Goal: Information Seeking & Learning: Learn about a topic

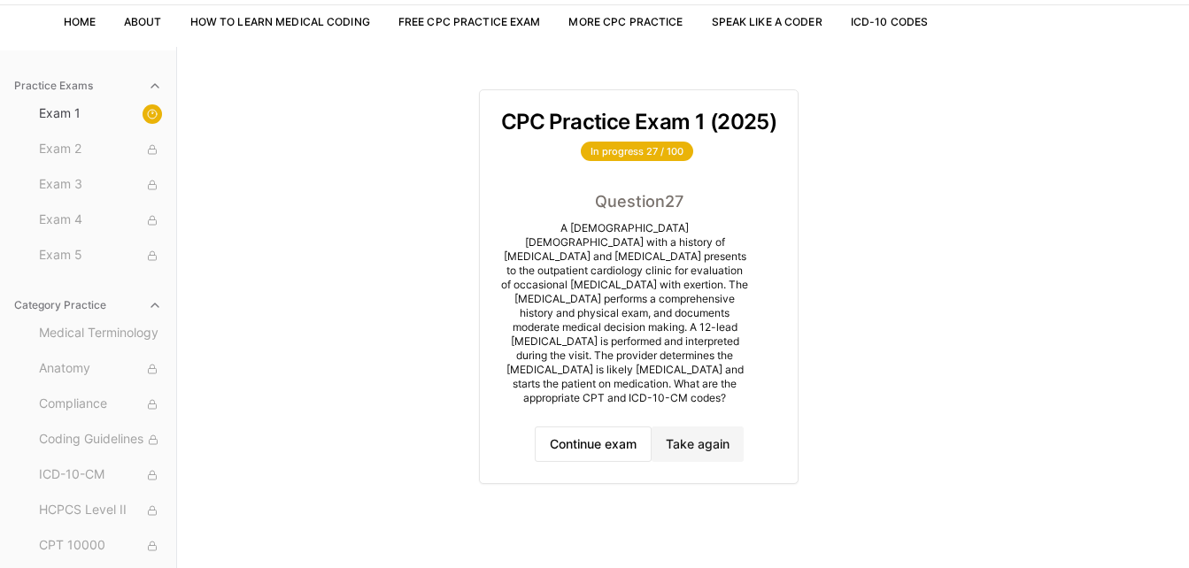
scroll to position [120, 0]
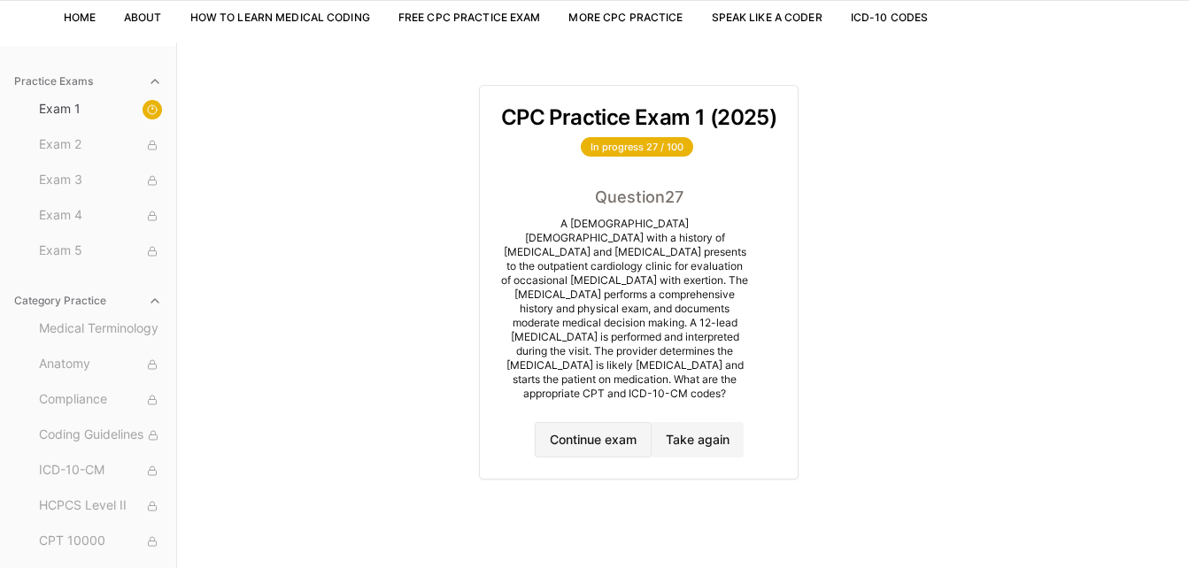
click at [590, 433] on button "Continue exam" at bounding box center [593, 439] width 117 height 35
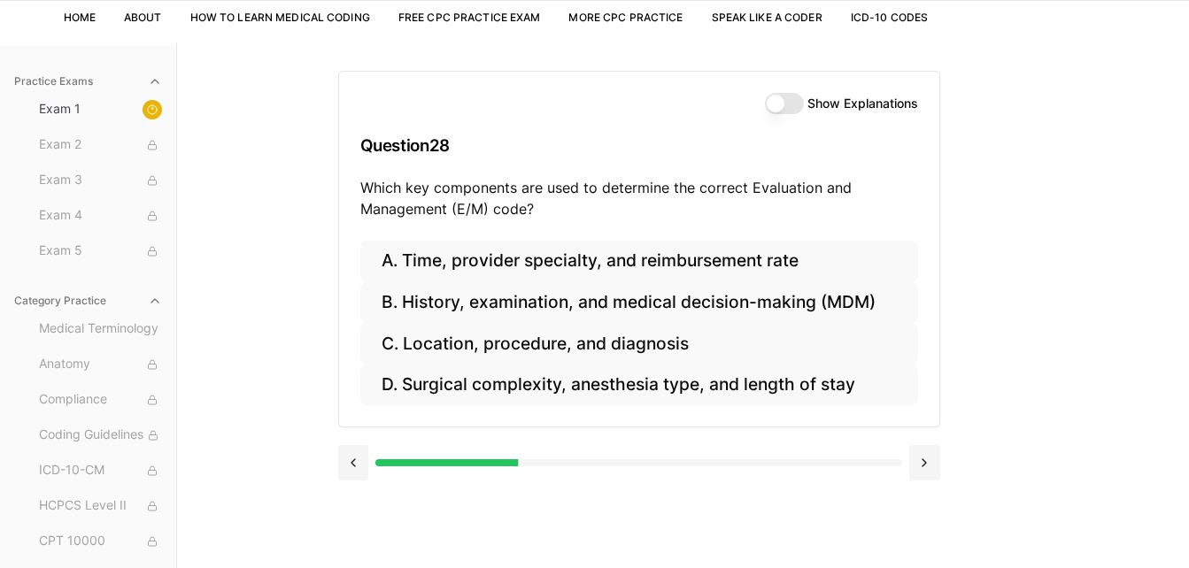
click at [784, 103] on button "Show Explanations" at bounding box center [784, 103] width 39 height 21
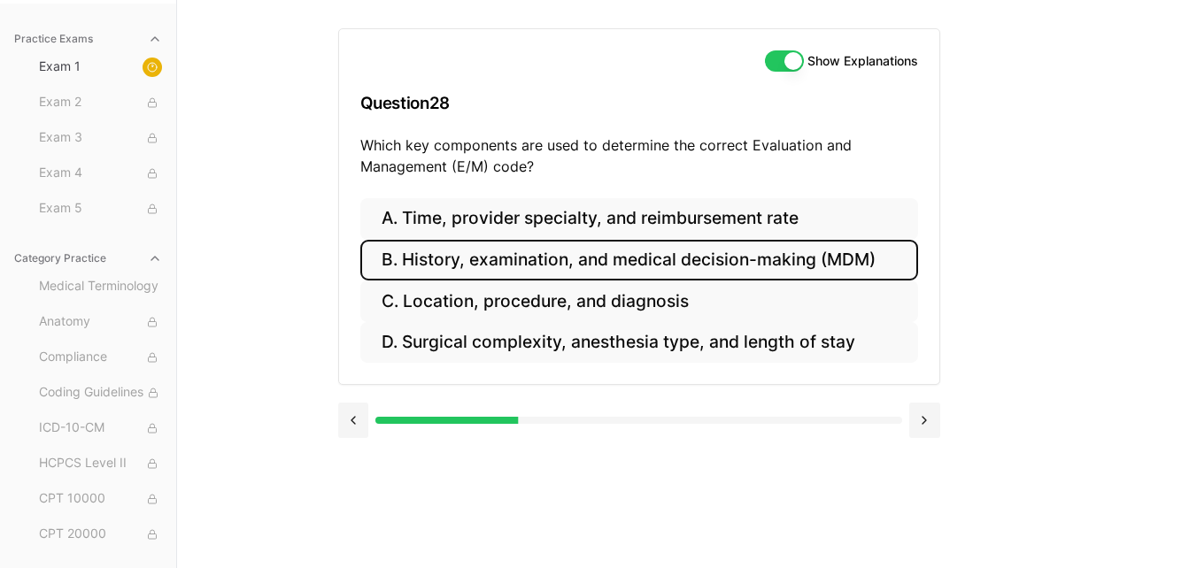
click at [767, 256] on button "B. History, examination, and medical decision-making (MDM)" at bounding box center [639, 261] width 558 height 42
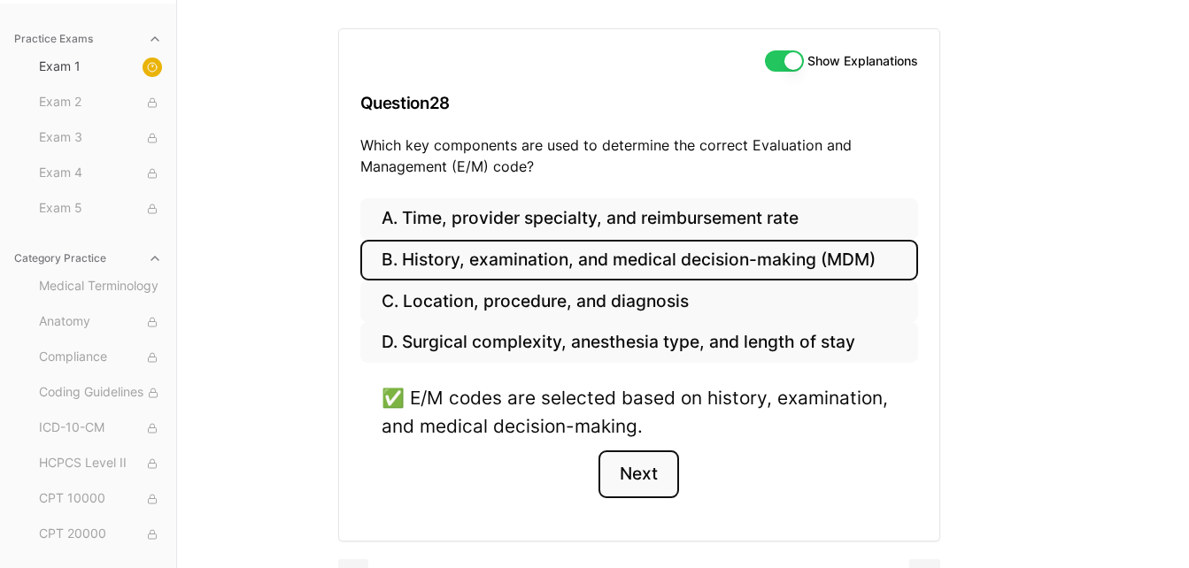
click at [635, 468] on button "Next" at bounding box center [638, 475] width 81 height 48
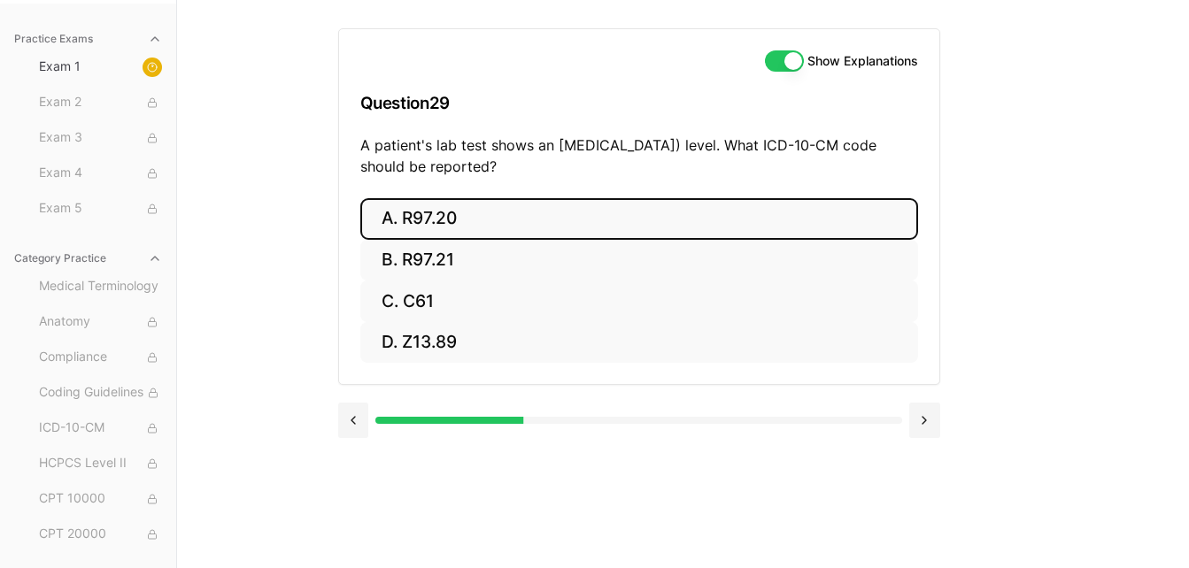
click at [551, 223] on button "A. R97.20" at bounding box center [639, 219] width 558 height 42
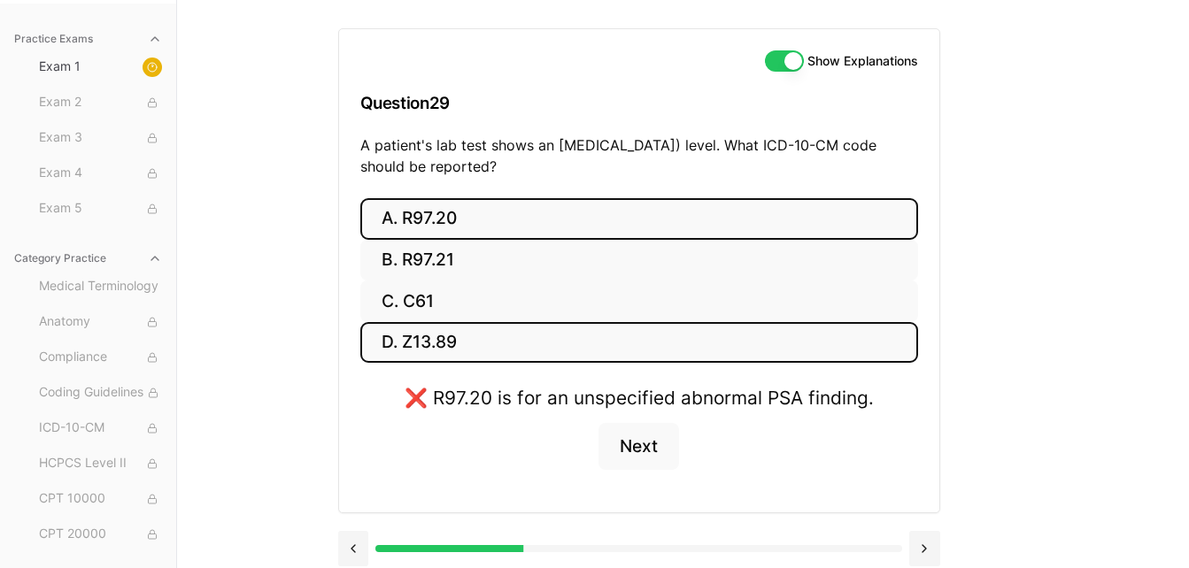
click at [480, 341] on button "D. Z13.89" at bounding box center [639, 343] width 558 height 42
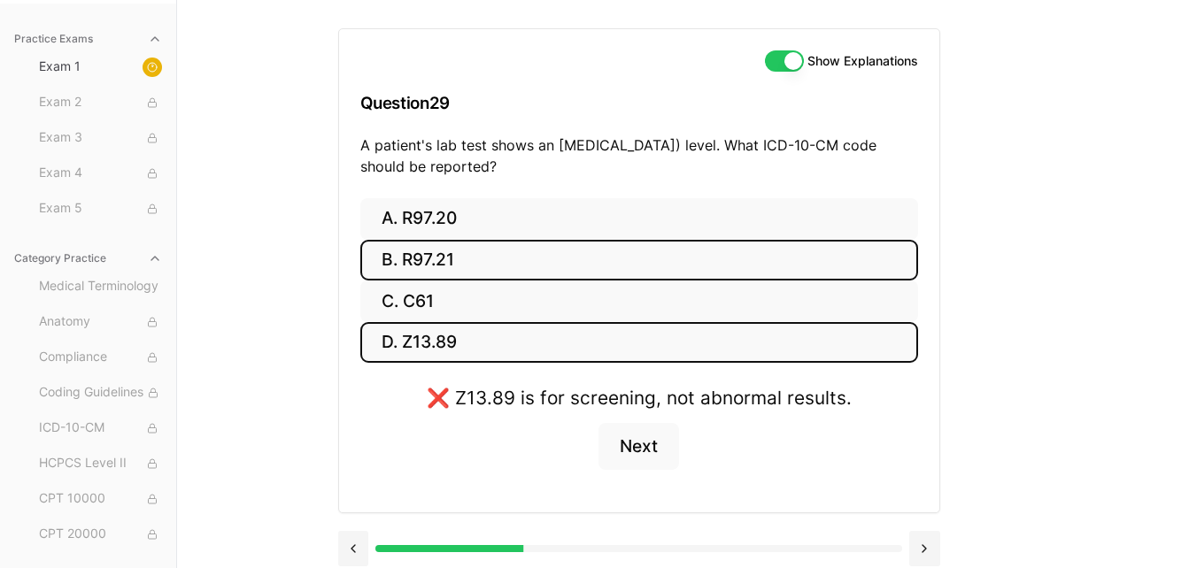
click at [534, 263] on button "B. R97.21" at bounding box center [639, 261] width 558 height 42
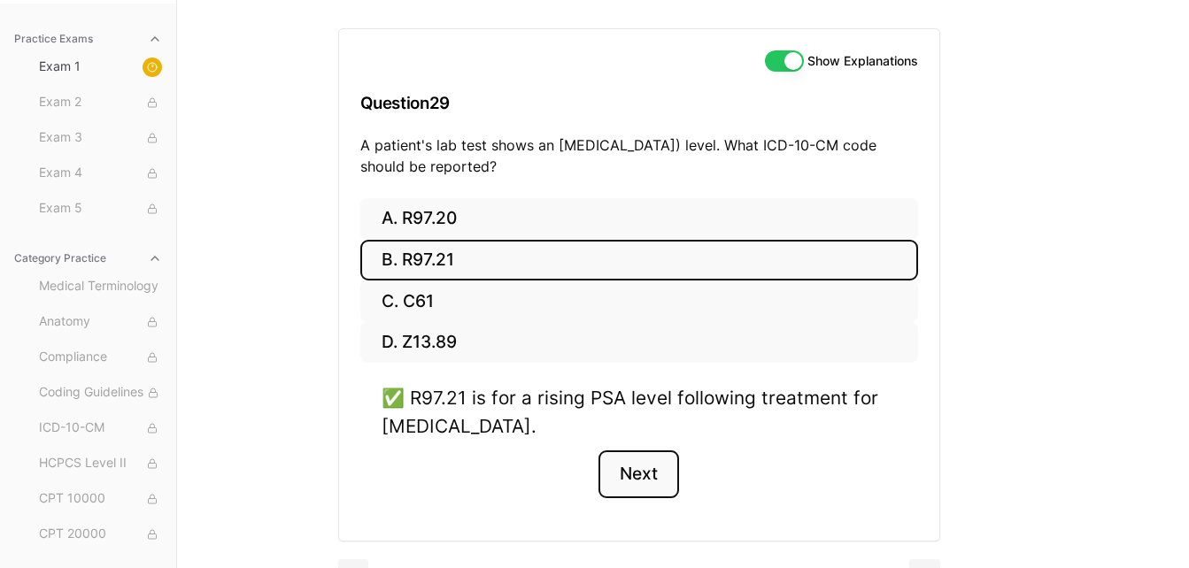
click at [643, 470] on button "Next" at bounding box center [638, 475] width 81 height 48
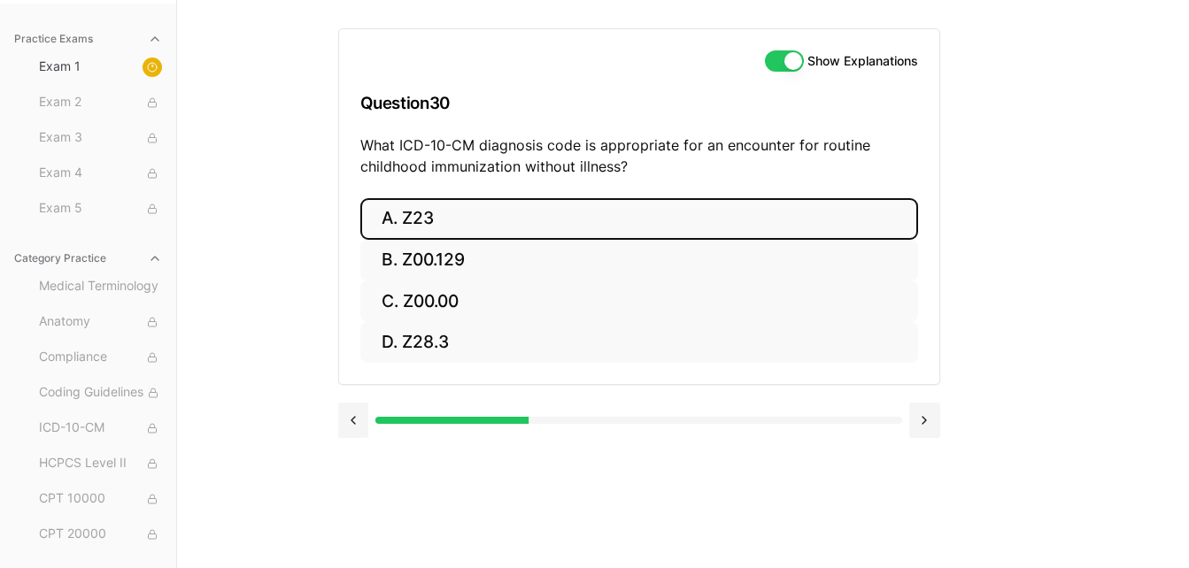
click at [595, 213] on button "A. Z23" at bounding box center [639, 219] width 558 height 42
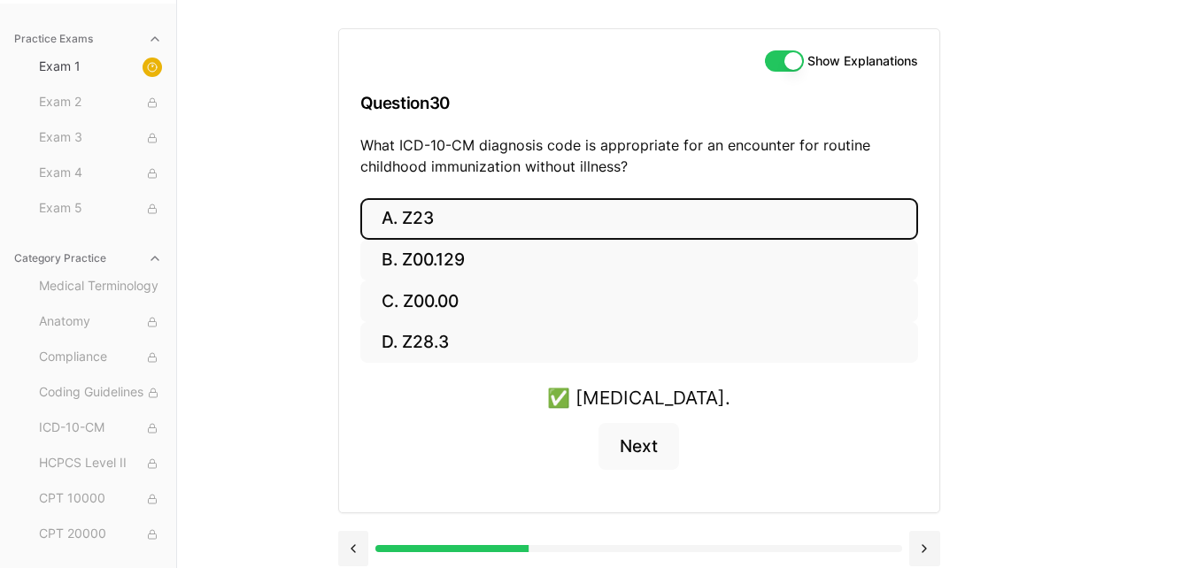
scroll to position [175, 0]
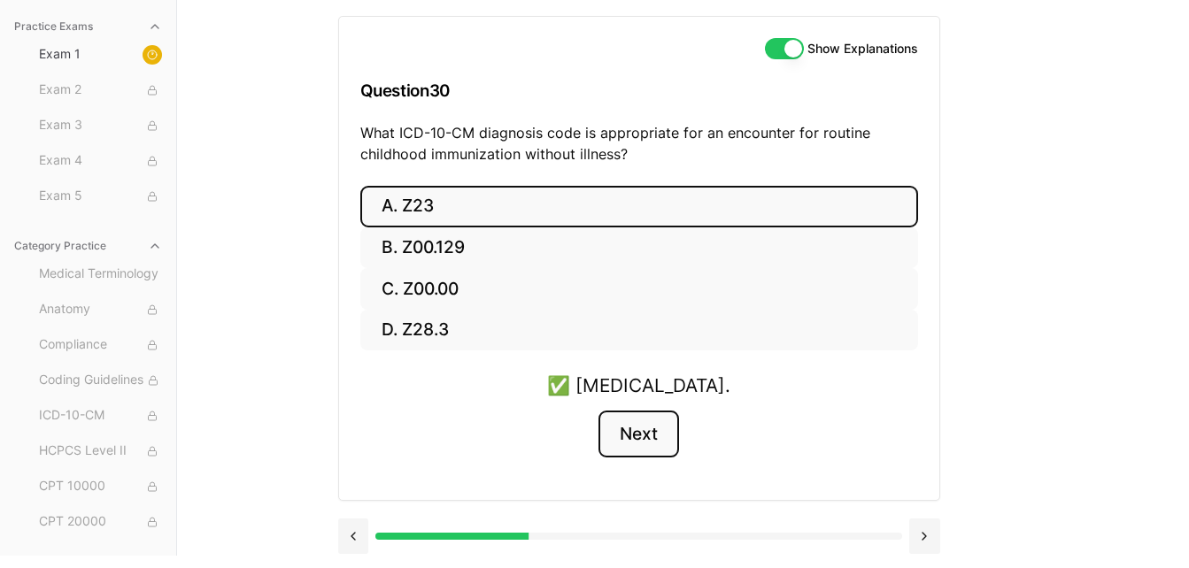
click at [656, 430] on button "Next" at bounding box center [638, 435] width 81 height 48
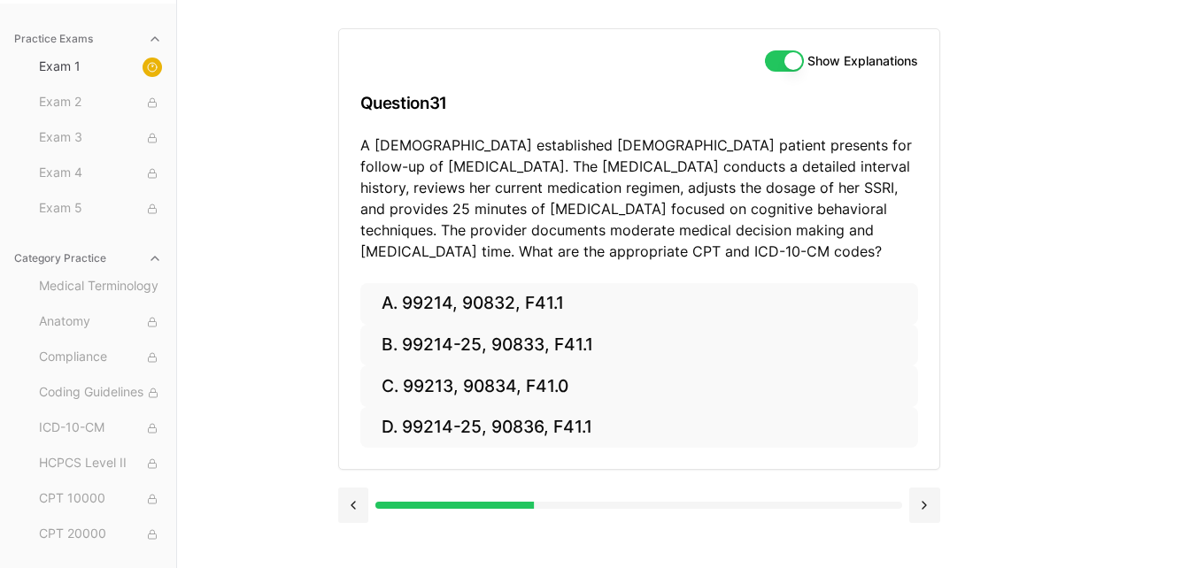
scroll to position [163, 0]
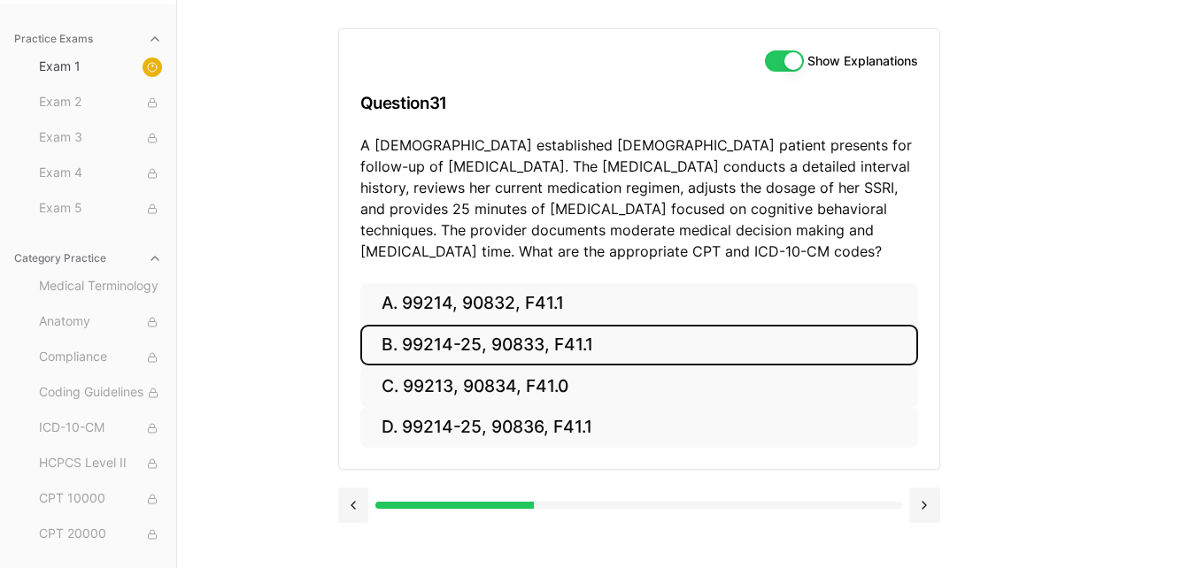
click at [654, 345] on button "B. 99214-25, 90833, F41.1" at bounding box center [639, 346] width 558 height 42
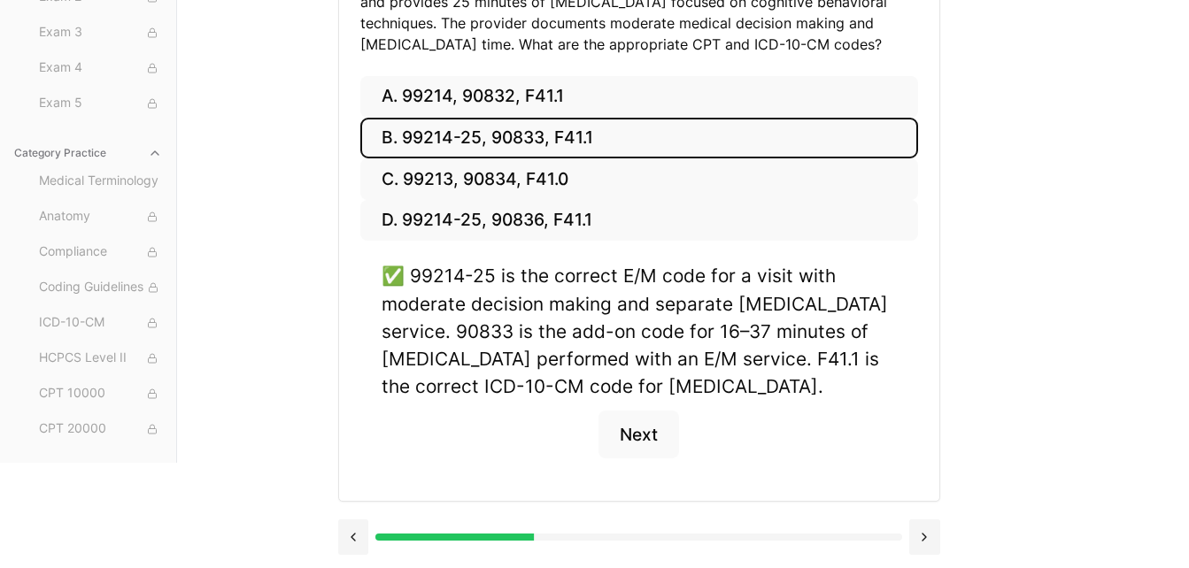
scroll to position [371, 0]
click at [652, 438] on button "Next" at bounding box center [638, 434] width 81 height 48
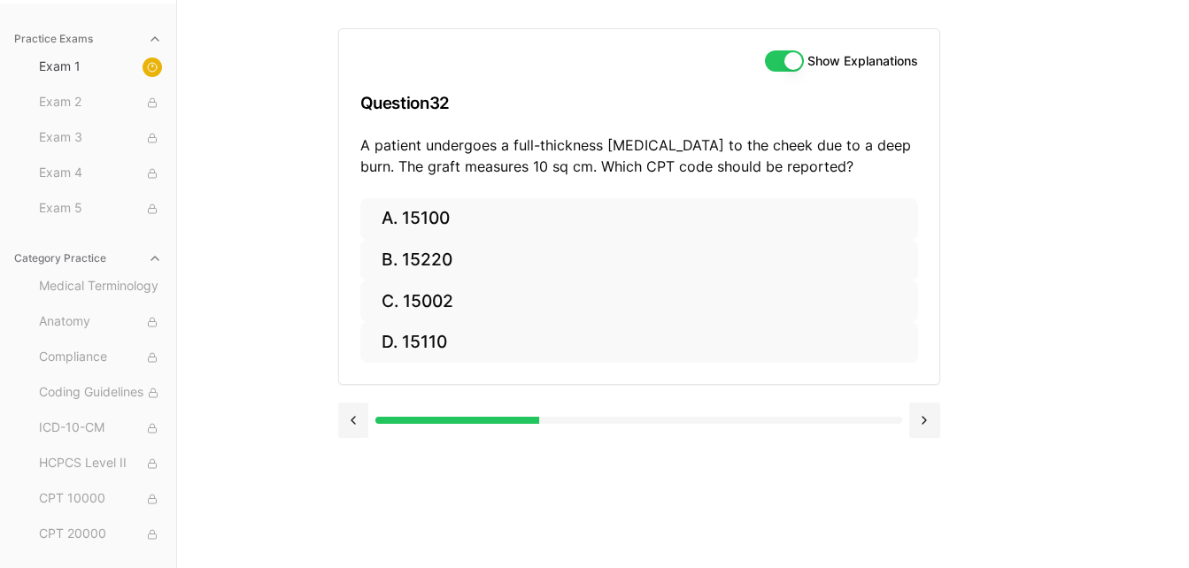
scroll to position [163, 0]
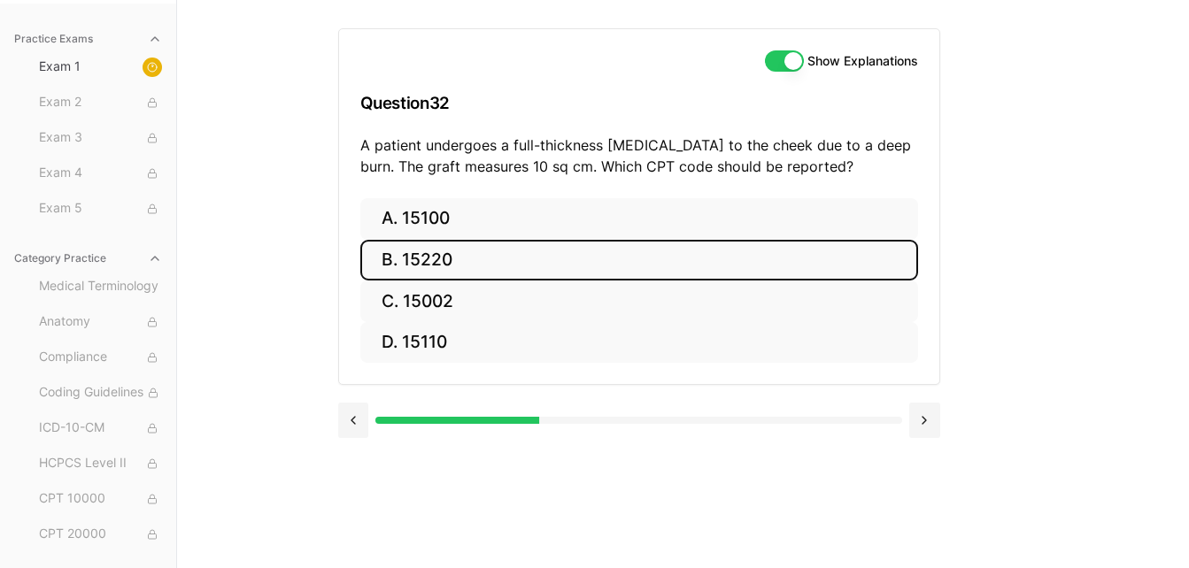
click at [734, 258] on button "B. 15220" at bounding box center [639, 261] width 558 height 42
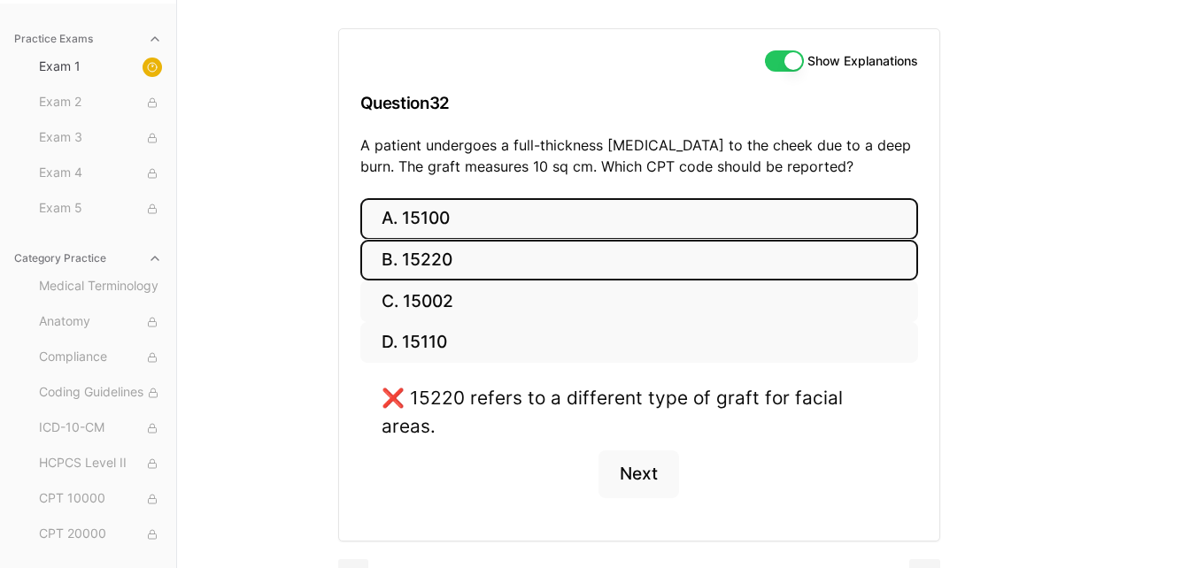
click at [759, 218] on button "A. 15100" at bounding box center [639, 219] width 558 height 42
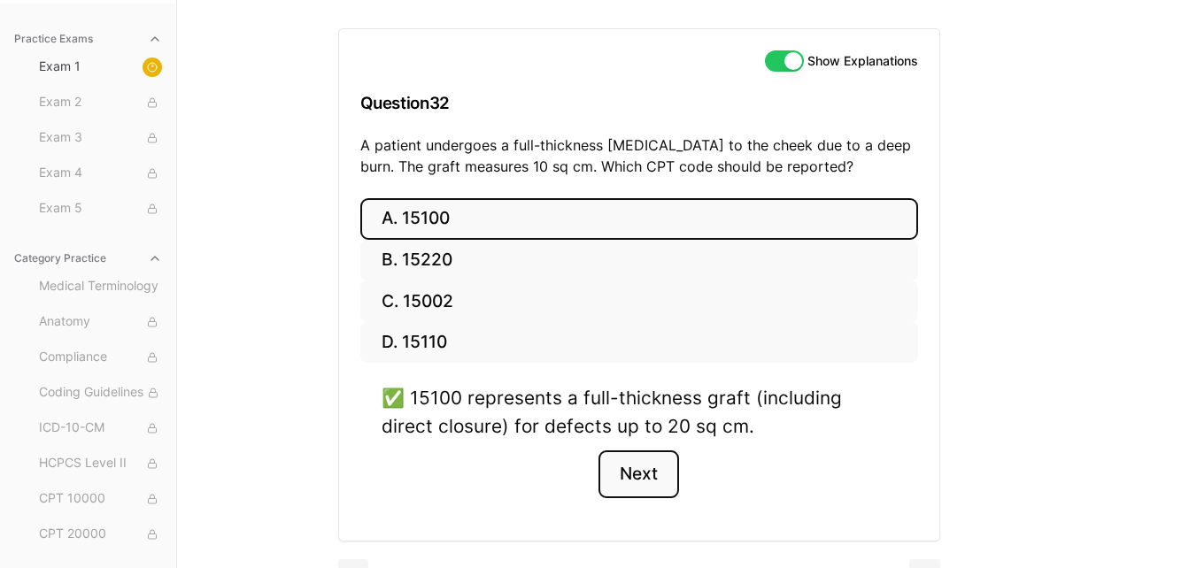
click at [631, 474] on button "Next" at bounding box center [638, 475] width 81 height 48
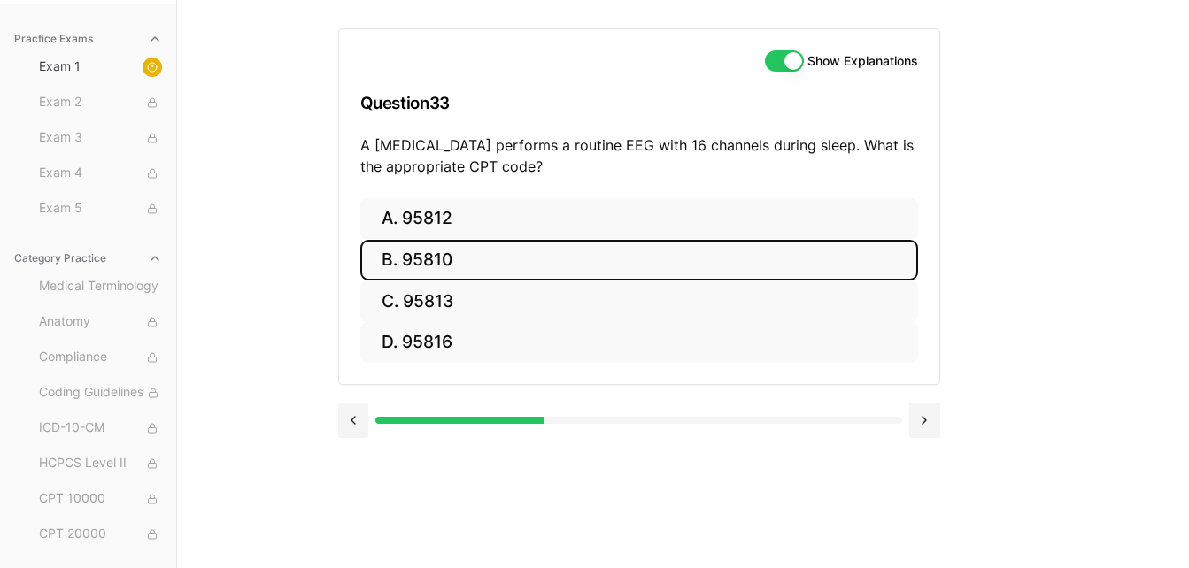
click at [683, 270] on button "B. 95810" at bounding box center [639, 261] width 558 height 42
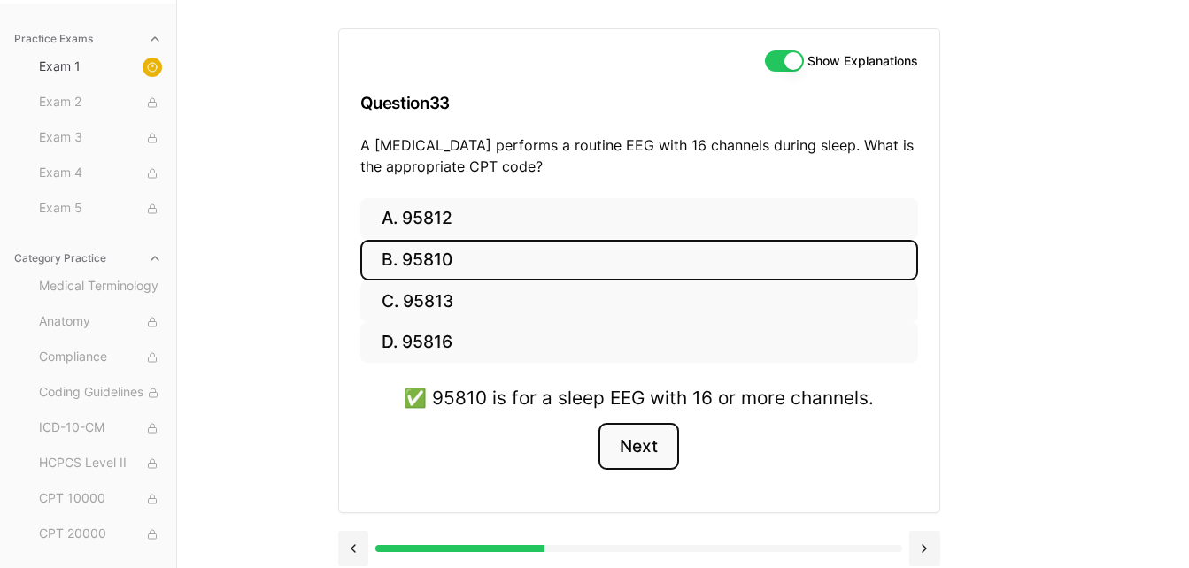
click at [646, 451] on button "Next" at bounding box center [638, 447] width 81 height 48
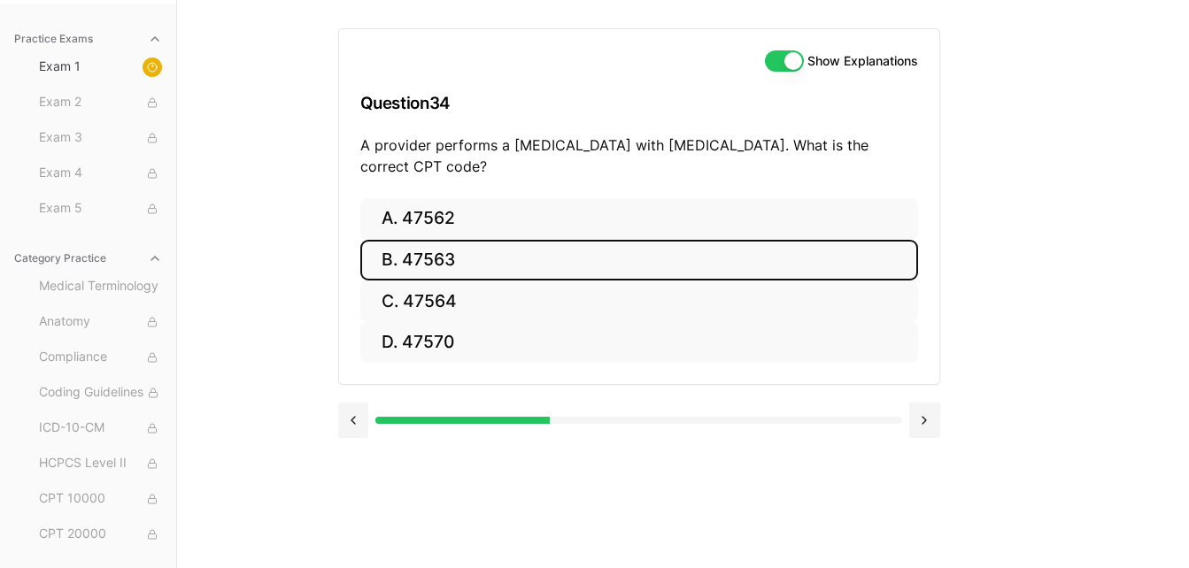
click at [666, 267] on button "B. 47563" at bounding box center [639, 261] width 558 height 42
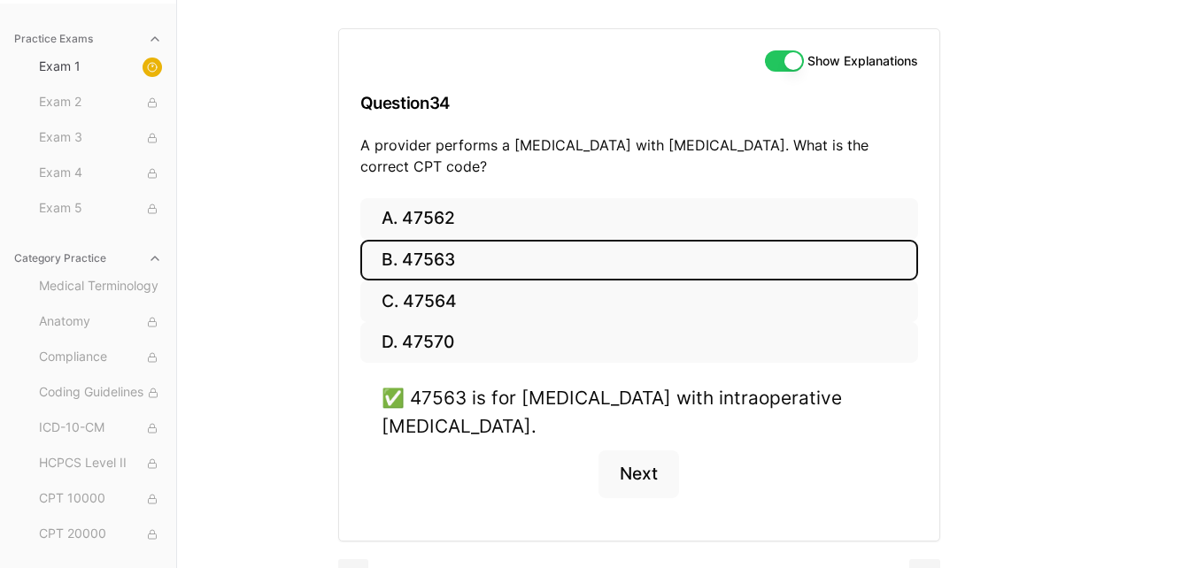
scroll to position [204, 0]
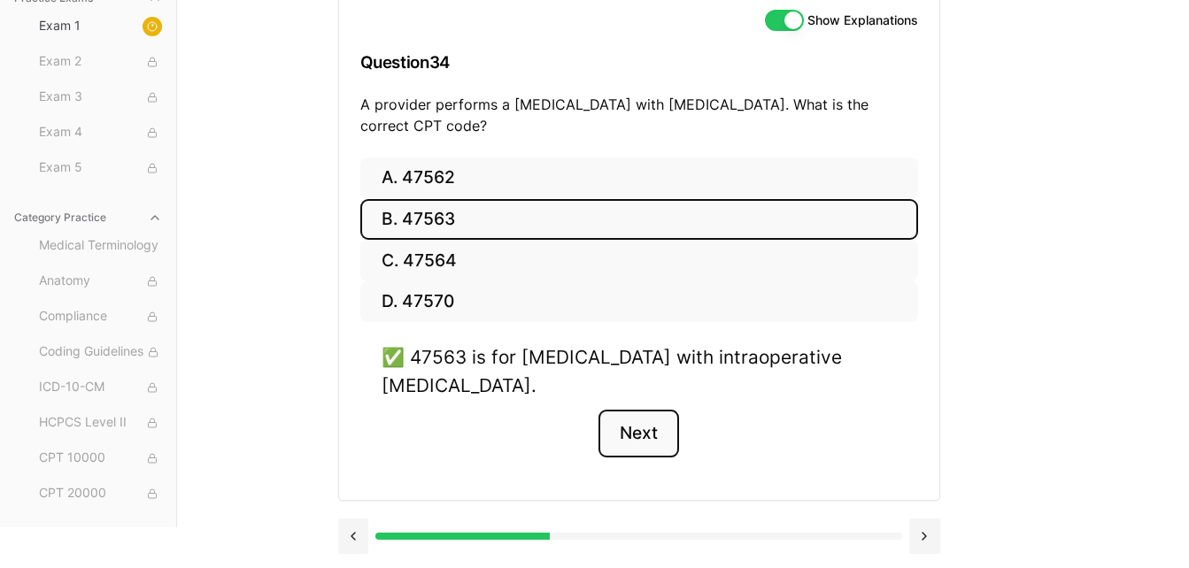
click at [651, 436] on button "Next" at bounding box center [638, 434] width 81 height 48
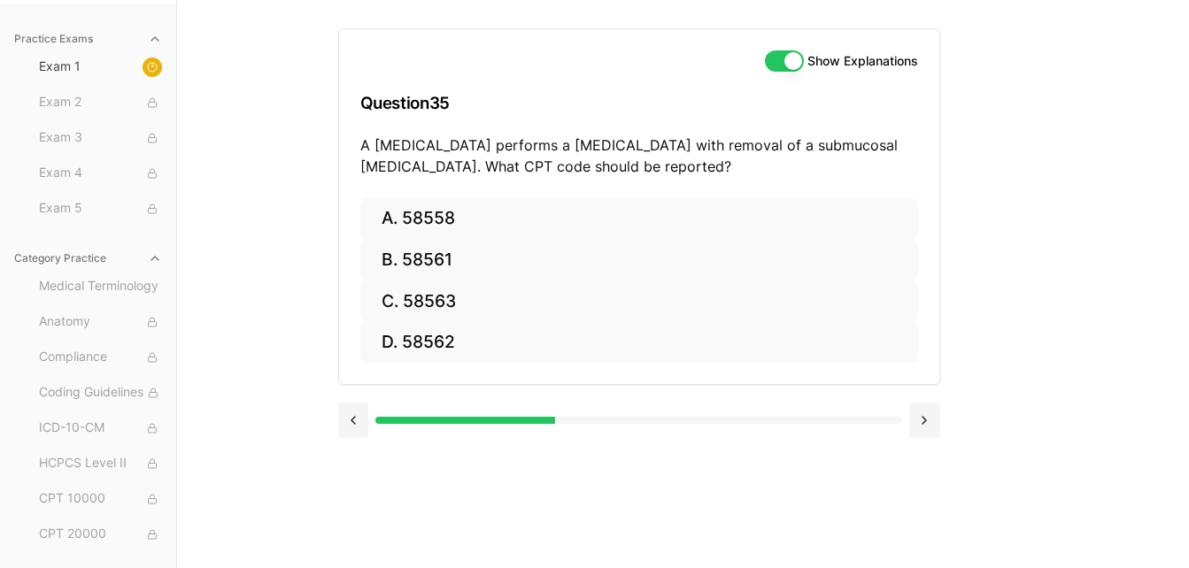
scroll to position [163, 0]
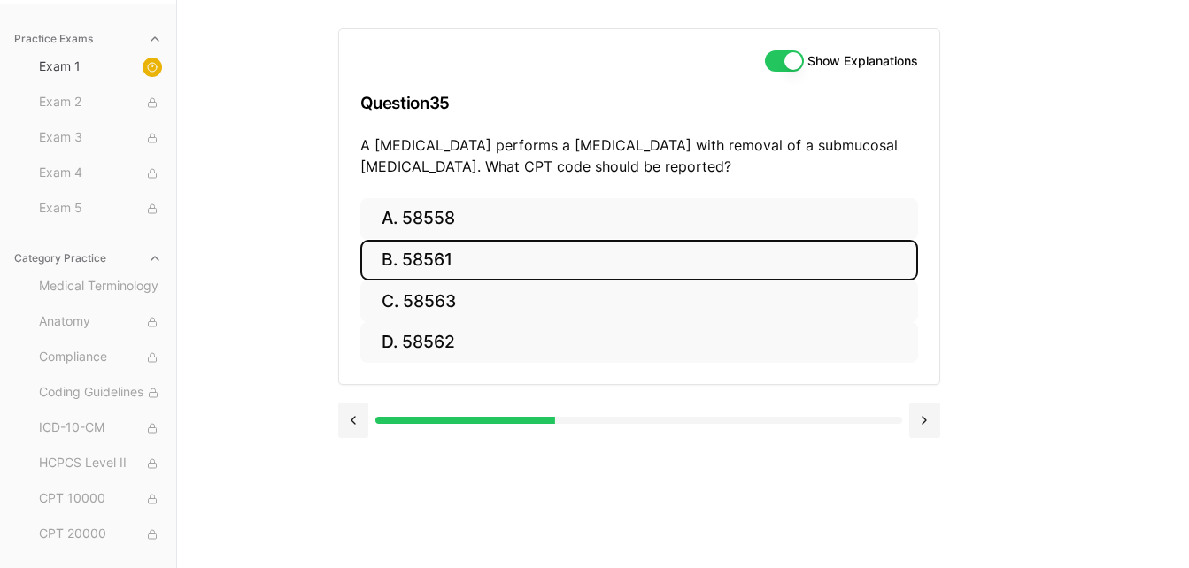
click at [496, 254] on button "B. 58561" at bounding box center [639, 261] width 558 height 42
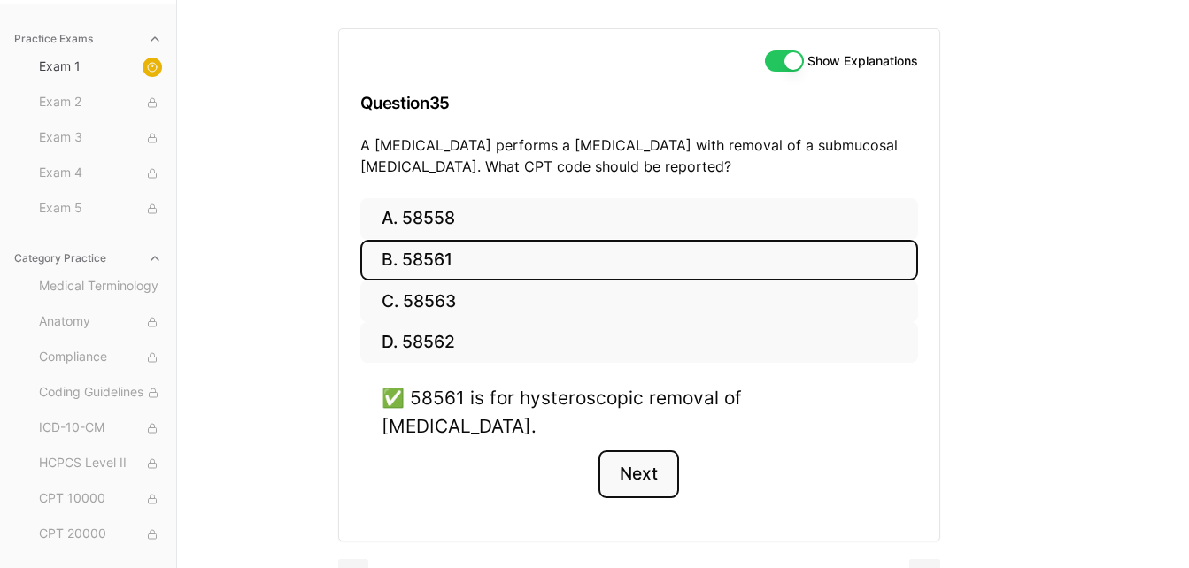
click at [656, 451] on button "Next" at bounding box center [638, 475] width 81 height 48
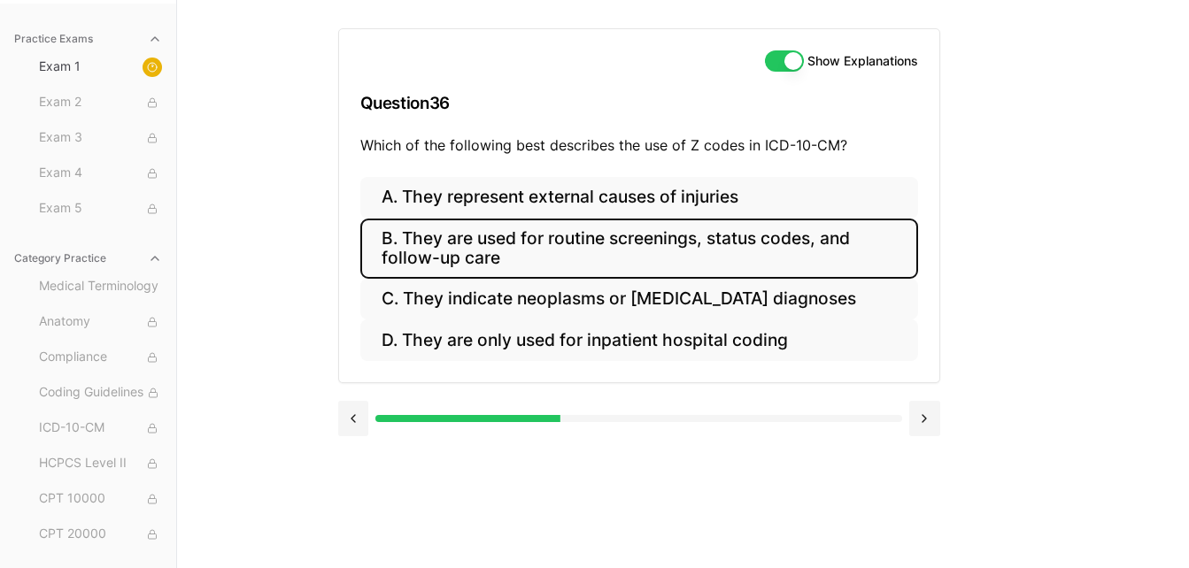
click at [723, 251] on button "B. They are used for routine screenings, status codes, and follow-up care" at bounding box center [639, 249] width 558 height 60
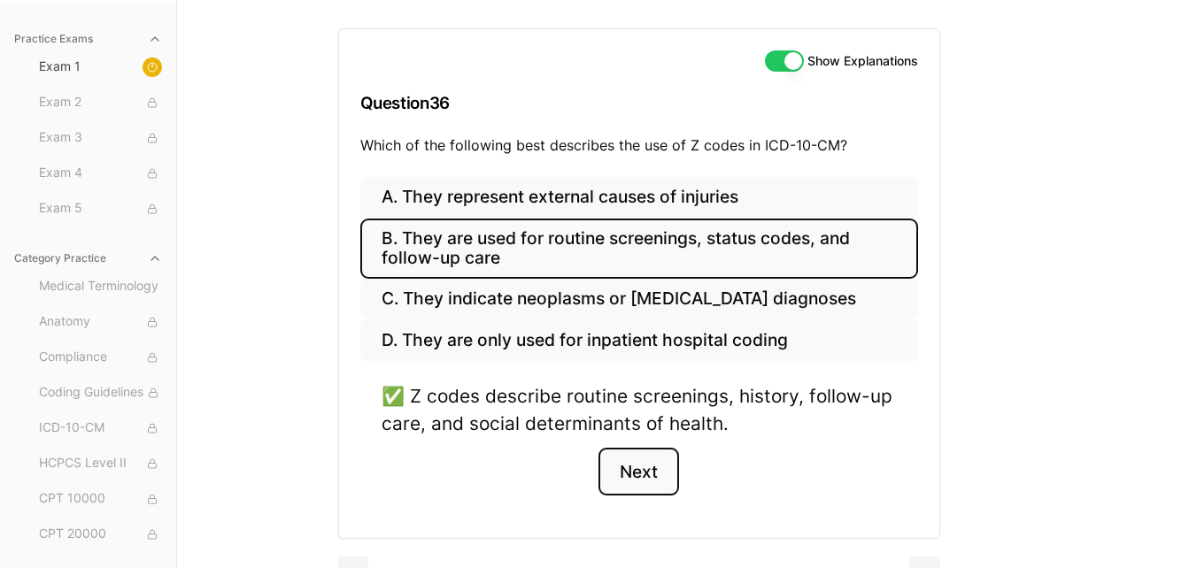
click at [648, 482] on button "Next" at bounding box center [638, 472] width 81 height 48
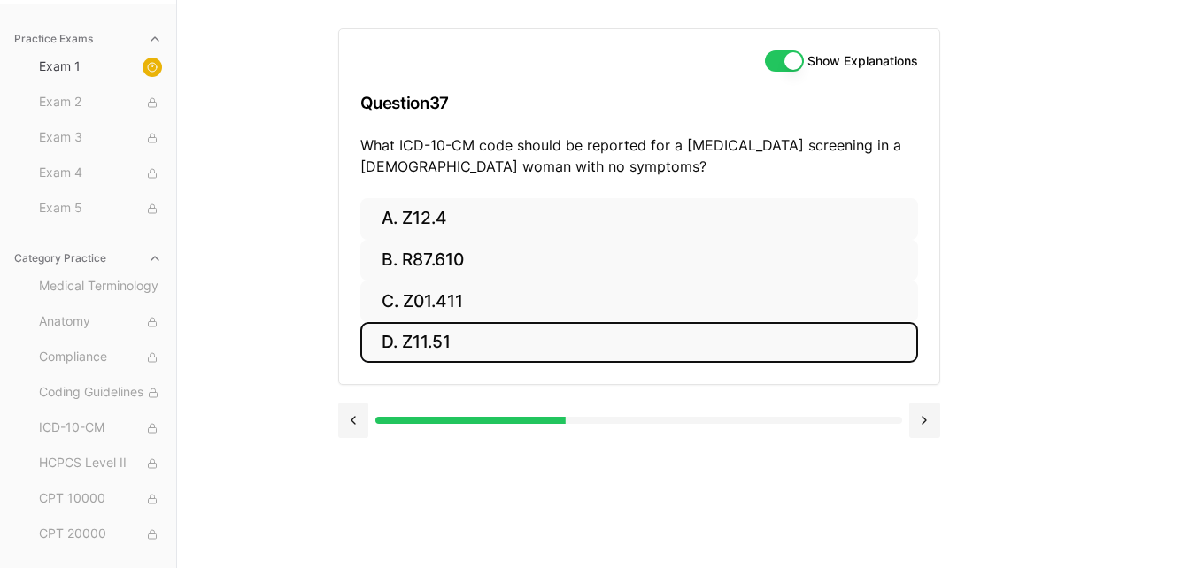
click at [589, 330] on button "D. Z11.51" at bounding box center [639, 343] width 558 height 42
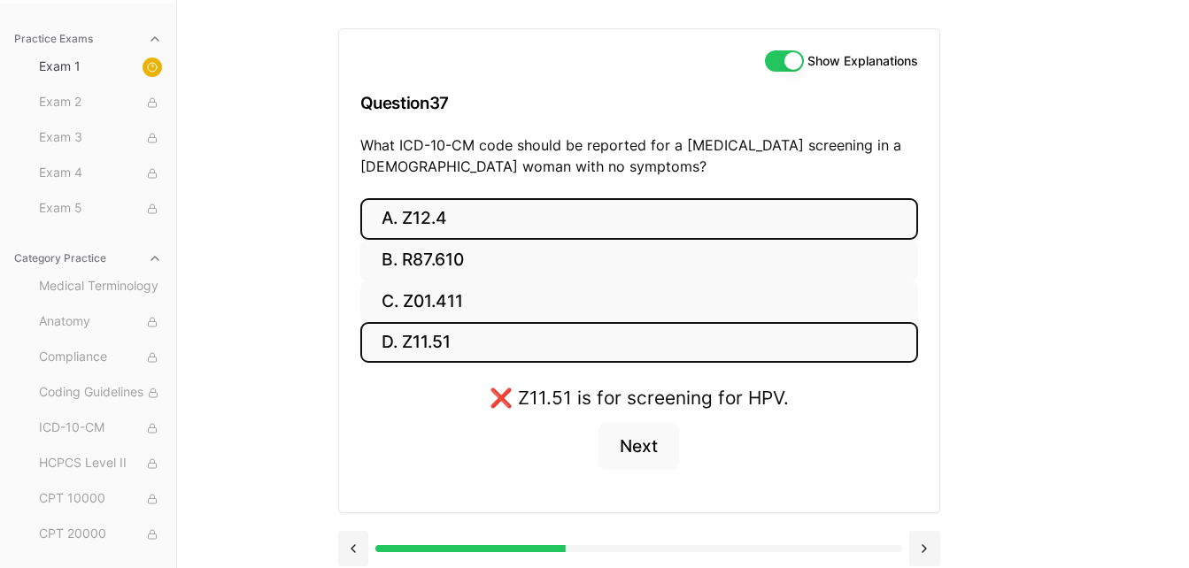
click at [612, 229] on button "A. Z12.4" at bounding box center [639, 219] width 558 height 42
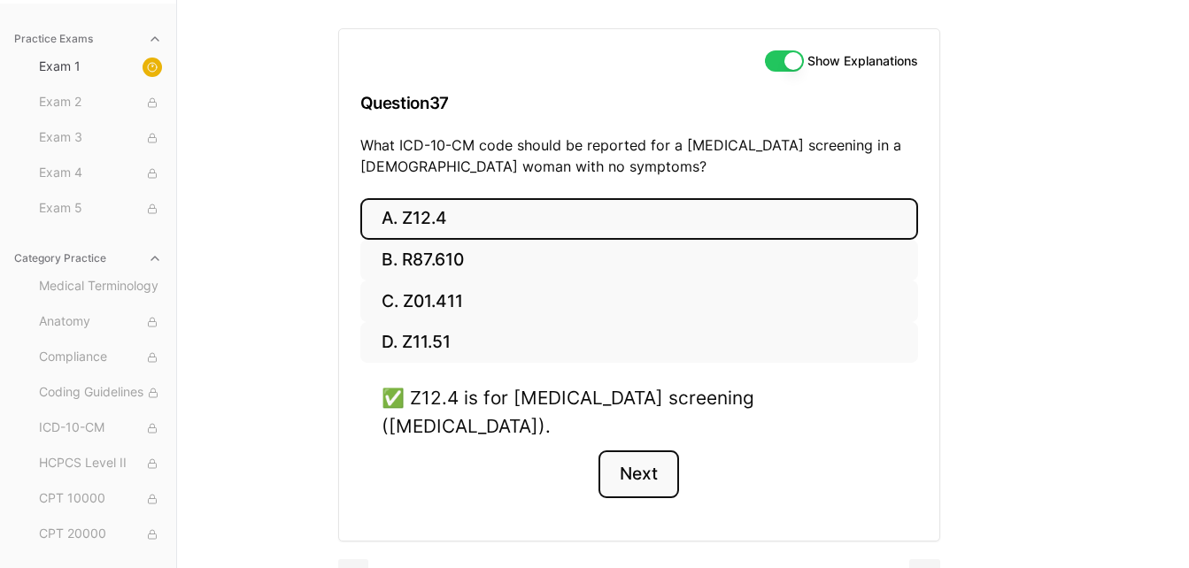
click at [662, 451] on button "Next" at bounding box center [638, 475] width 81 height 48
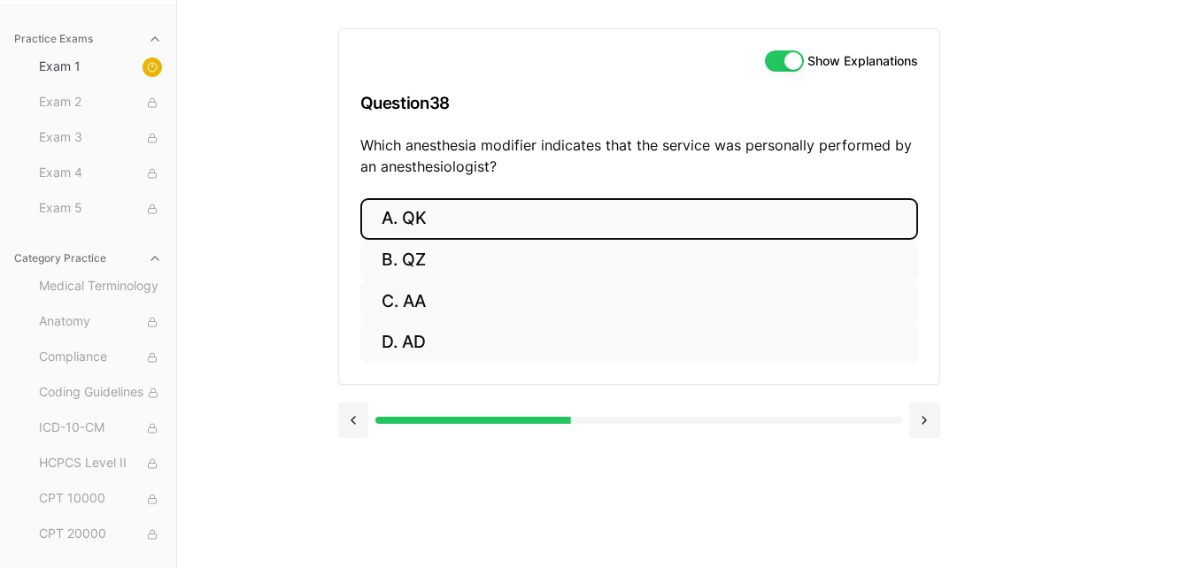
click at [642, 216] on button "A. QK" at bounding box center [639, 219] width 558 height 42
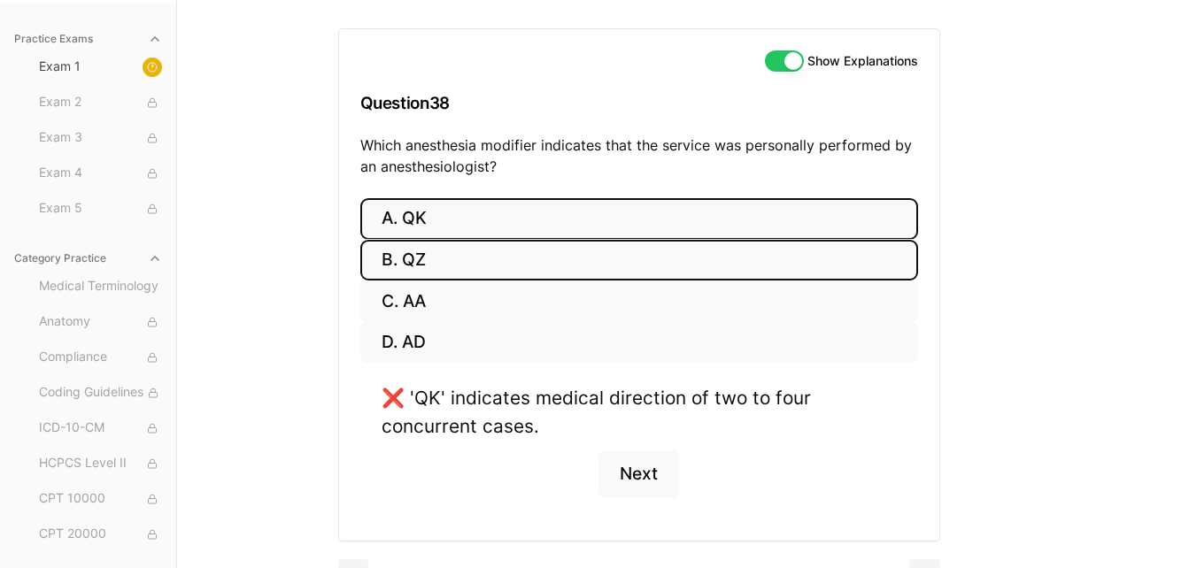
click at [616, 252] on button "B. QZ" at bounding box center [639, 261] width 558 height 42
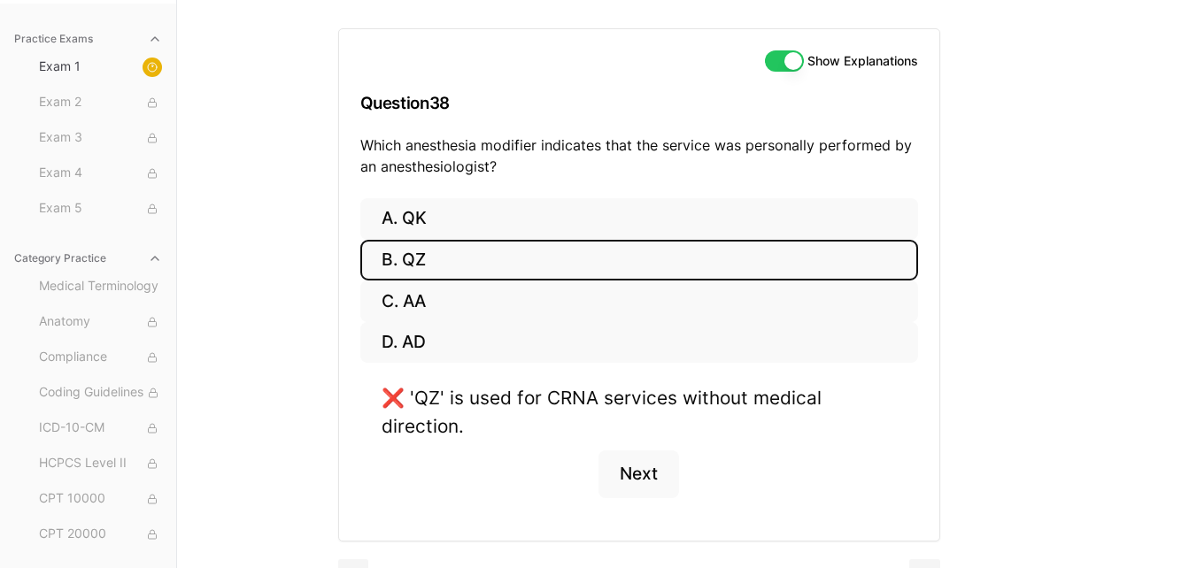
click at [609, 263] on button "B. QZ" at bounding box center [639, 261] width 558 height 42
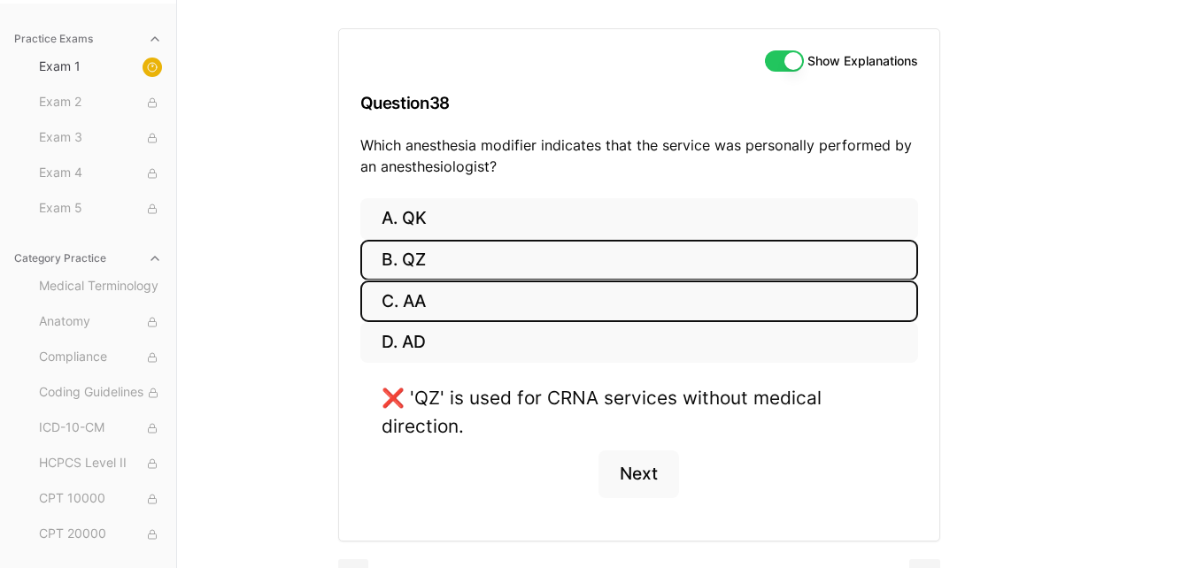
click at [579, 302] on button "C. AA" at bounding box center [639, 302] width 558 height 42
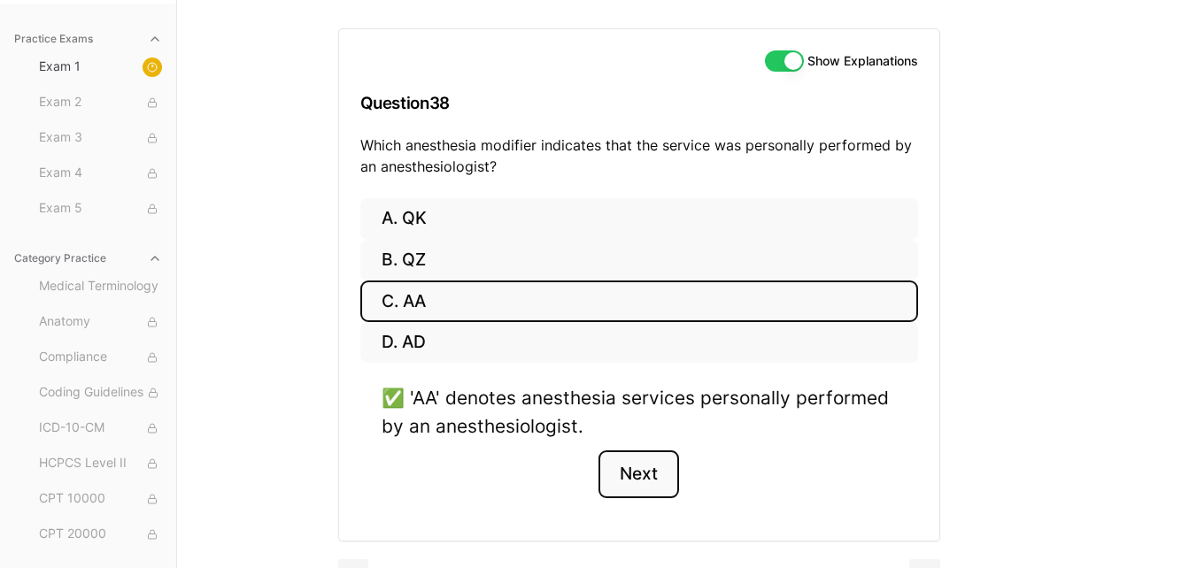
click at [639, 472] on button "Next" at bounding box center [638, 475] width 81 height 48
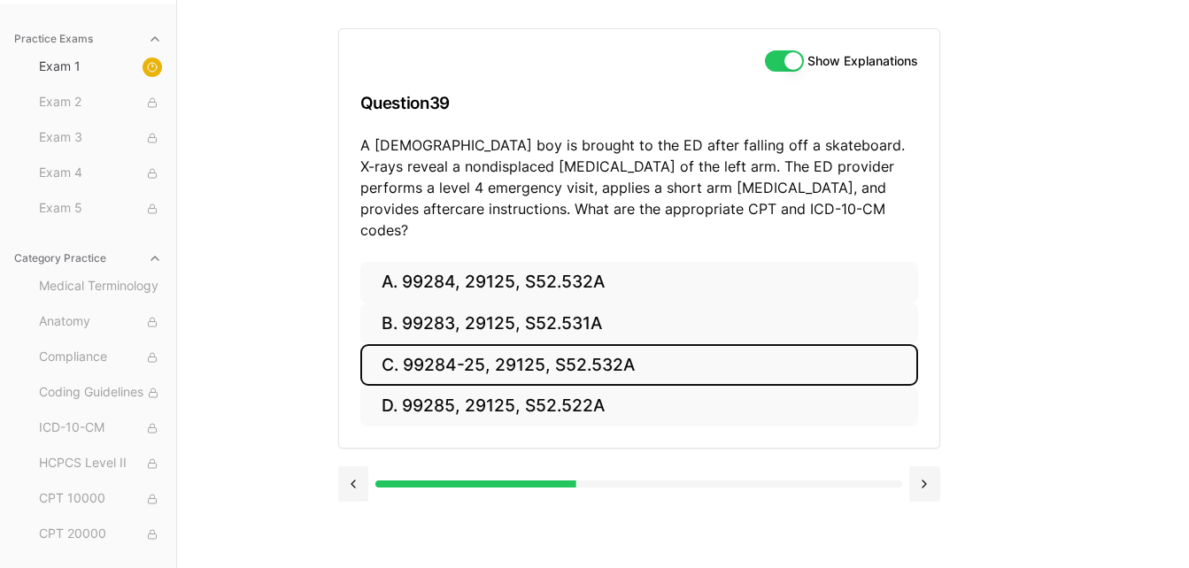
click at [672, 353] on button "C. 99284-25, 29125, S52.532A" at bounding box center [639, 365] width 558 height 42
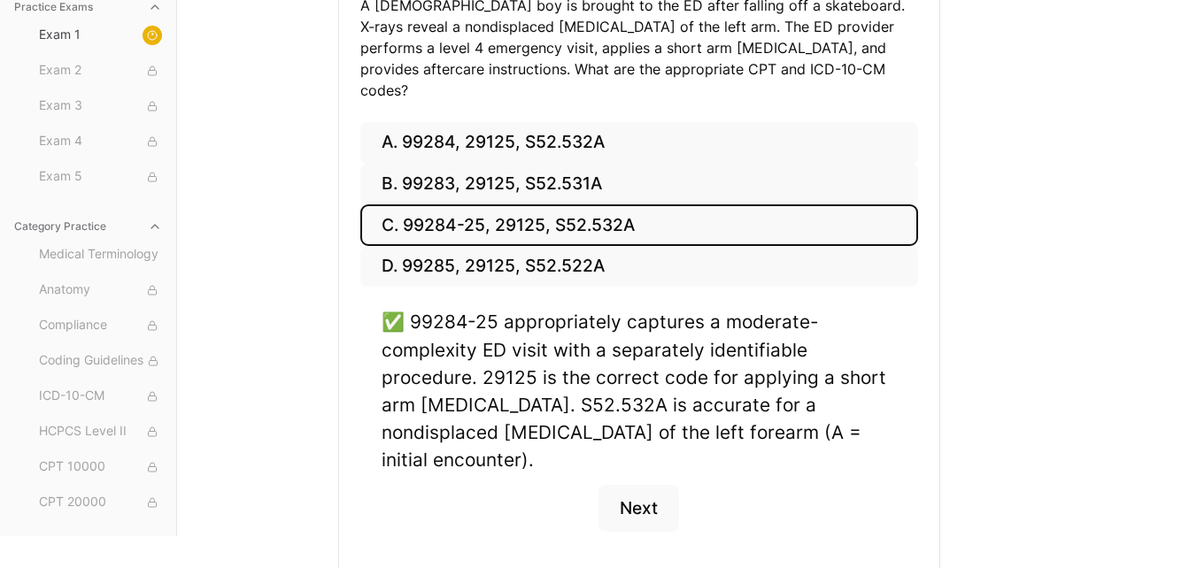
scroll to position [328, 0]
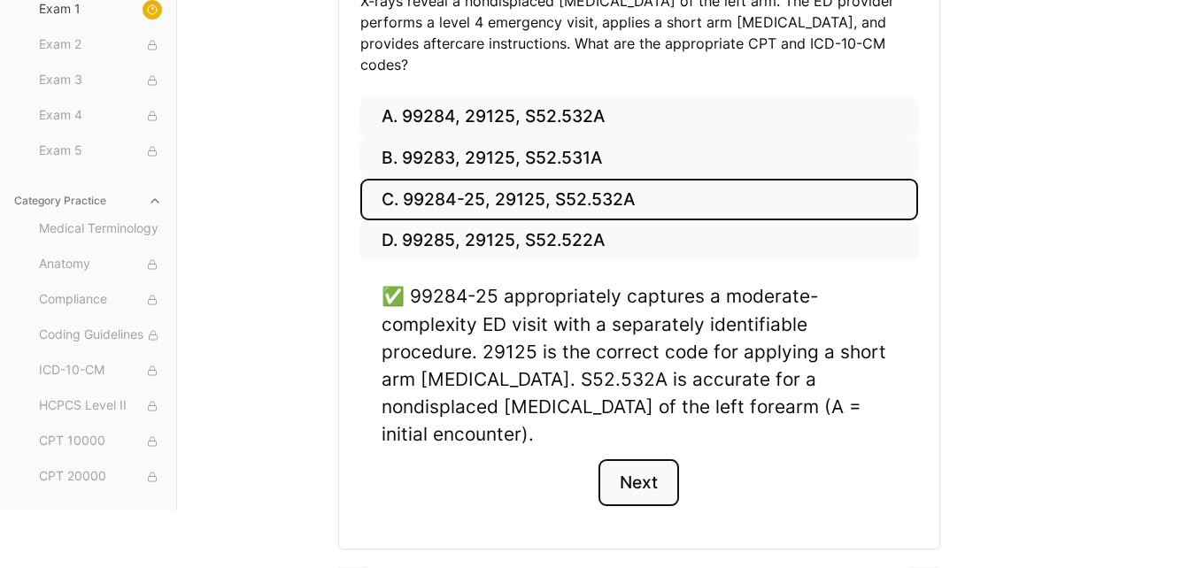
click at [644, 459] on button "Next" at bounding box center [638, 483] width 81 height 48
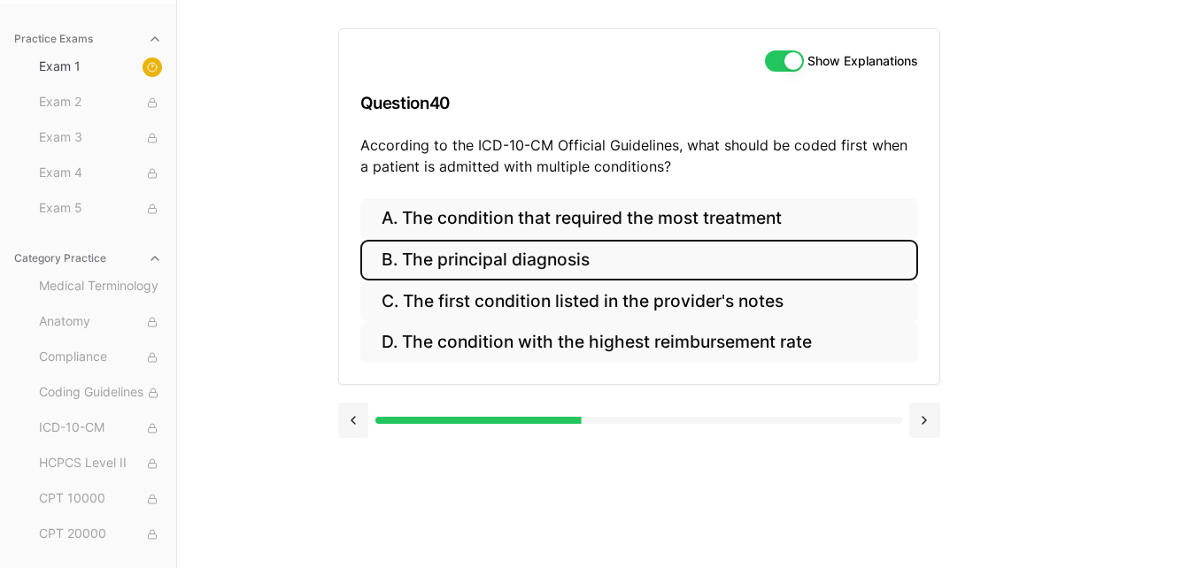
click at [670, 269] on button "B. The principal diagnosis" at bounding box center [639, 261] width 558 height 42
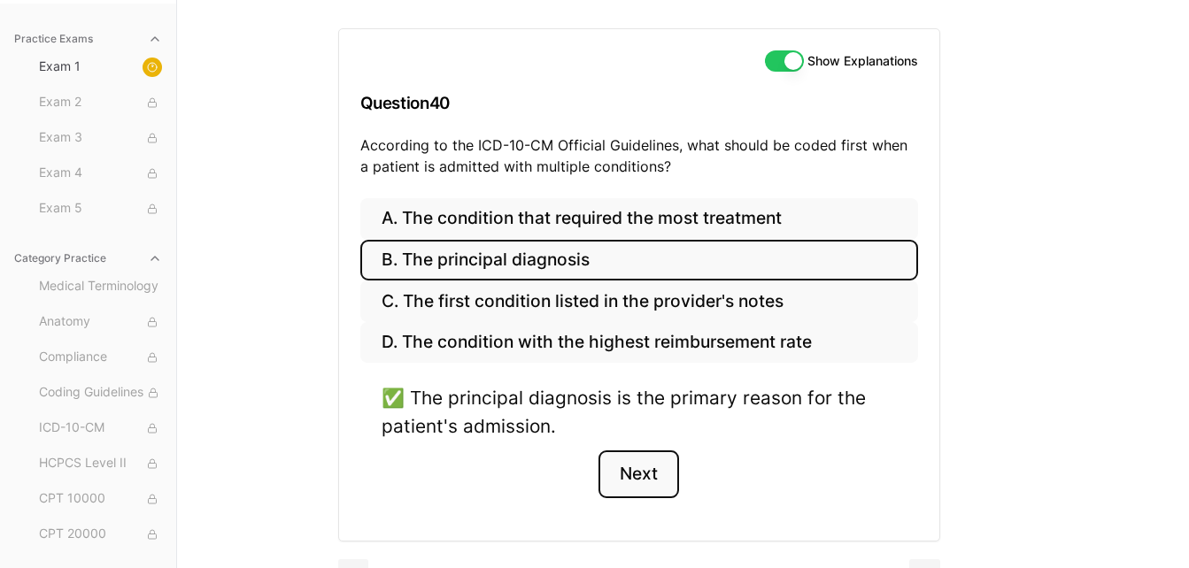
click at [647, 474] on button "Next" at bounding box center [638, 475] width 81 height 48
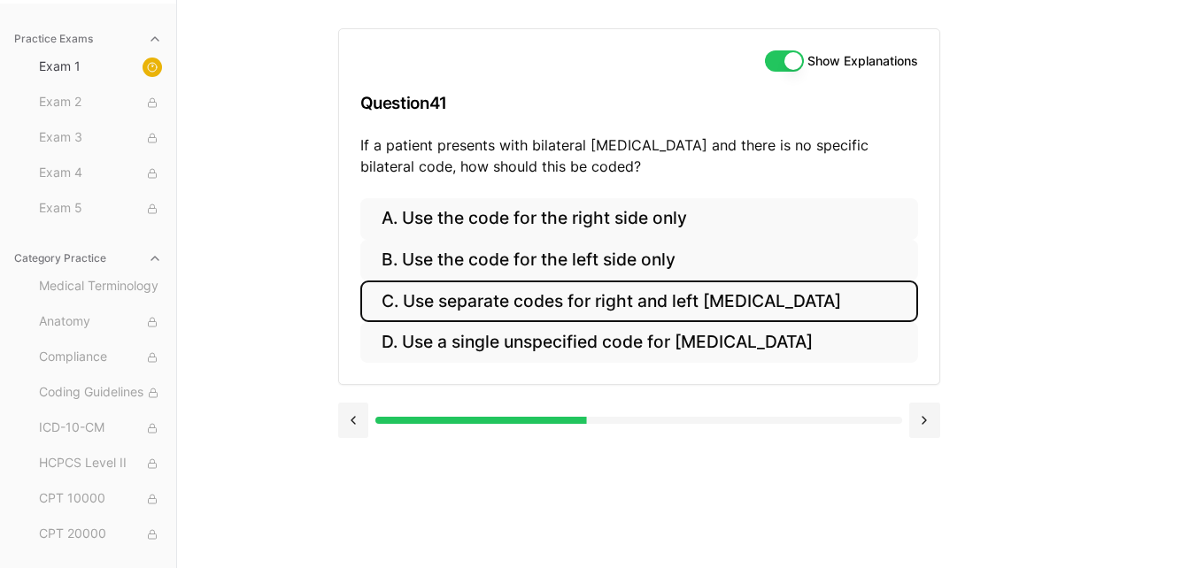
click at [717, 304] on button "C. Use separate codes for right and left [MEDICAL_DATA]" at bounding box center [639, 302] width 558 height 42
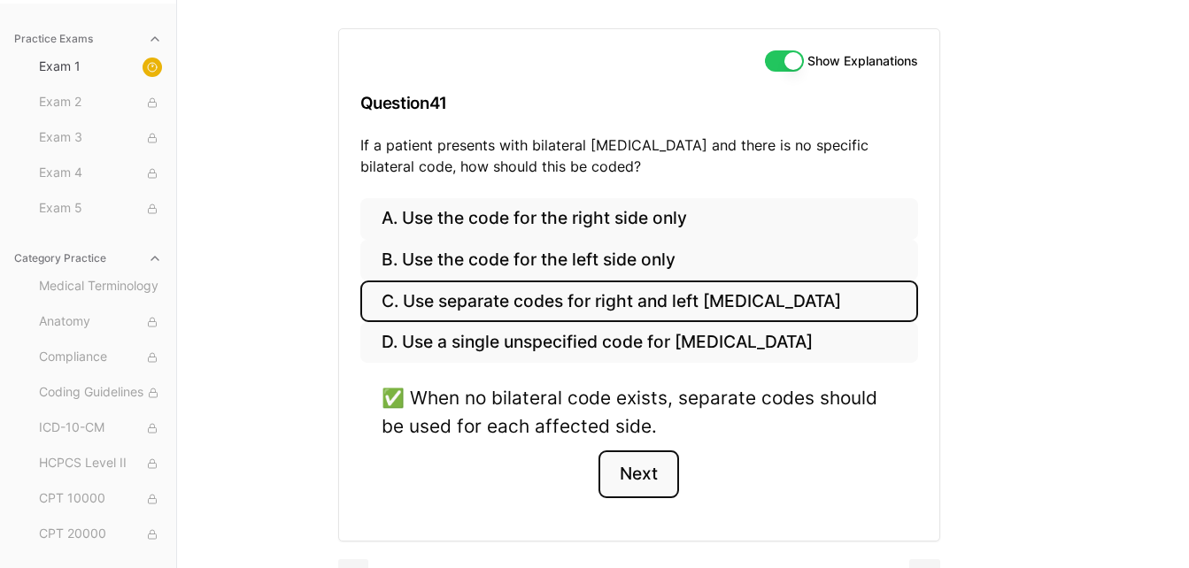
click at [635, 479] on button "Next" at bounding box center [638, 475] width 81 height 48
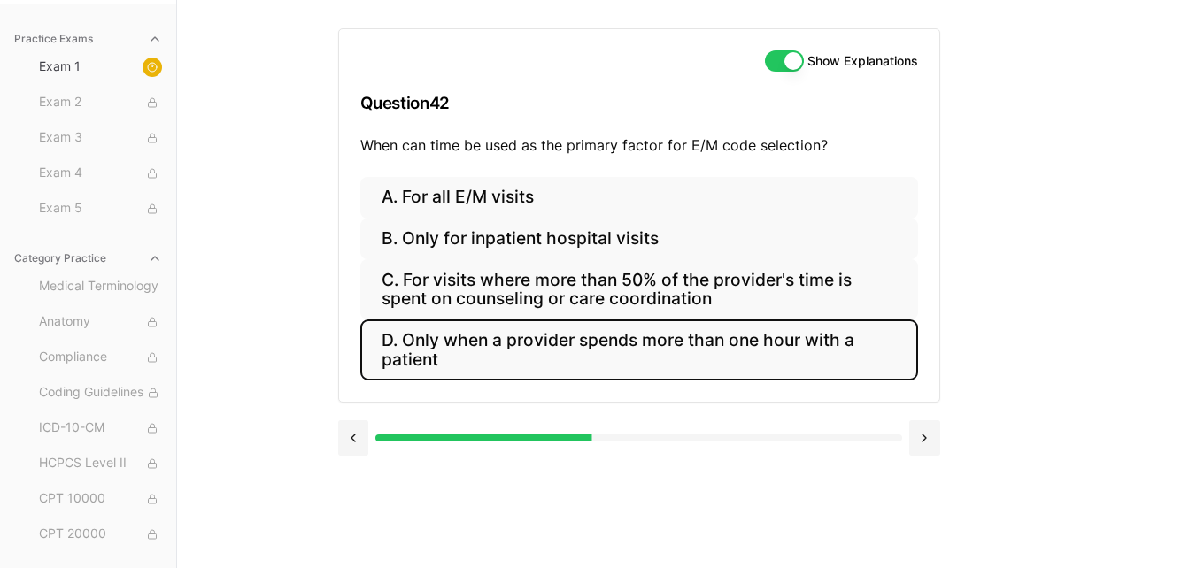
click at [720, 355] on button "D. Only when a provider spends more than one hour with a patient" at bounding box center [639, 350] width 558 height 60
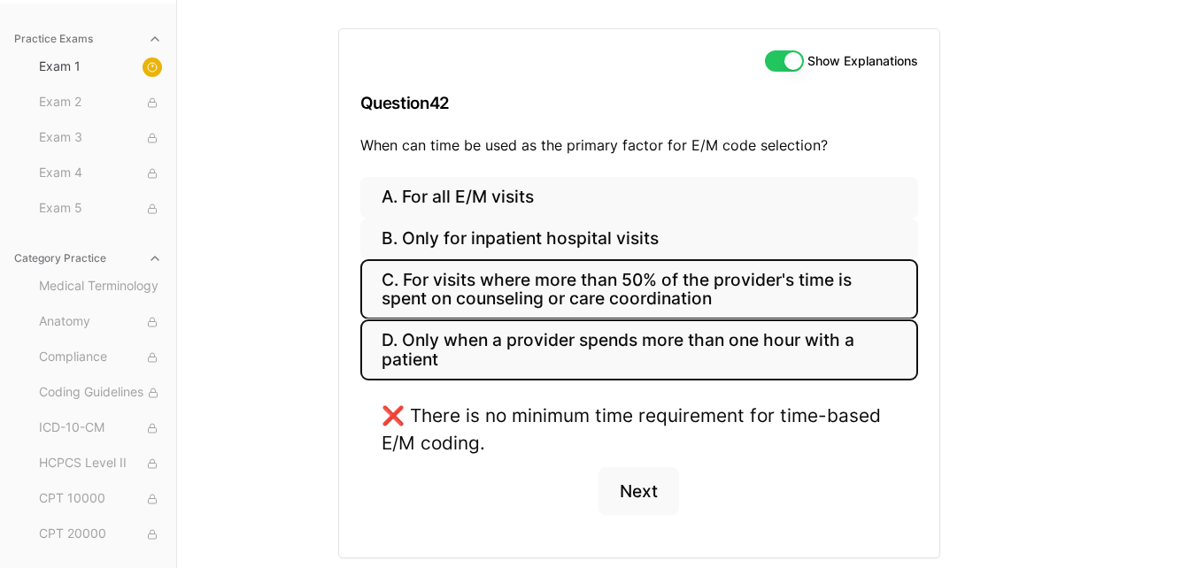
click at [713, 297] on button "C. For visits where more than 50% of the provider's time is spent on counseling…" at bounding box center [639, 289] width 558 height 60
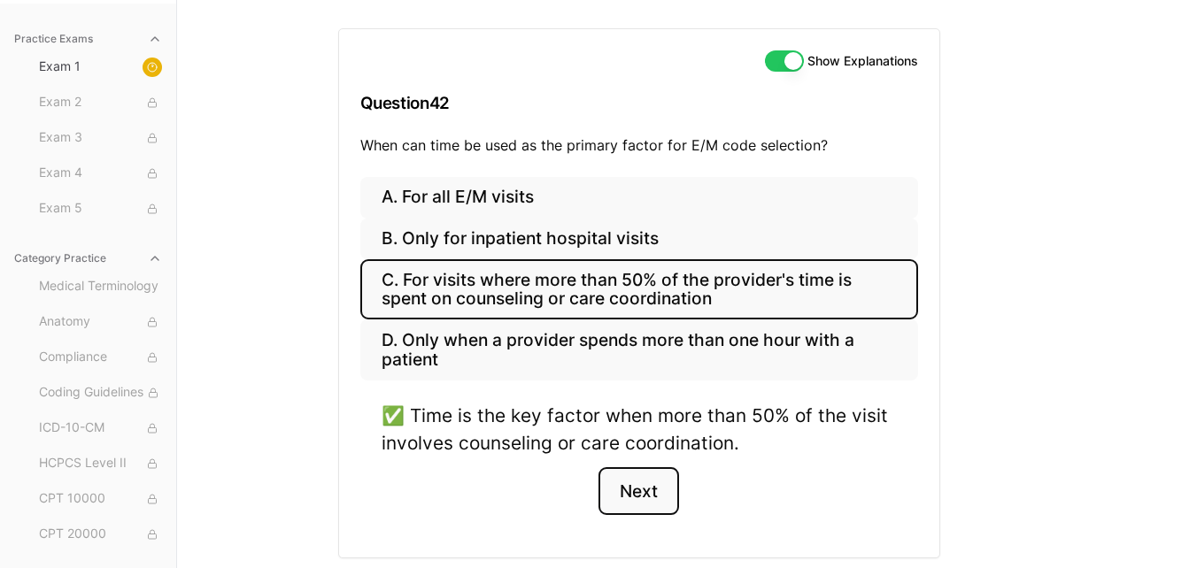
click at [651, 489] on button "Next" at bounding box center [638, 491] width 81 height 48
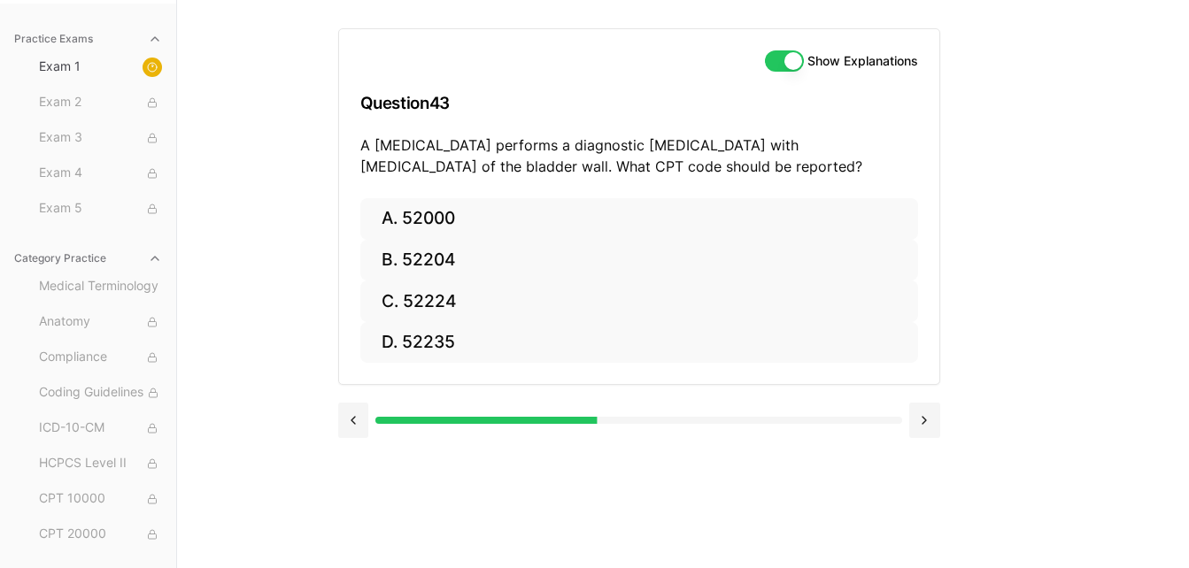
click at [436, 150] on p "A [MEDICAL_DATA] performs a diagnostic [MEDICAL_DATA] with [MEDICAL_DATA] of th…" at bounding box center [639, 156] width 558 height 42
click at [446, 145] on p "A [MEDICAL_DATA] performs a diagnostic [MEDICAL_DATA] with [MEDICAL_DATA] of th…" at bounding box center [639, 156] width 558 height 42
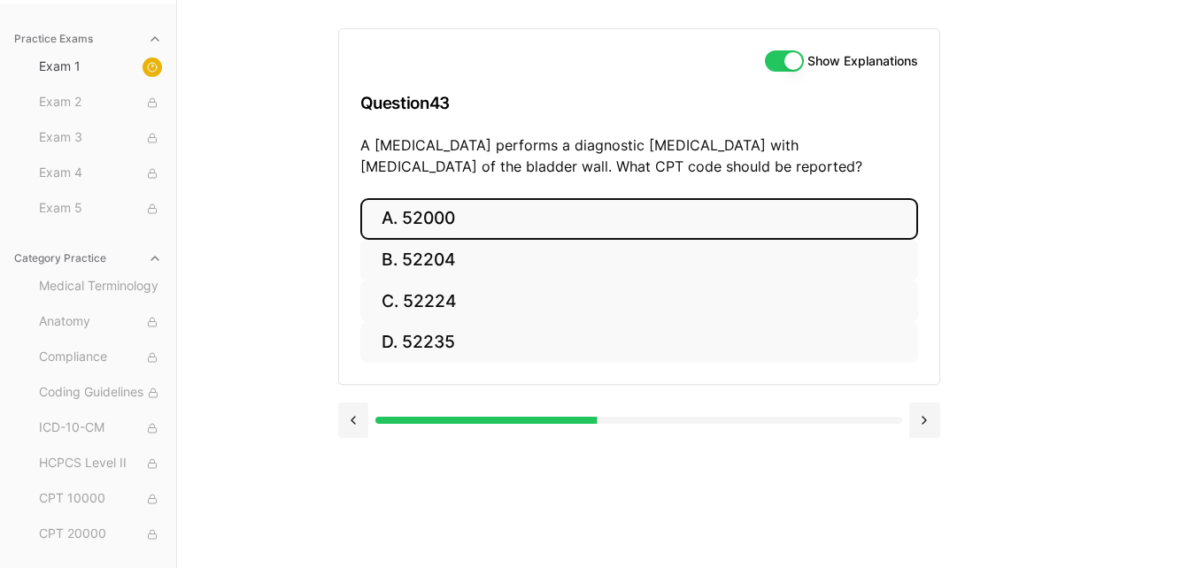
click at [676, 212] on button "A. 52000" at bounding box center [639, 219] width 558 height 42
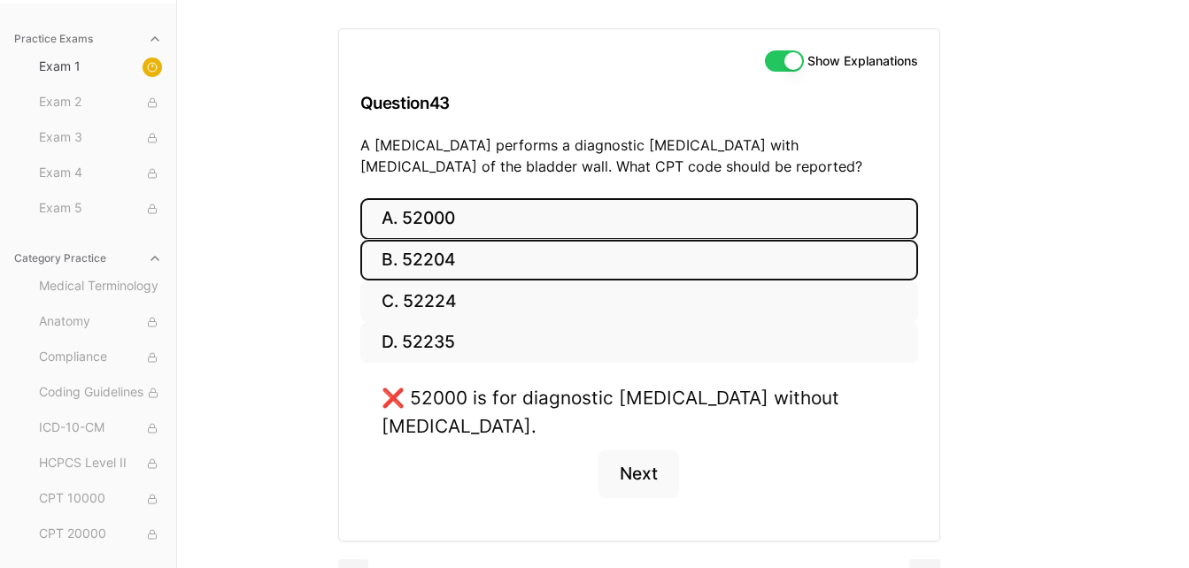
click at [644, 256] on button "B. 52204" at bounding box center [639, 261] width 558 height 42
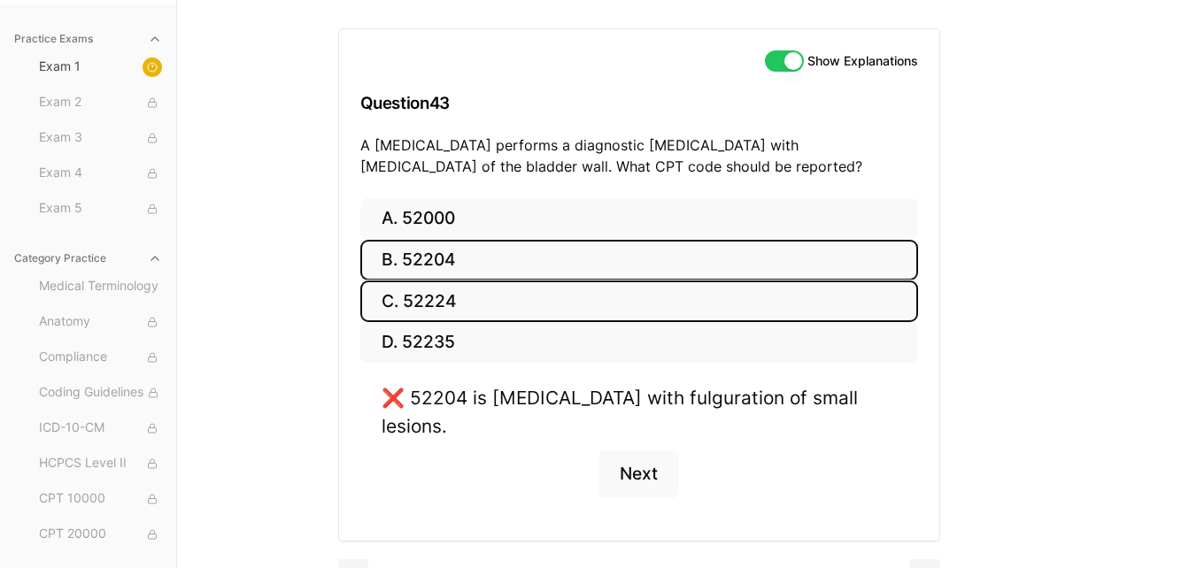
click at [682, 304] on button "C. 52224" at bounding box center [639, 302] width 558 height 42
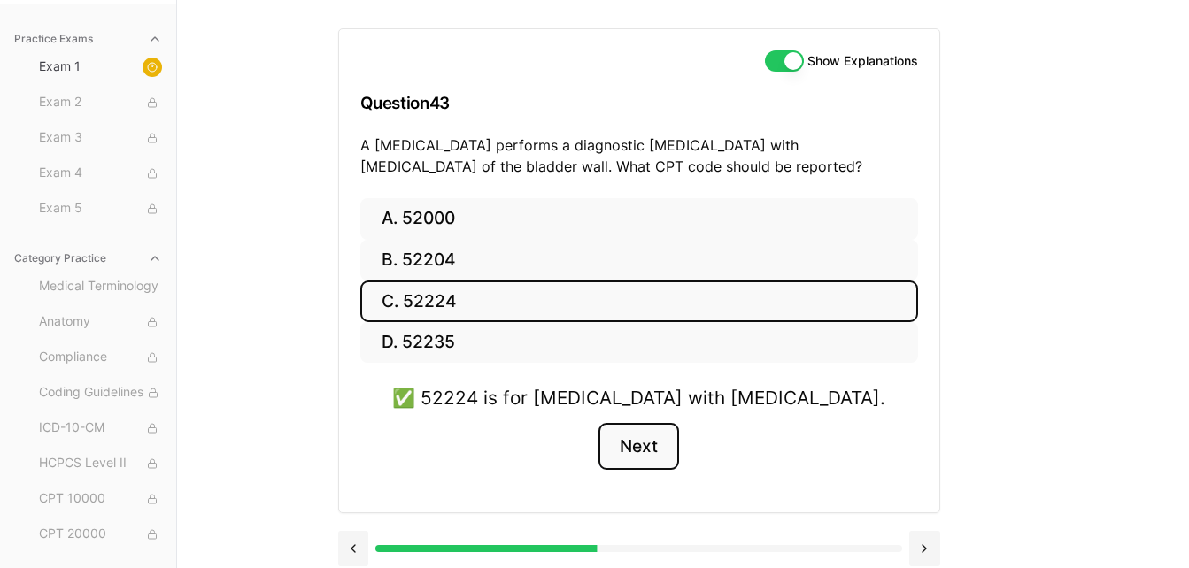
click at [641, 464] on button "Next" at bounding box center [638, 447] width 81 height 48
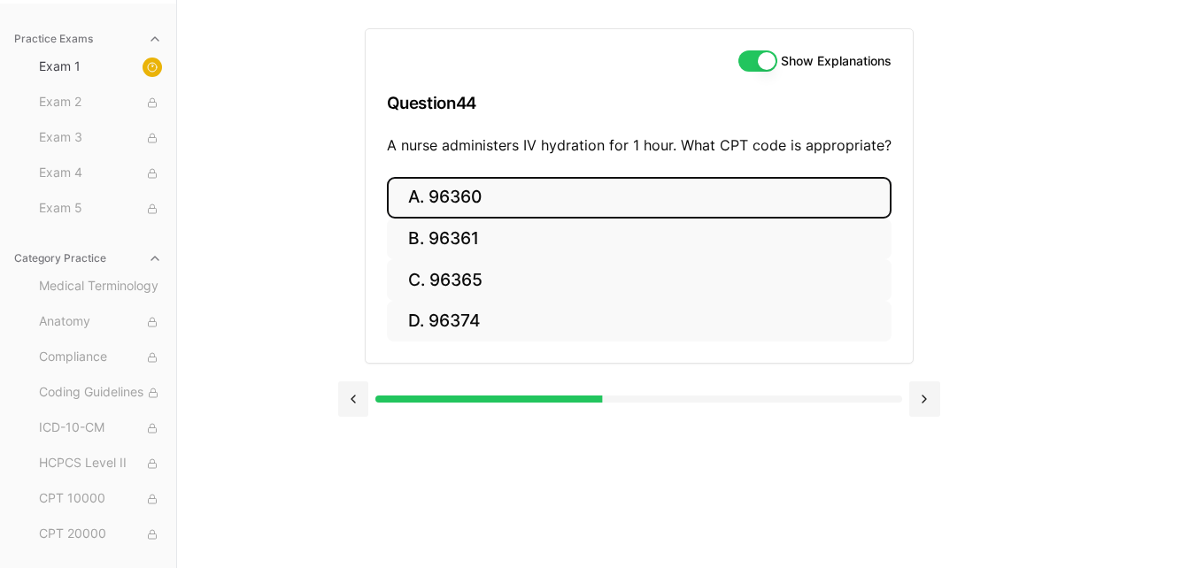
click at [758, 199] on button "A. 96360" at bounding box center [639, 198] width 505 height 42
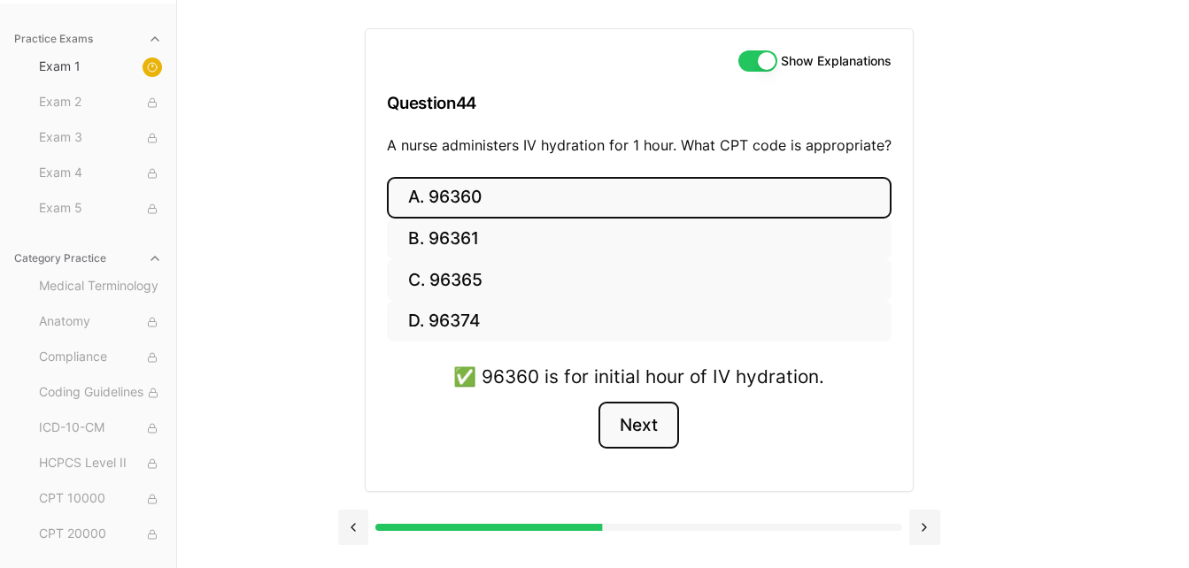
click at [661, 417] on button "Next" at bounding box center [638, 426] width 81 height 48
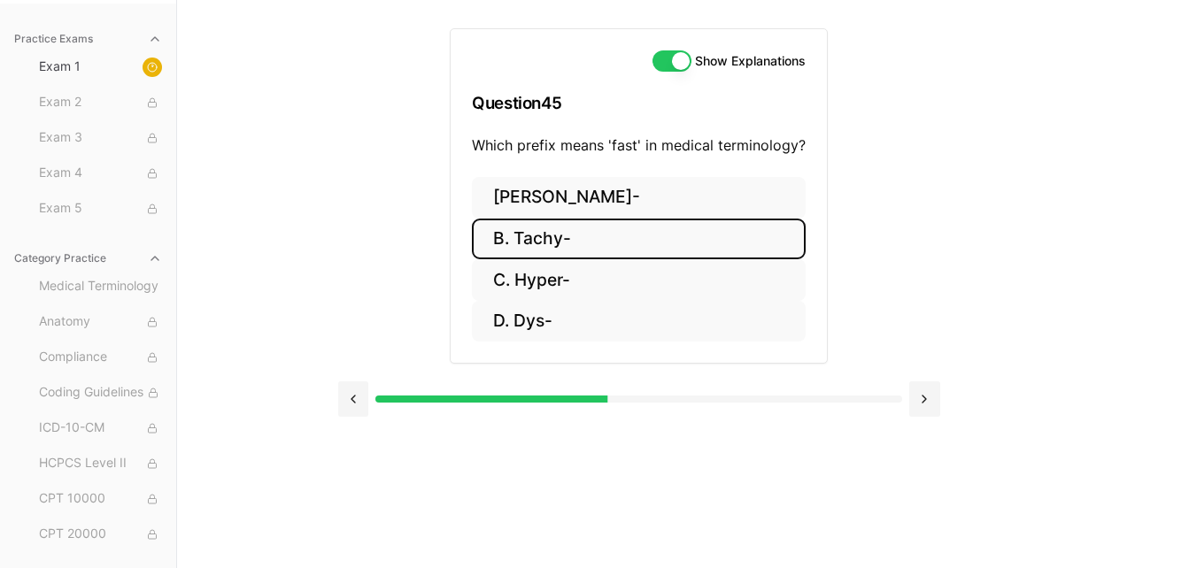
click at [603, 227] on button "B. Tachy-" at bounding box center [639, 240] width 334 height 42
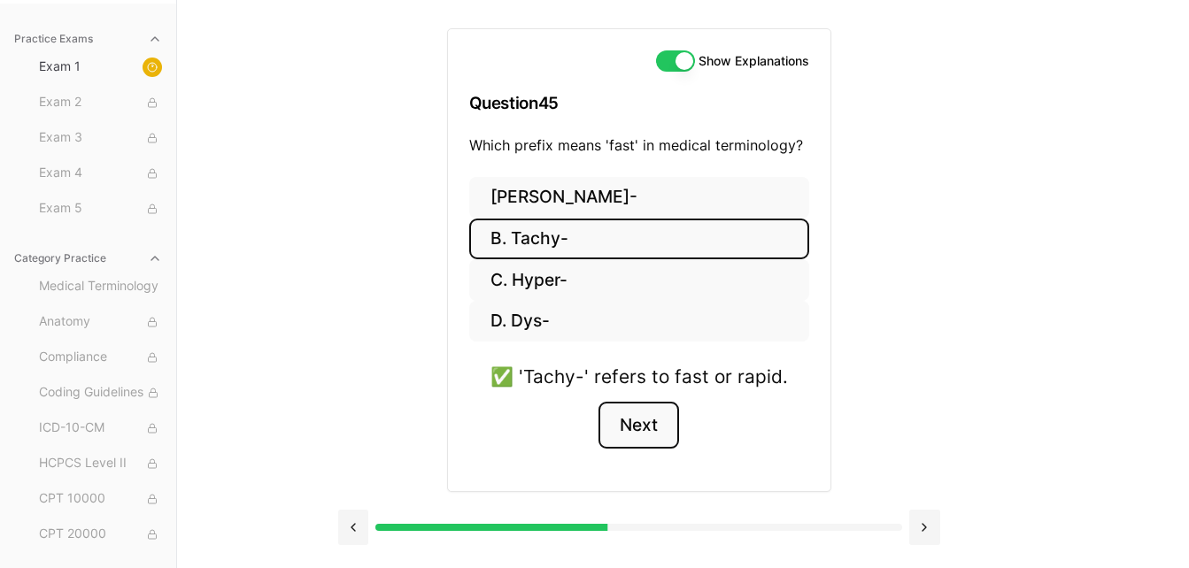
click at [630, 426] on button "Next" at bounding box center [638, 426] width 81 height 48
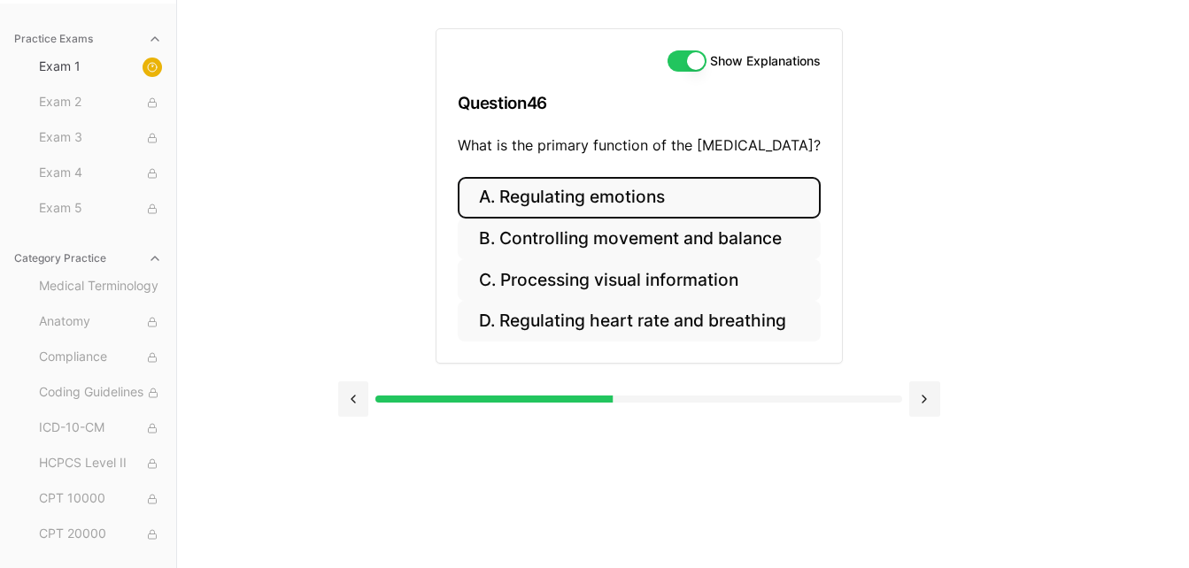
click at [663, 200] on button "A. Regulating emotions" at bounding box center [639, 198] width 363 height 42
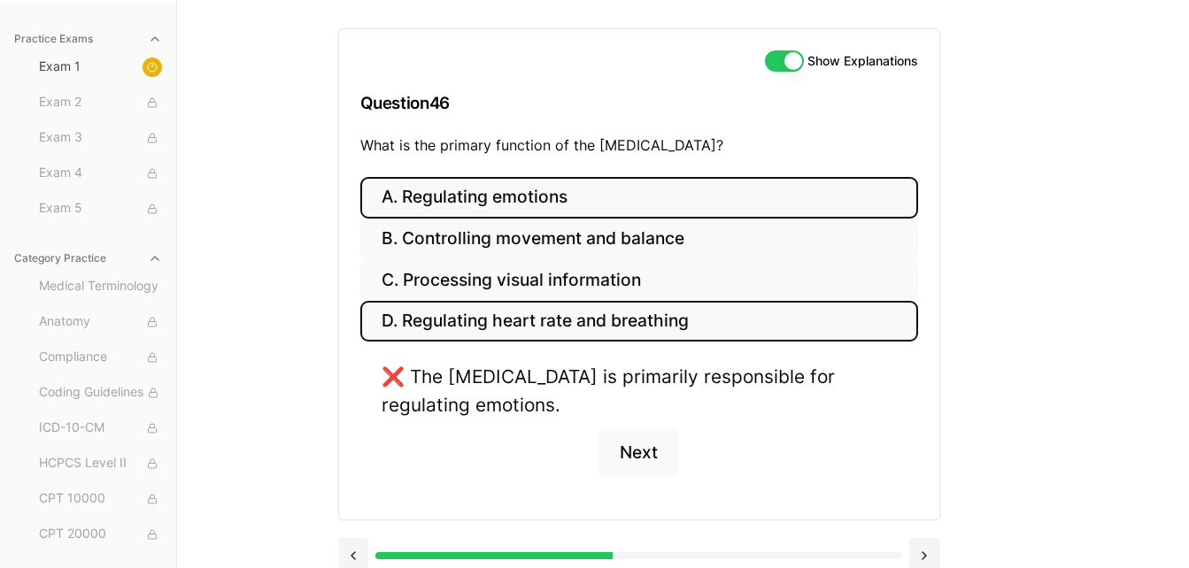
click at [561, 320] on button "D. Regulating heart rate and breathing" at bounding box center [639, 322] width 558 height 42
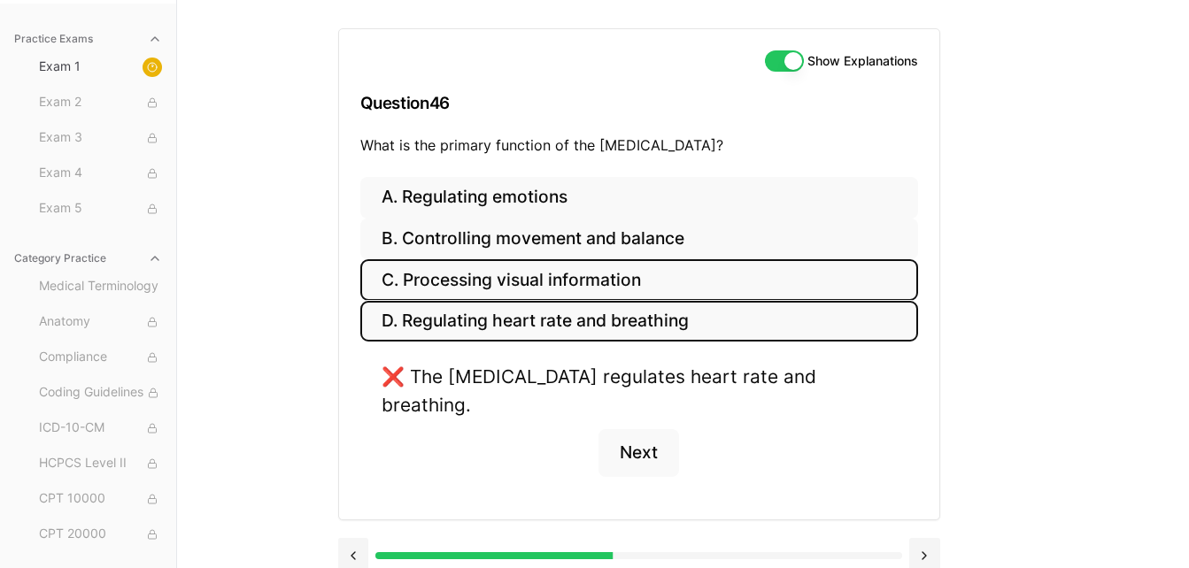
click at [580, 271] on button "C. Processing visual information" at bounding box center [639, 280] width 558 height 42
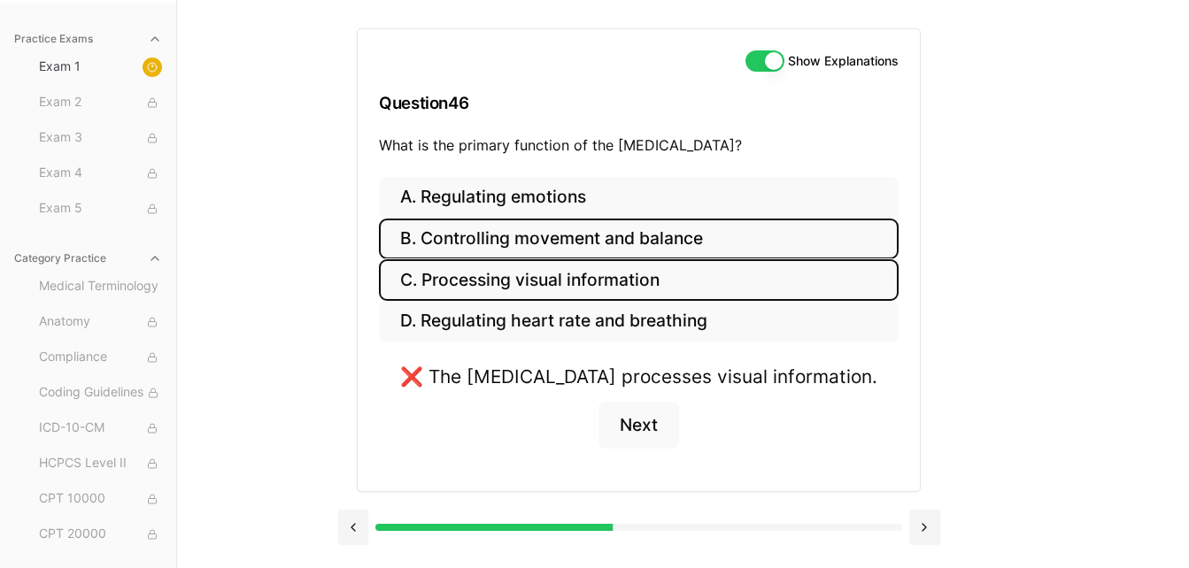
click at [606, 222] on button "B. Controlling movement and balance" at bounding box center [639, 240] width 520 height 42
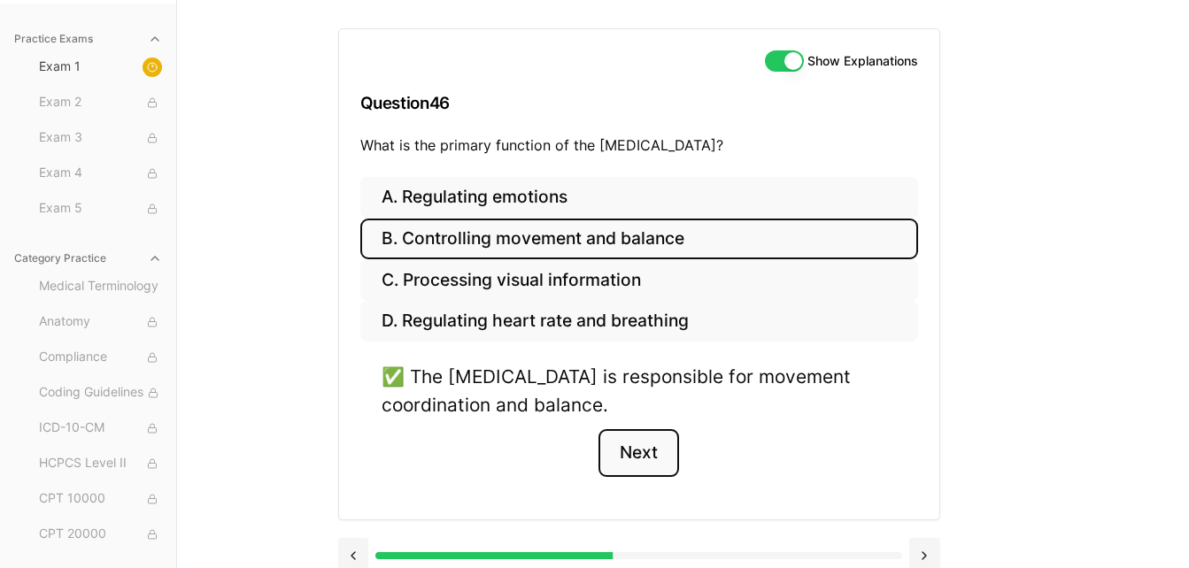
click at [643, 447] on button "Next" at bounding box center [638, 453] width 81 height 48
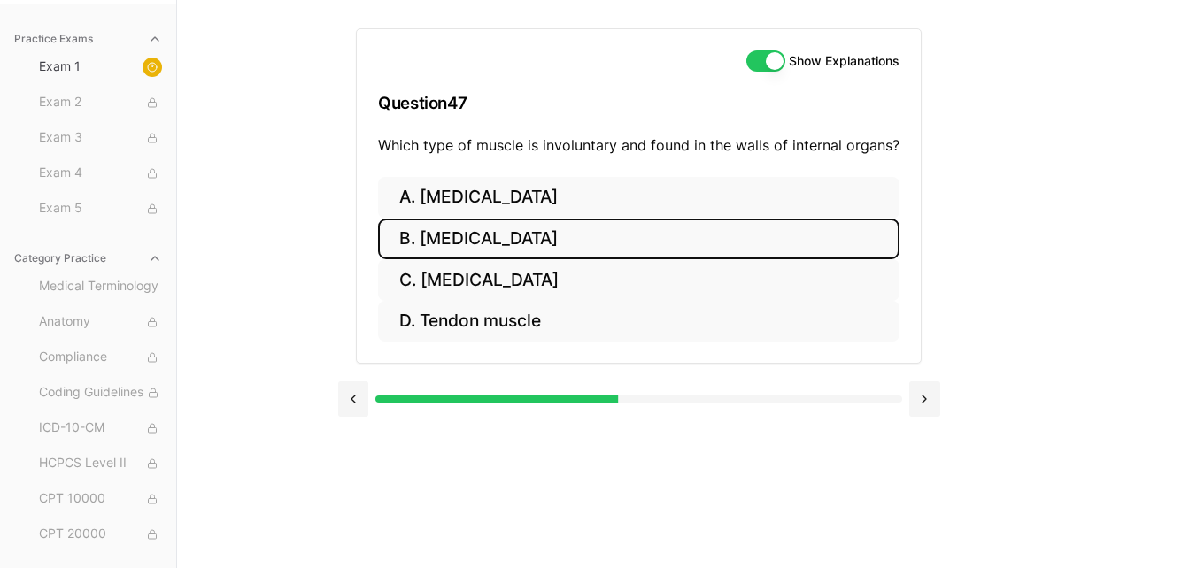
click at [560, 235] on button "B. [MEDICAL_DATA]" at bounding box center [638, 240] width 521 height 42
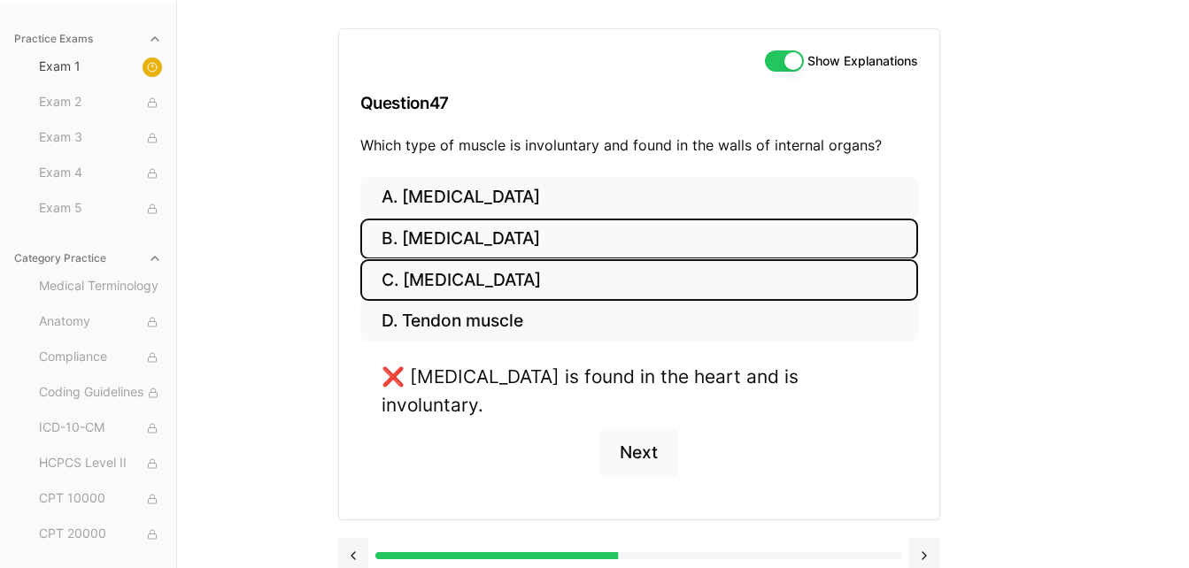
click at [521, 285] on button "C. [MEDICAL_DATA]" at bounding box center [639, 280] width 558 height 42
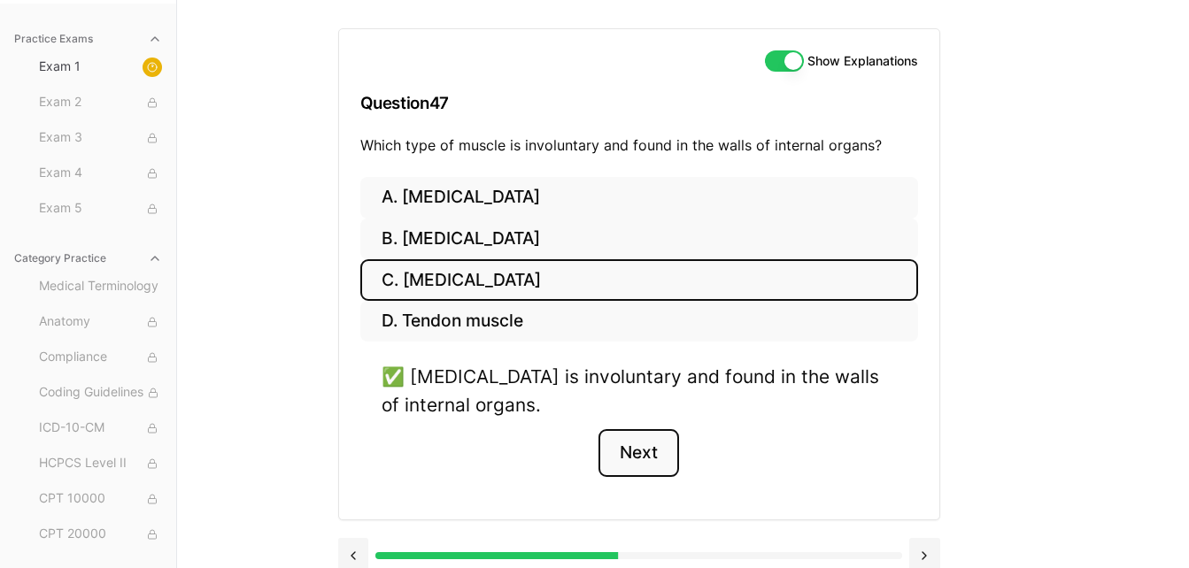
click at [635, 457] on button "Next" at bounding box center [638, 453] width 81 height 48
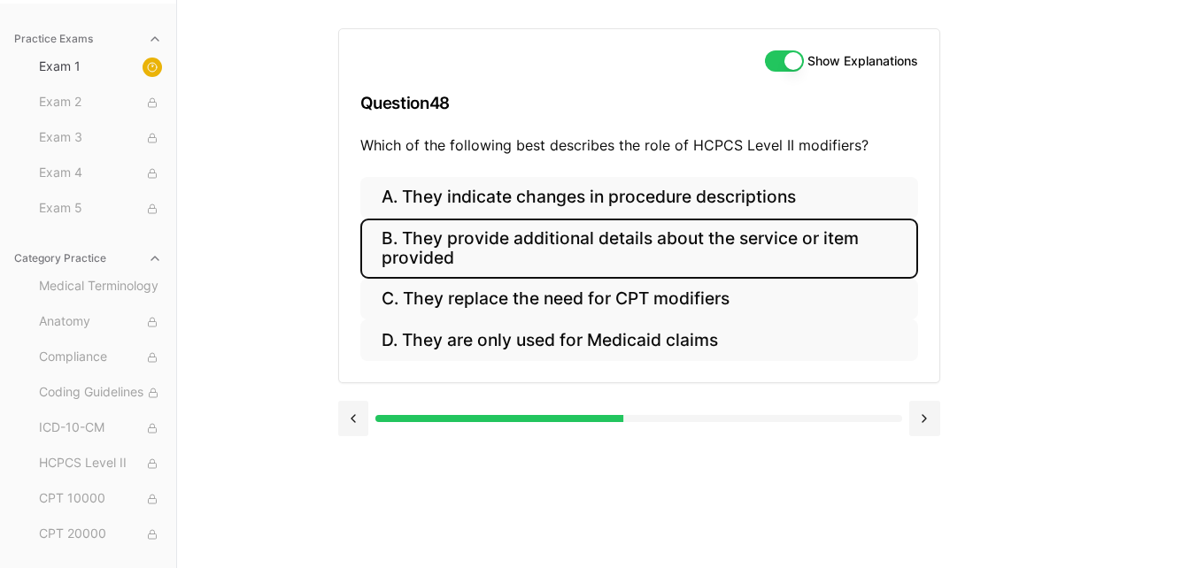
click at [759, 241] on button "B. They provide additional details about the service or item provided" at bounding box center [639, 249] width 558 height 60
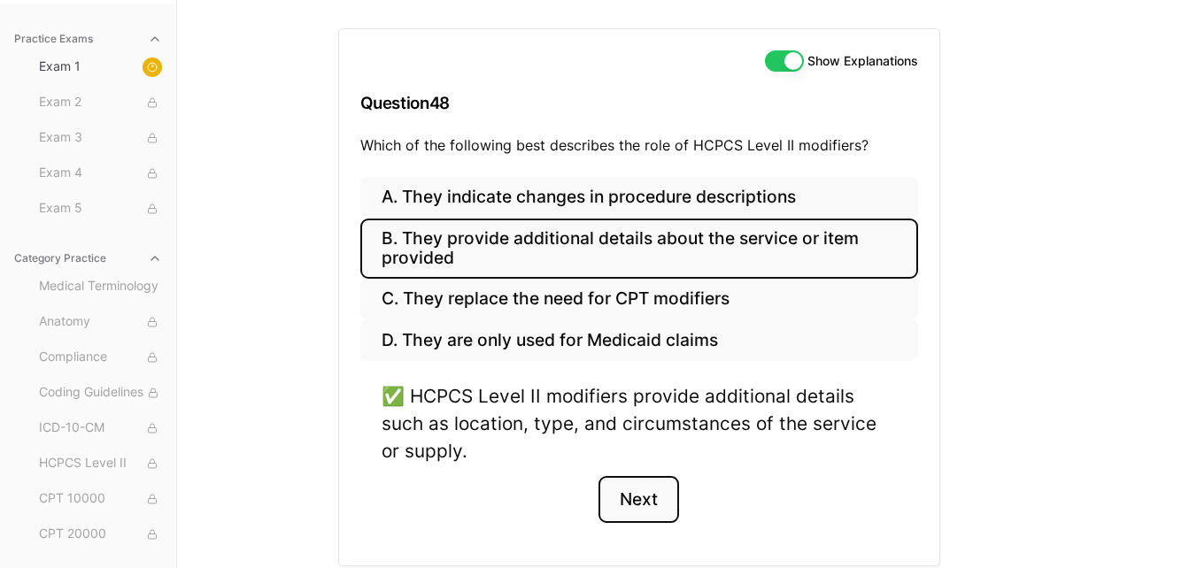
click at [629, 502] on button "Next" at bounding box center [638, 500] width 81 height 48
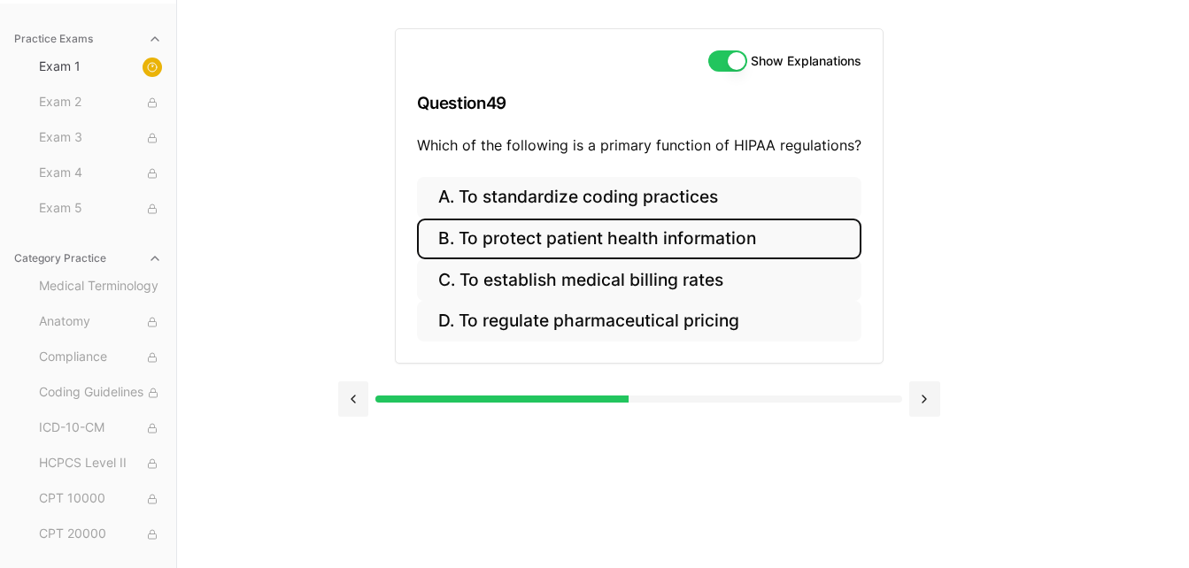
click at [788, 239] on button "B. To protect patient health information" at bounding box center [639, 240] width 444 height 42
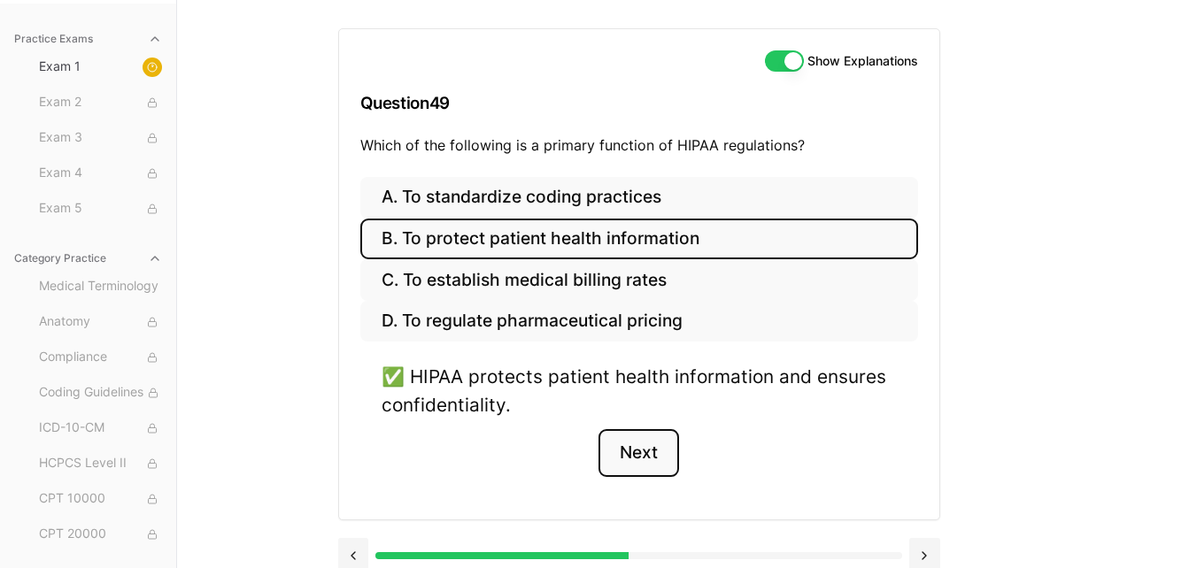
click at [634, 459] on button "Next" at bounding box center [638, 453] width 81 height 48
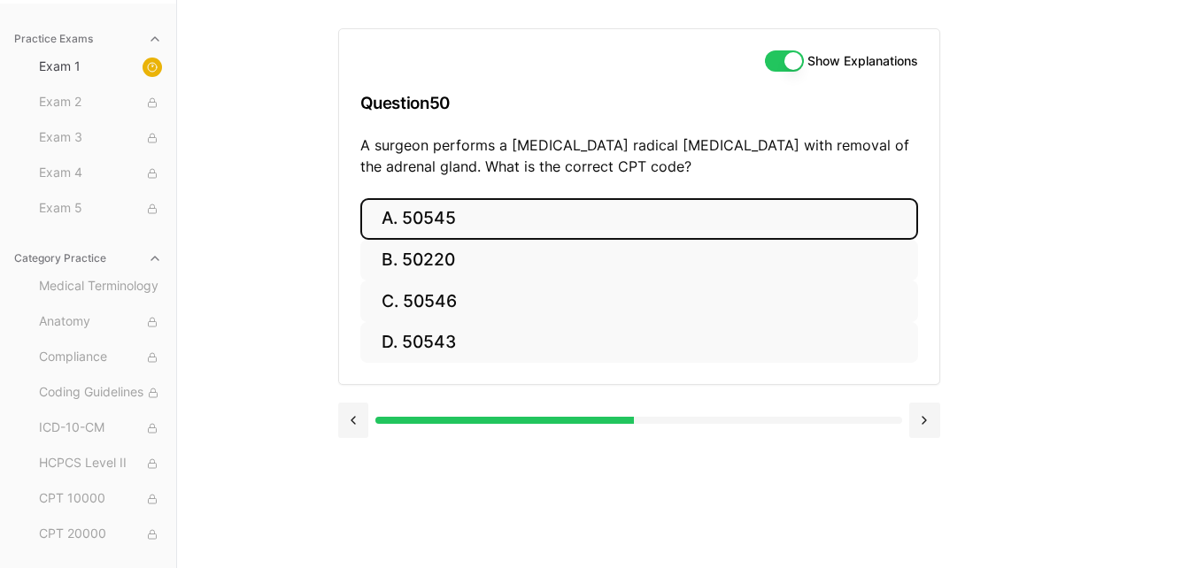
click at [602, 218] on button "A. 50545" at bounding box center [639, 219] width 558 height 42
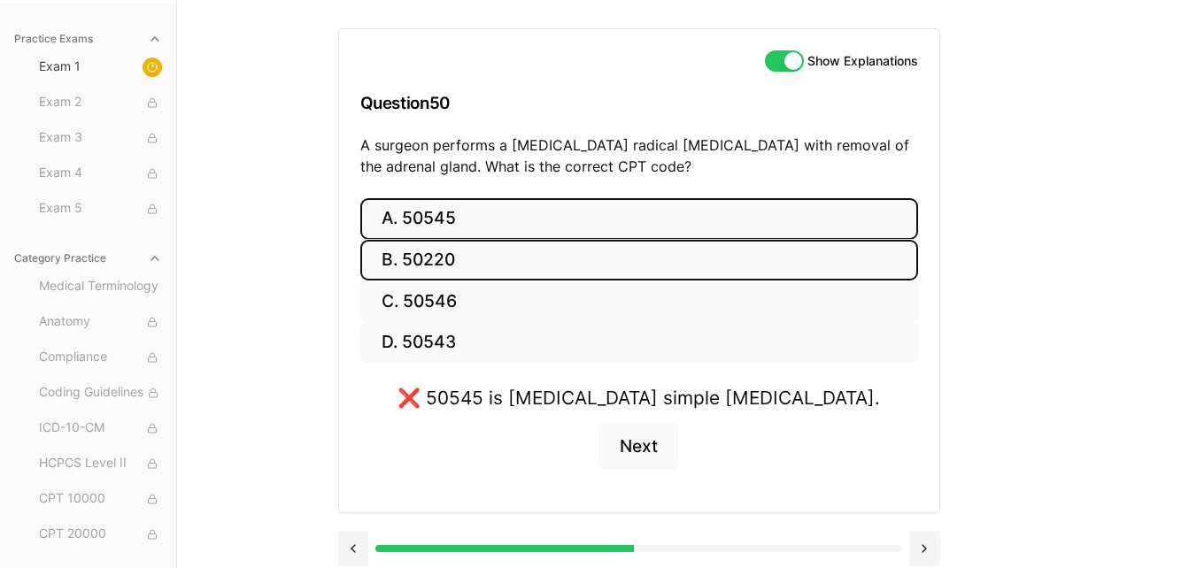
click at [689, 270] on button "B. 50220" at bounding box center [639, 261] width 558 height 42
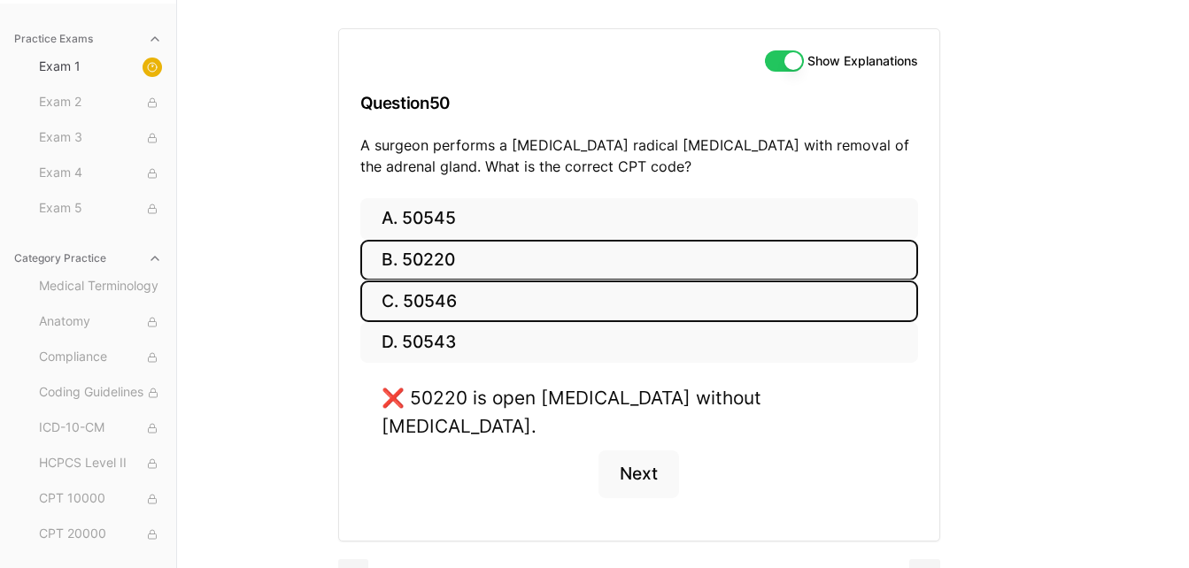
click at [650, 310] on button "C. 50546" at bounding box center [639, 302] width 558 height 42
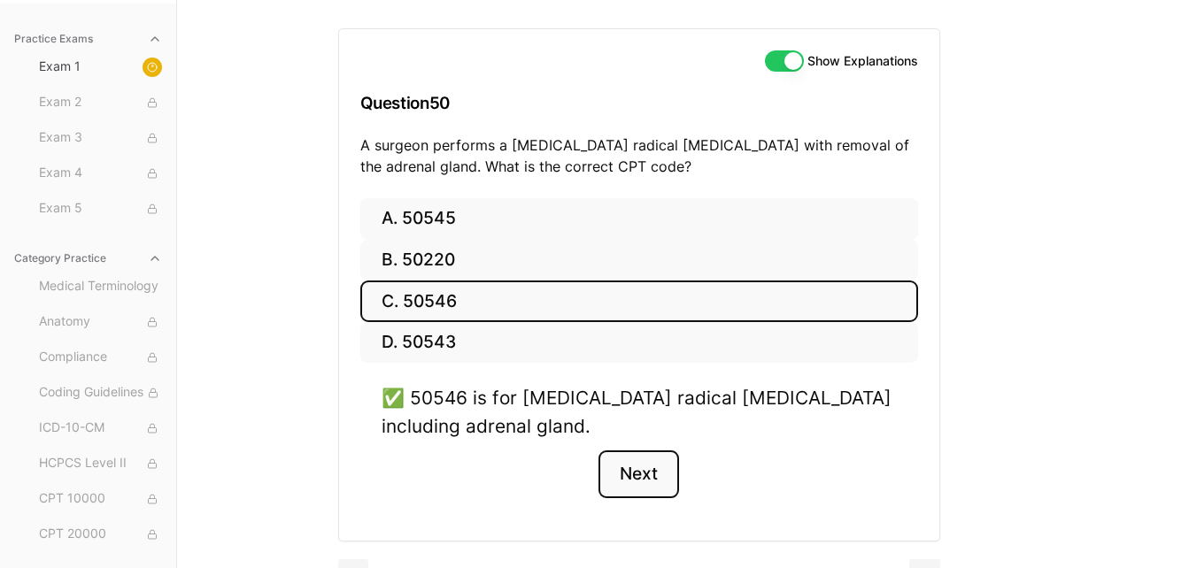
click at [638, 474] on button "Next" at bounding box center [638, 475] width 81 height 48
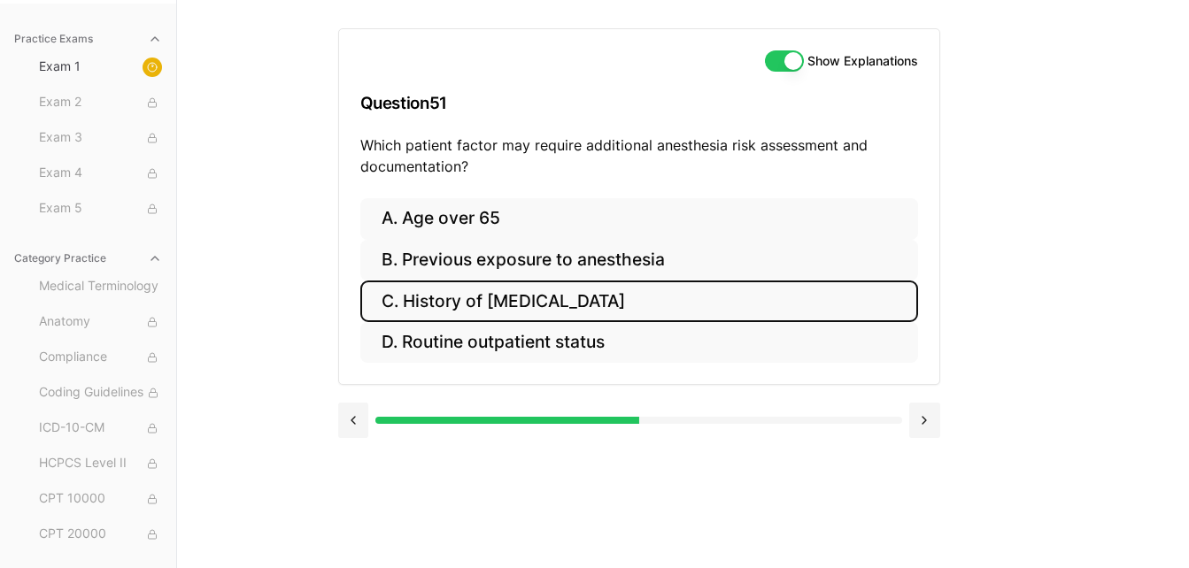
click at [677, 302] on button "C. History of [MEDICAL_DATA]" at bounding box center [639, 302] width 558 height 42
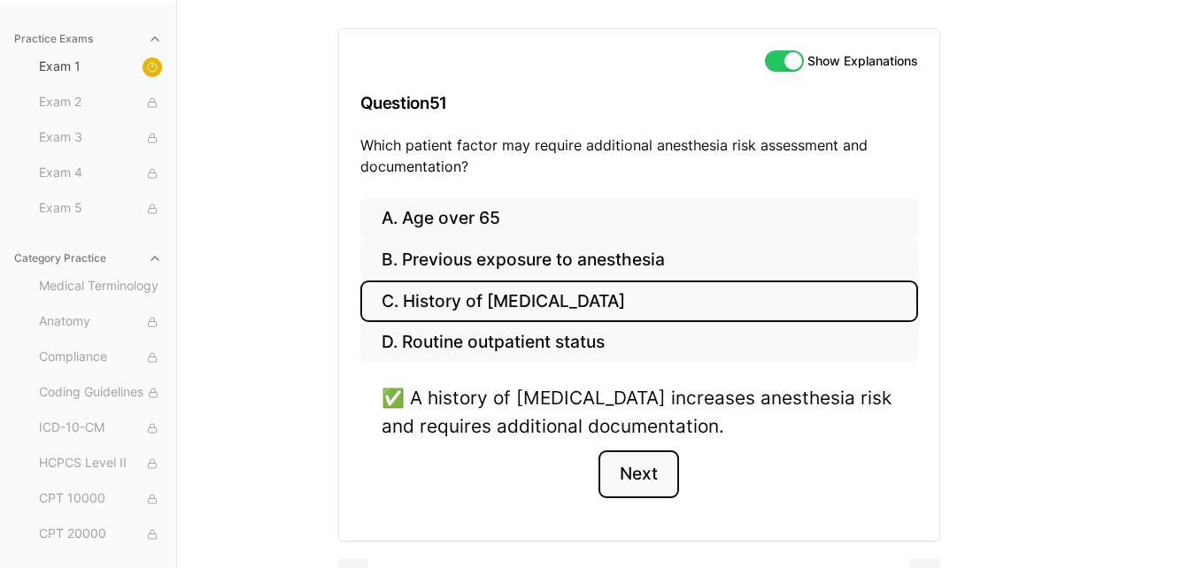
click at [643, 466] on button "Next" at bounding box center [638, 475] width 81 height 48
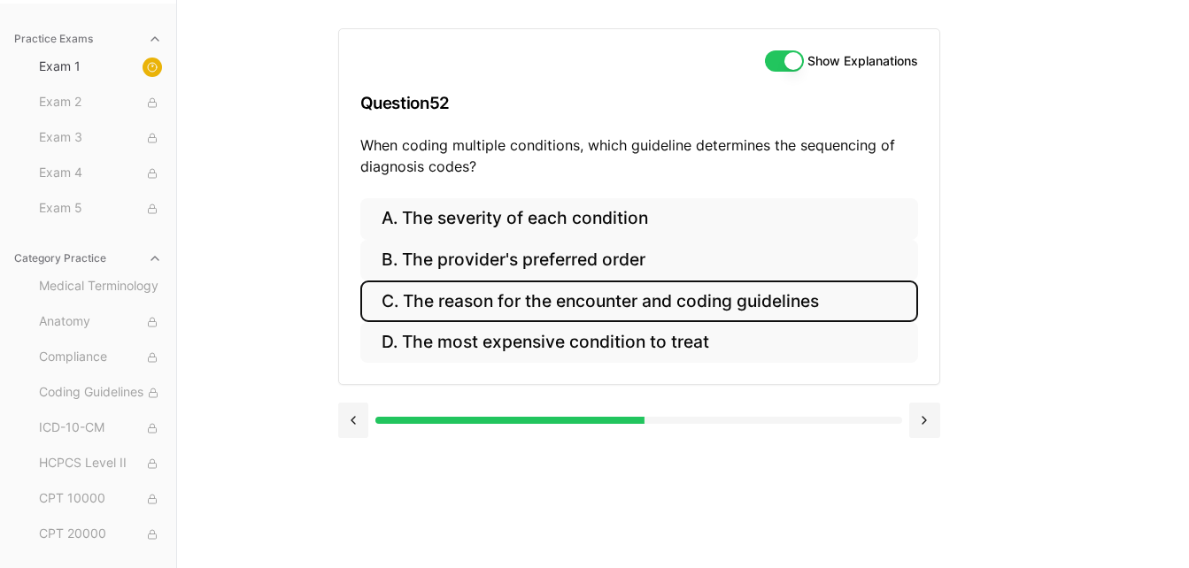
click at [797, 302] on button "C. The reason for the encounter and coding guidelines" at bounding box center [639, 302] width 558 height 42
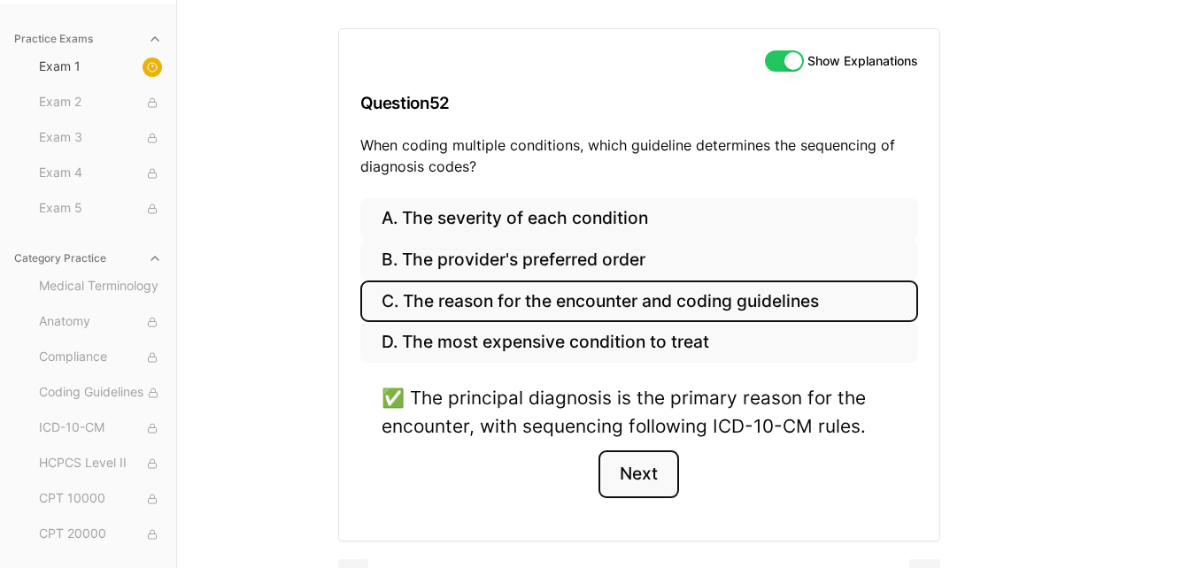
click at [643, 464] on button "Next" at bounding box center [638, 475] width 81 height 48
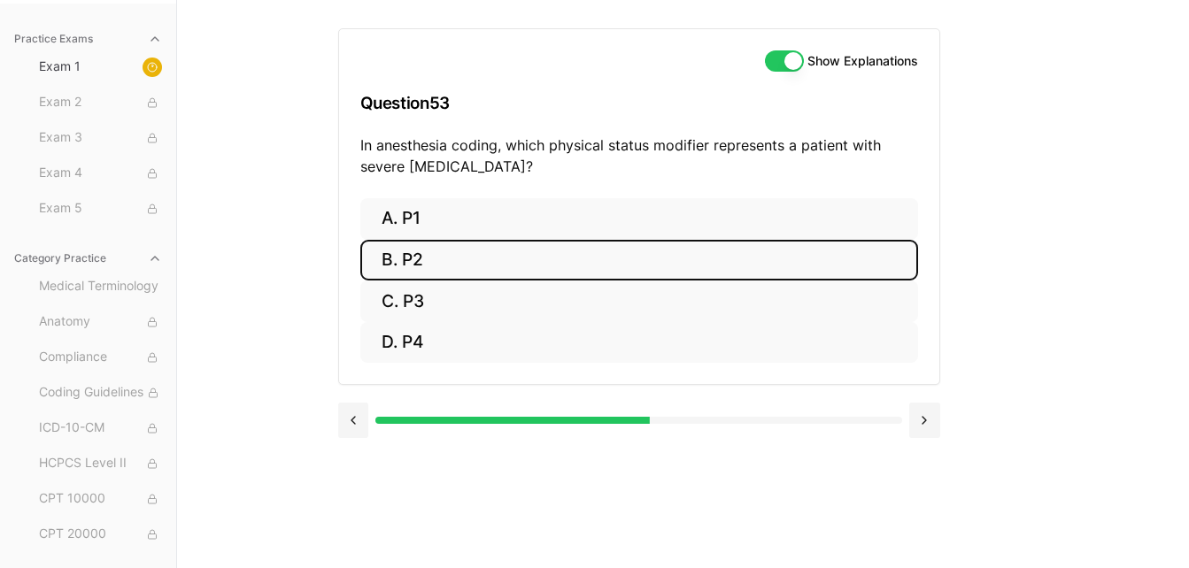
click at [548, 268] on button "B. P2" at bounding box center [639, 261] width 558 height 42
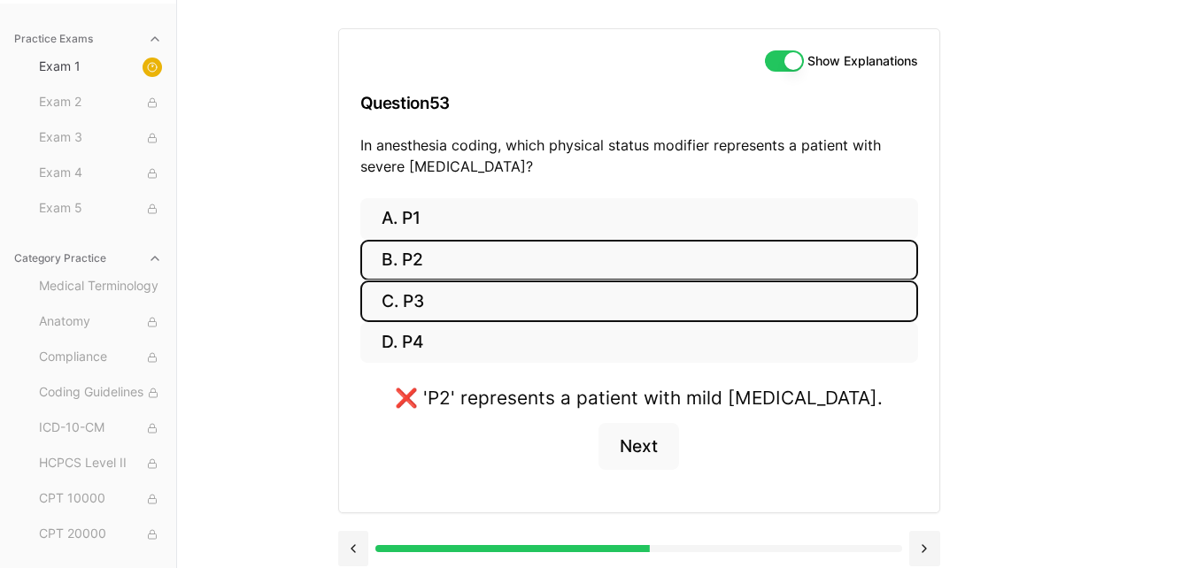
click at [535, 297] on button "C. P3" at bounding box center [639, 302] width 558 height 42
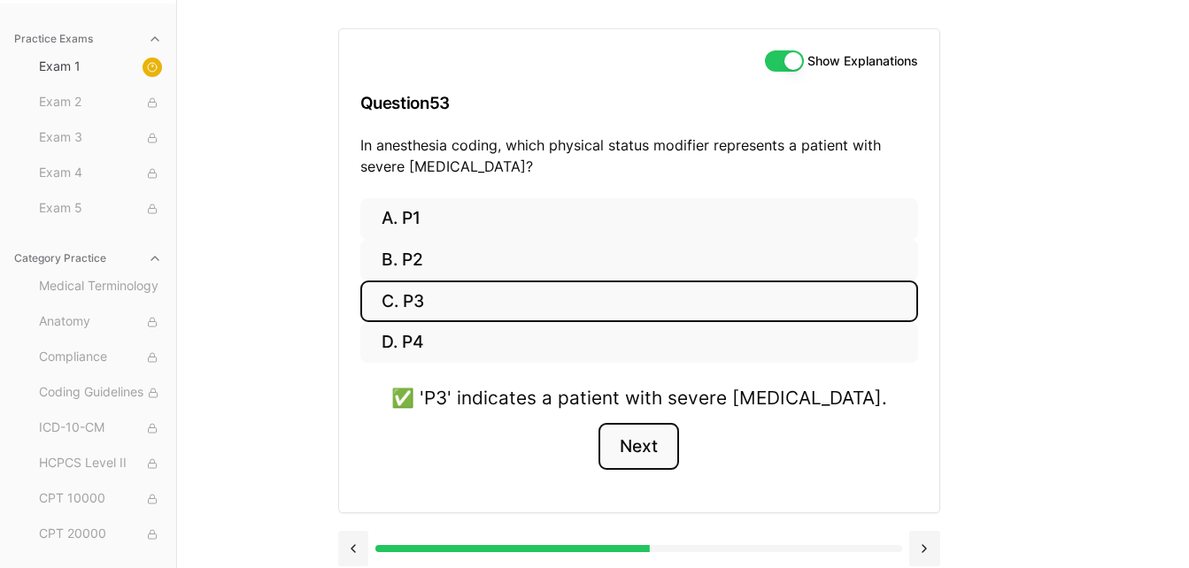
click at [645, 446] on button "Next" at bounding box center [638, 447] width 81 height 48
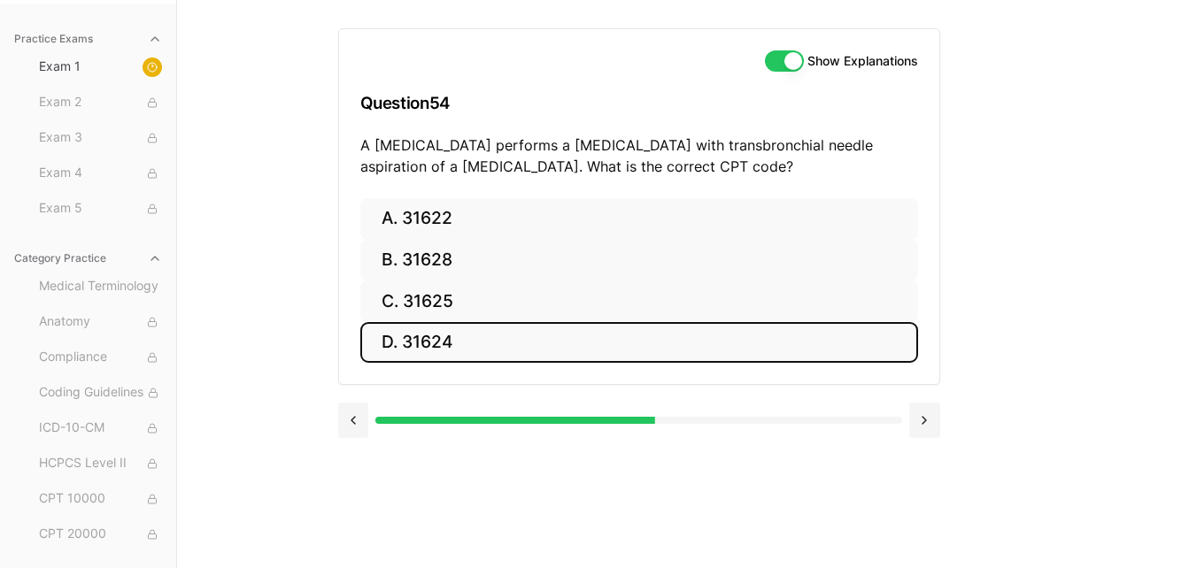
click at [688, 347] on button "D. 31624" at bounding box center [639, 343] width 558 height 42
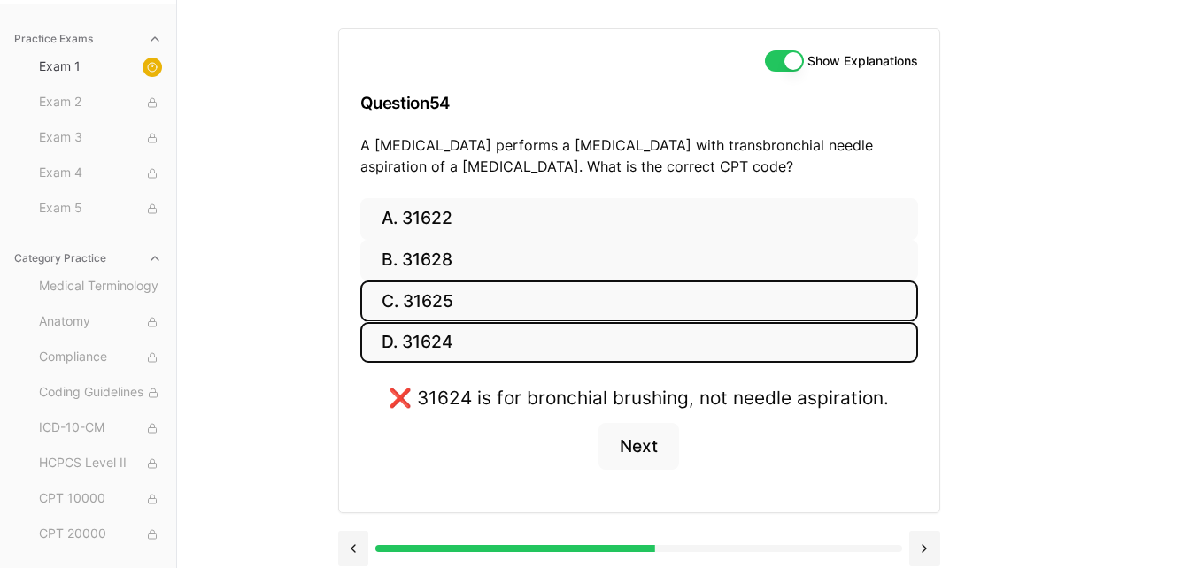
click at [687, 298] on button "C. 31625" at bounding box center [639, 302] width 558 height 42
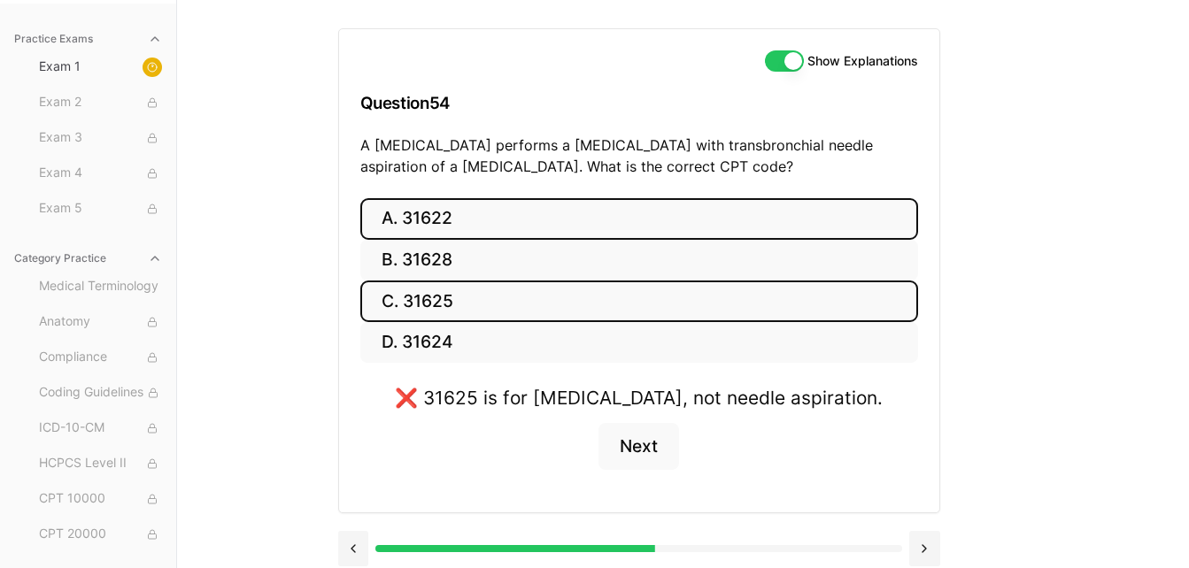
click at [712, 216] on button "A. 31622" at bounding box center [639, 219] width 558 height 42
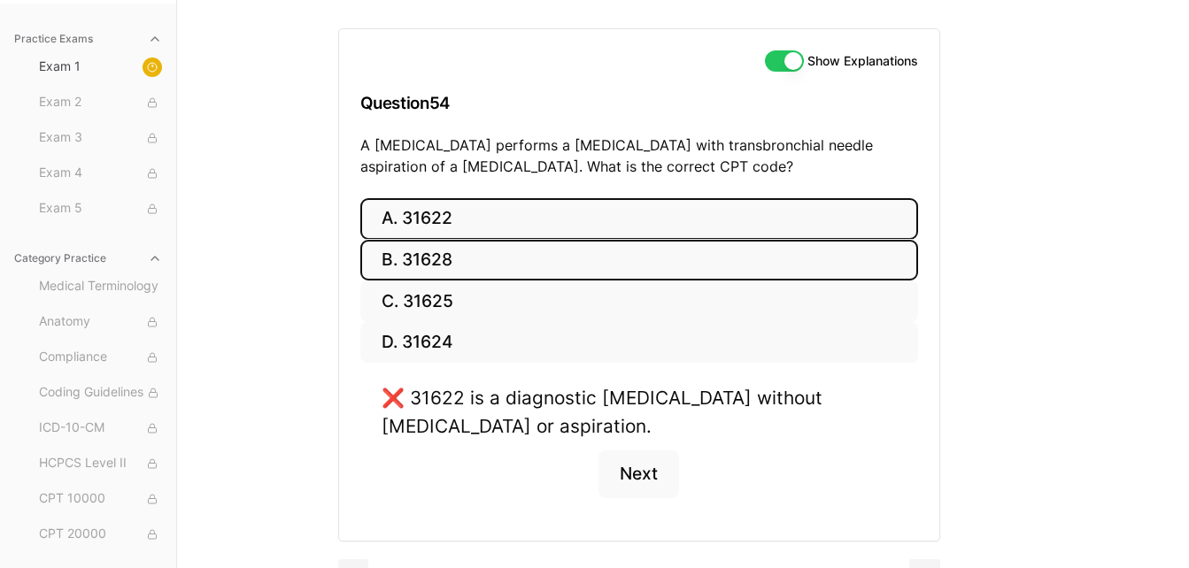
click at [682, 250] on button "B. 31628" at bounding box center [639, 261] width 558 height 42
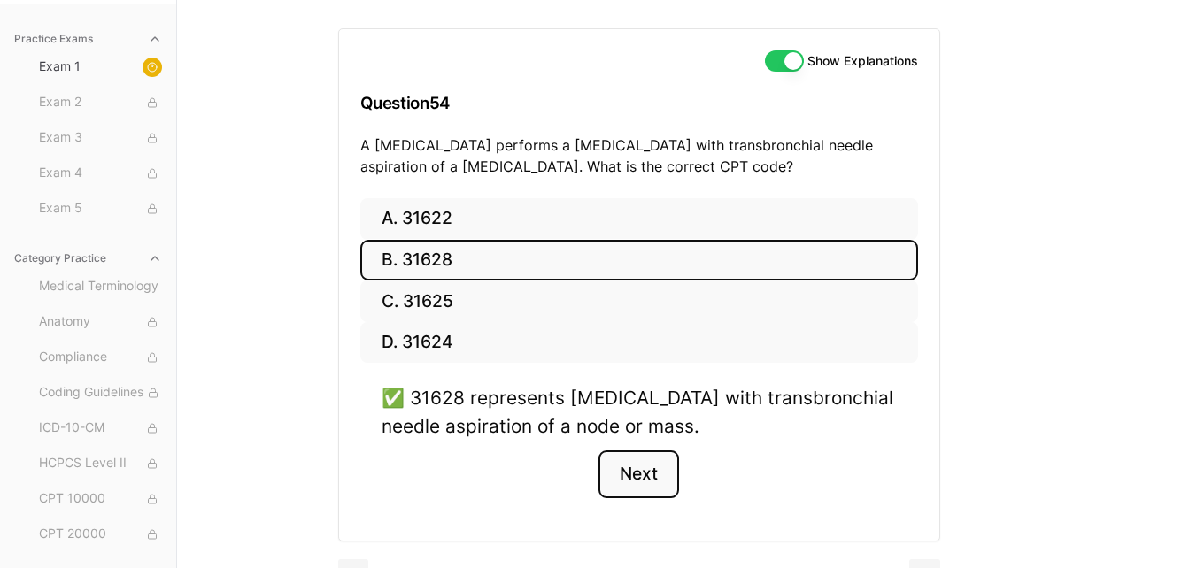
click at [644, 489] on button "Next" at bounding box center [638, 475] width 81 height 48
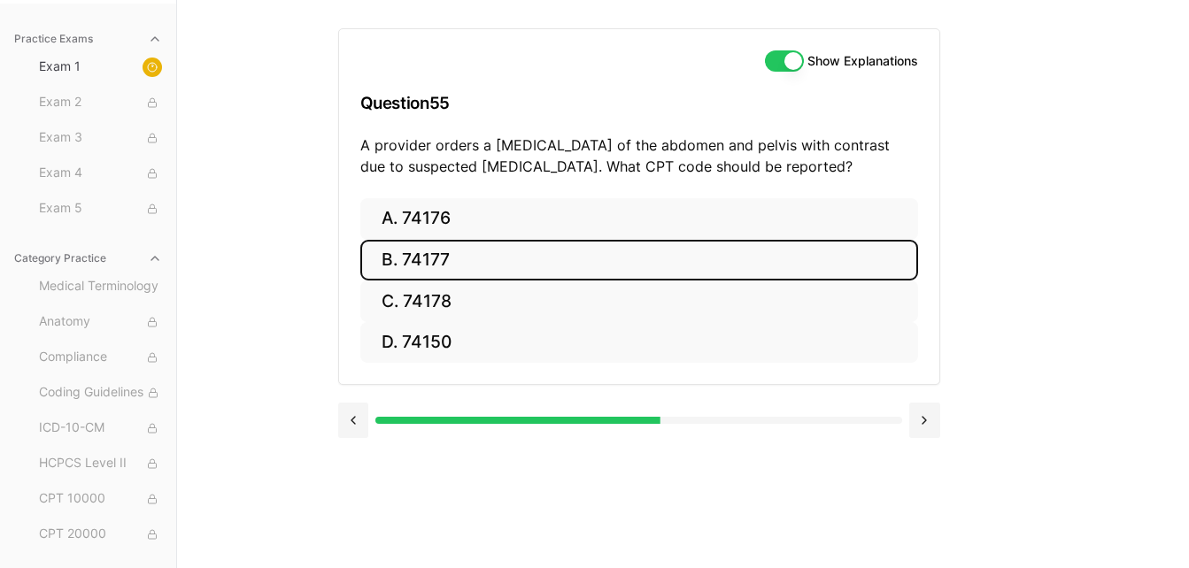
click at [705, 276] on button "B. 74177" at bounding box center [639, 261] width 558 height 42
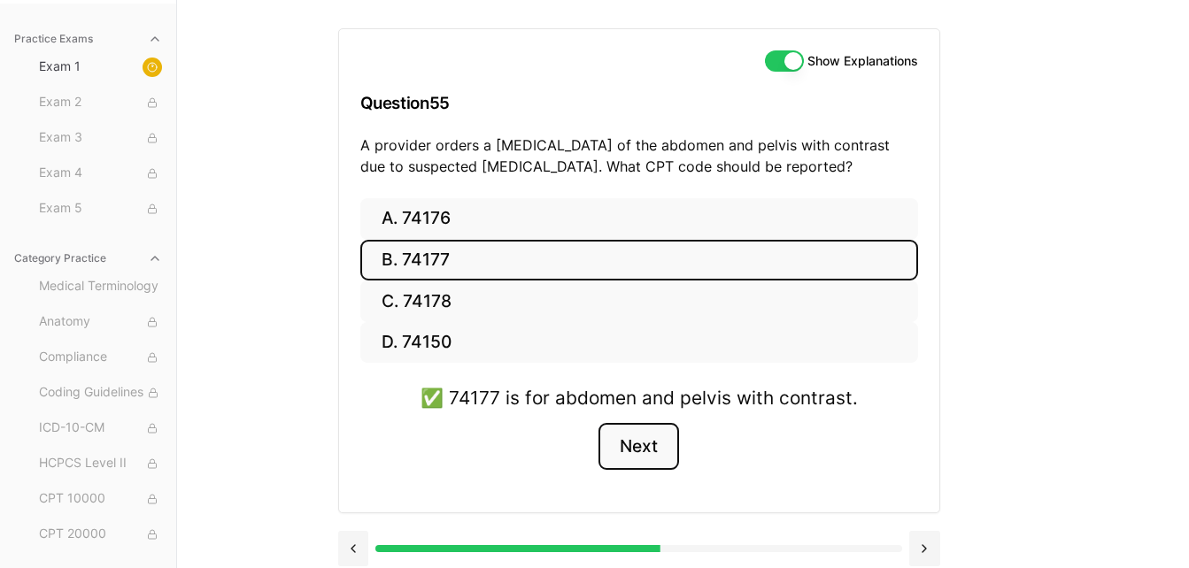
click at [642, 468] on button "Next" at bounding box center [638, 447] width 81 height 48
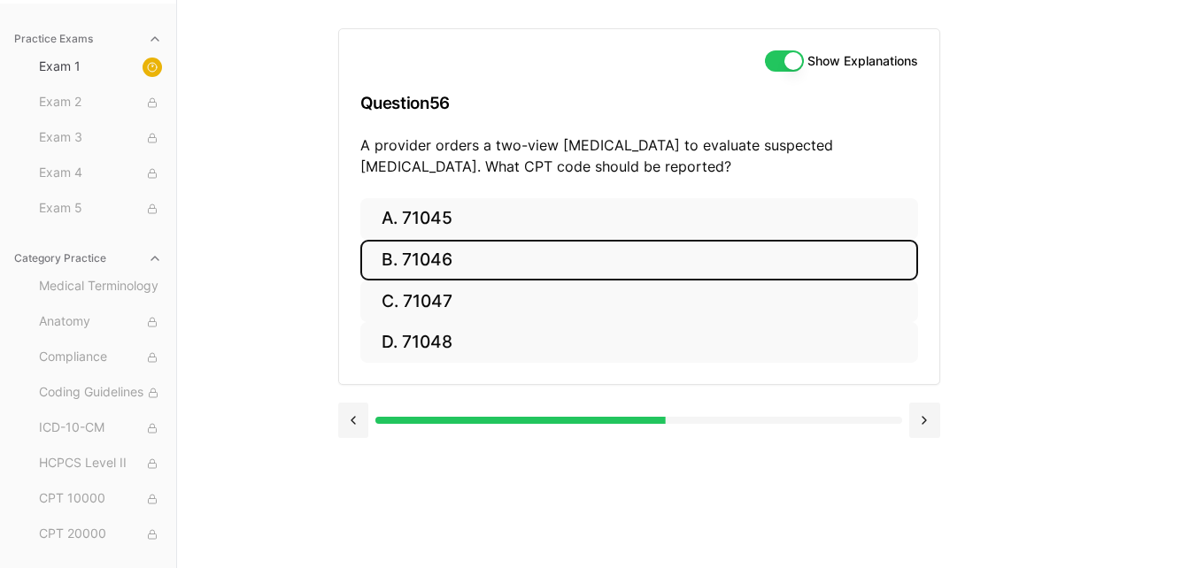
click at [621, 256] on button "B. 71046" at bounding box center [639, 261] width 558 height 42
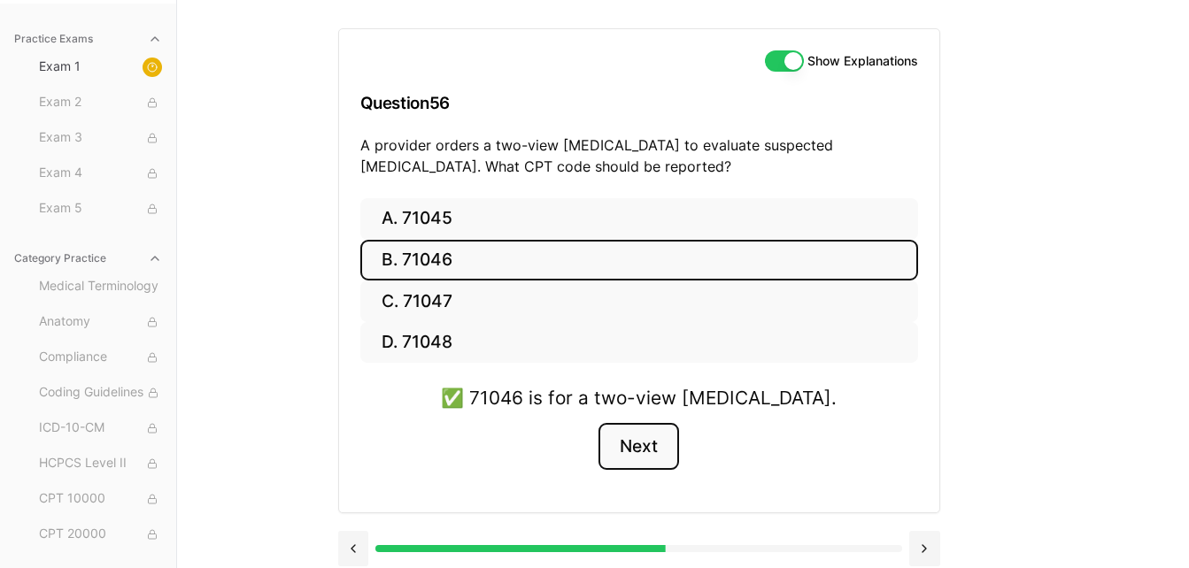
click at [644, 436] on button "Next" at bounding box center [638, 447] width 81 height 48
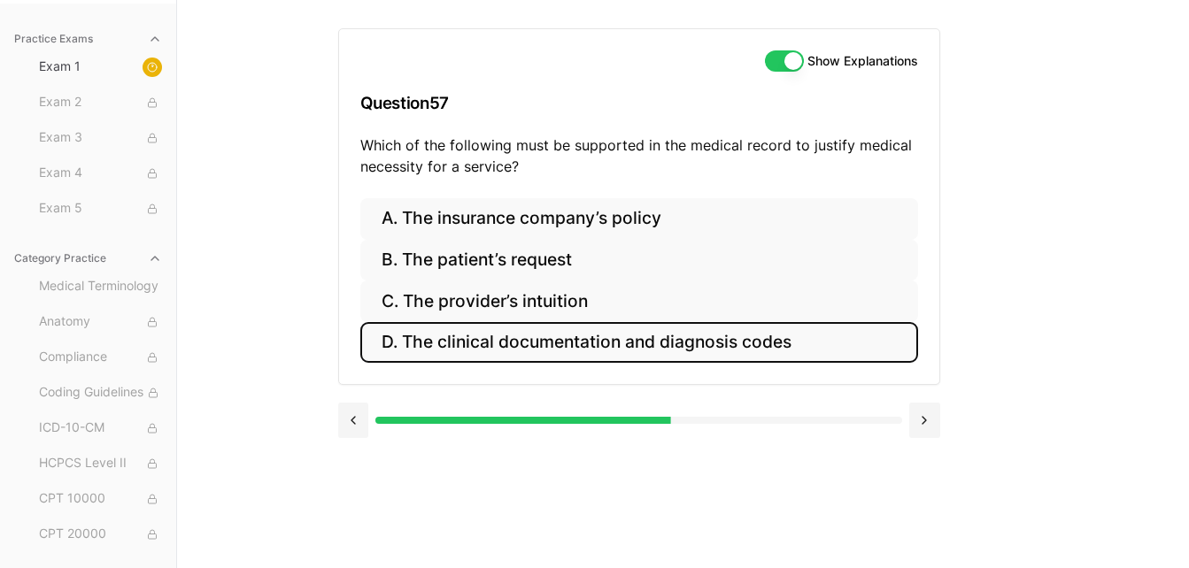
click at [717, 330] on button "D. The clinical documentation and diagnosis codes" at bounding box center [639, 343] width 558 height 42
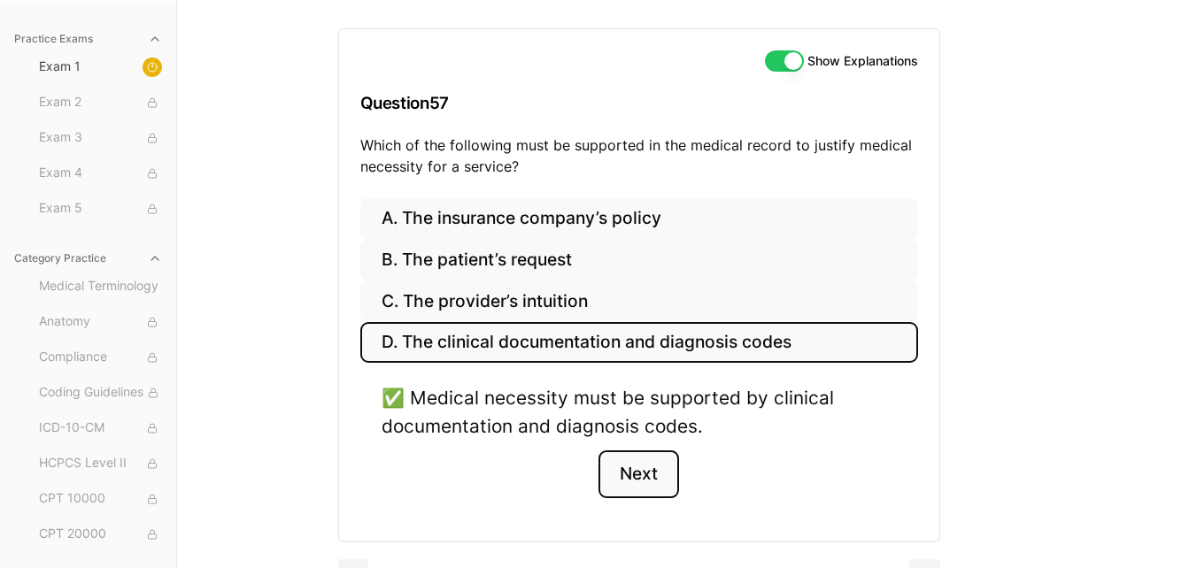
click at [639, 476] on button "Next" at bounding box center [638, 475] width 81 height 48
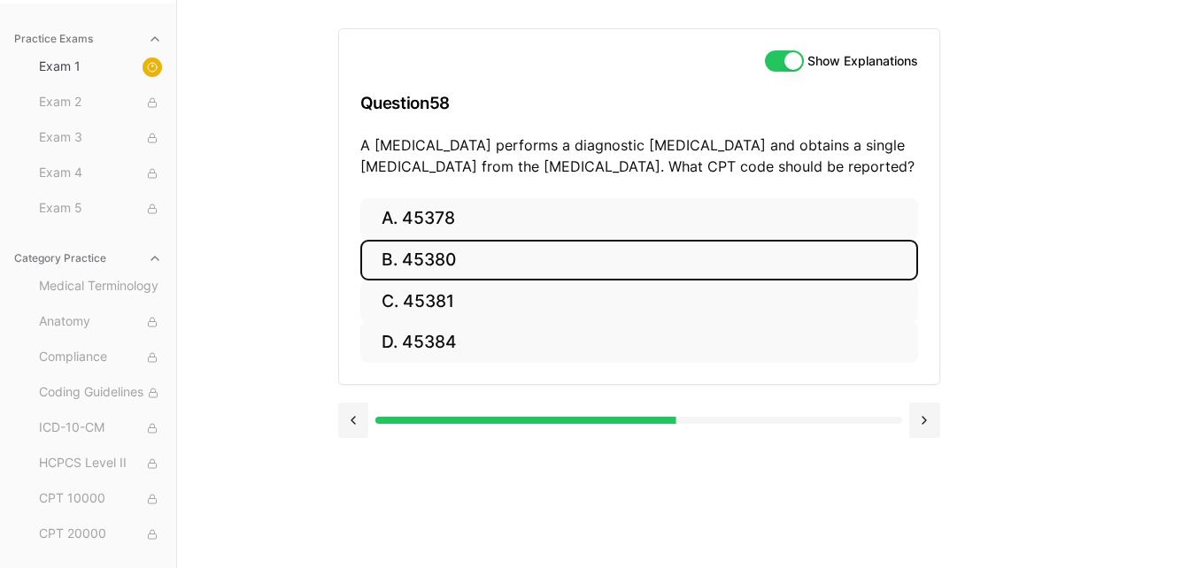
click at [621, 270] on button "B. 45380" at bounding box center [639, 261] width 558 height 42
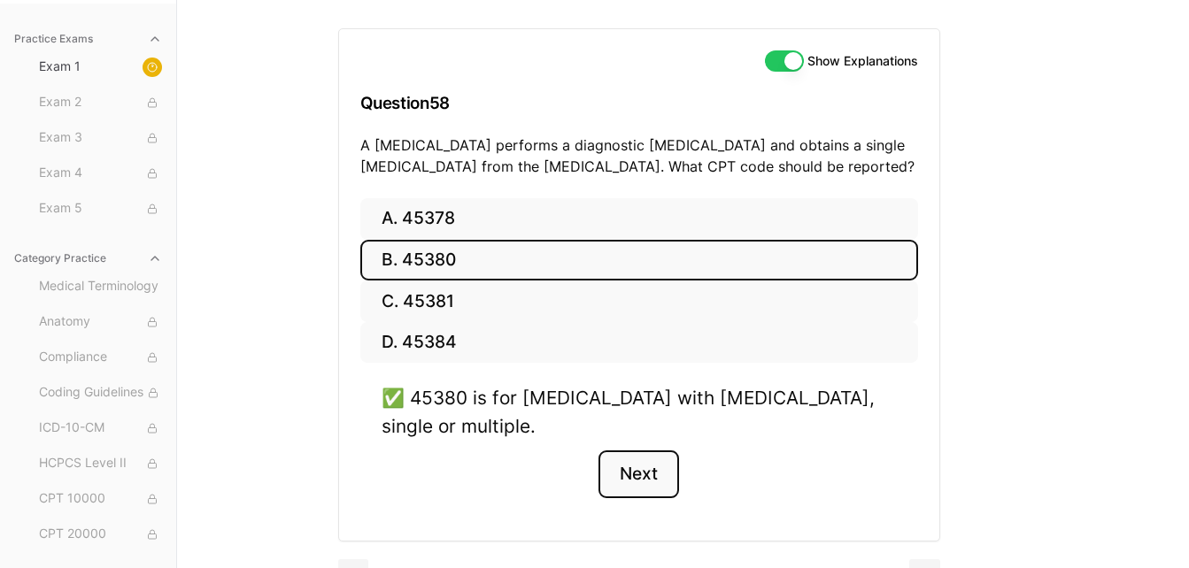
click at [647, 481] on button "Next" at bounding box center [638, 475] width 81 height 48
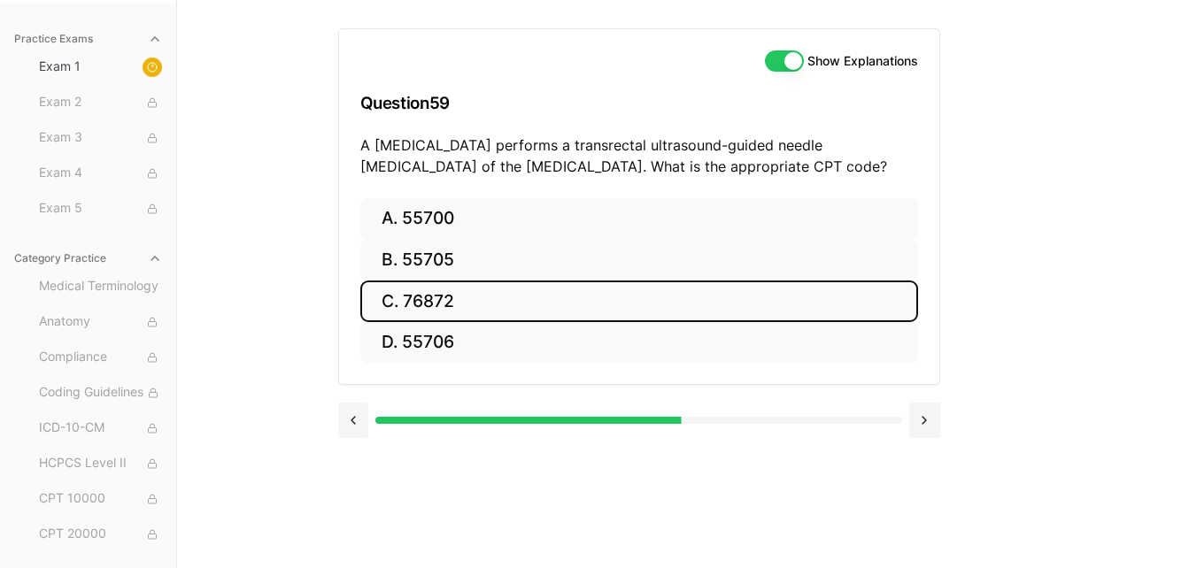
click at [632, 306] on button "C. 76872" at bounding box center [639, 302] width 558 height 42
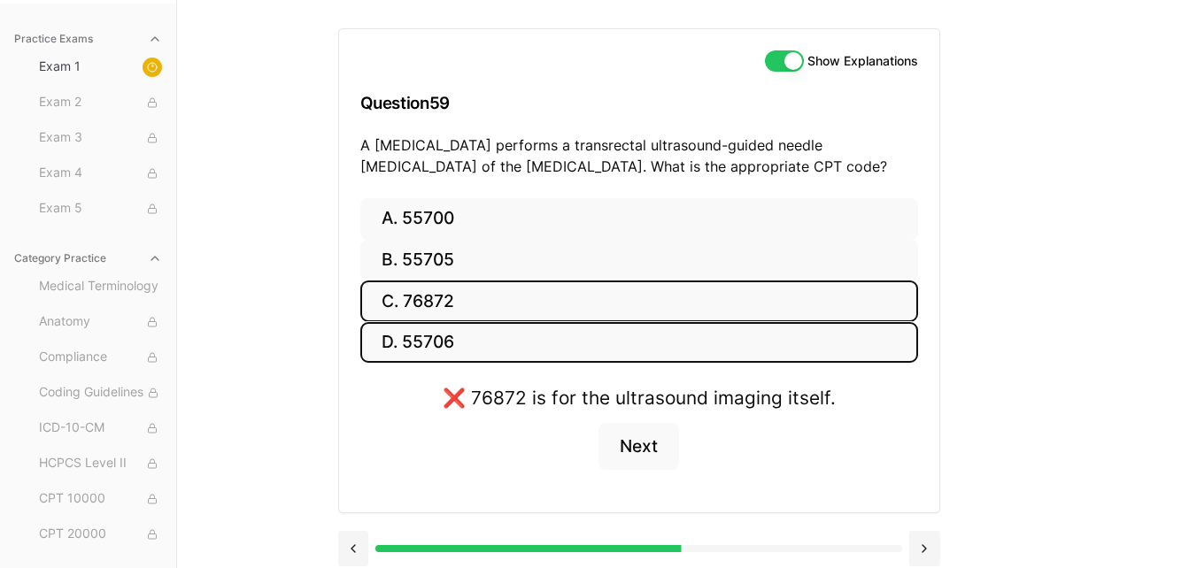
click at [595, 343] on button "D. 55706" at bounding box center [639, 343] width 558 height 42
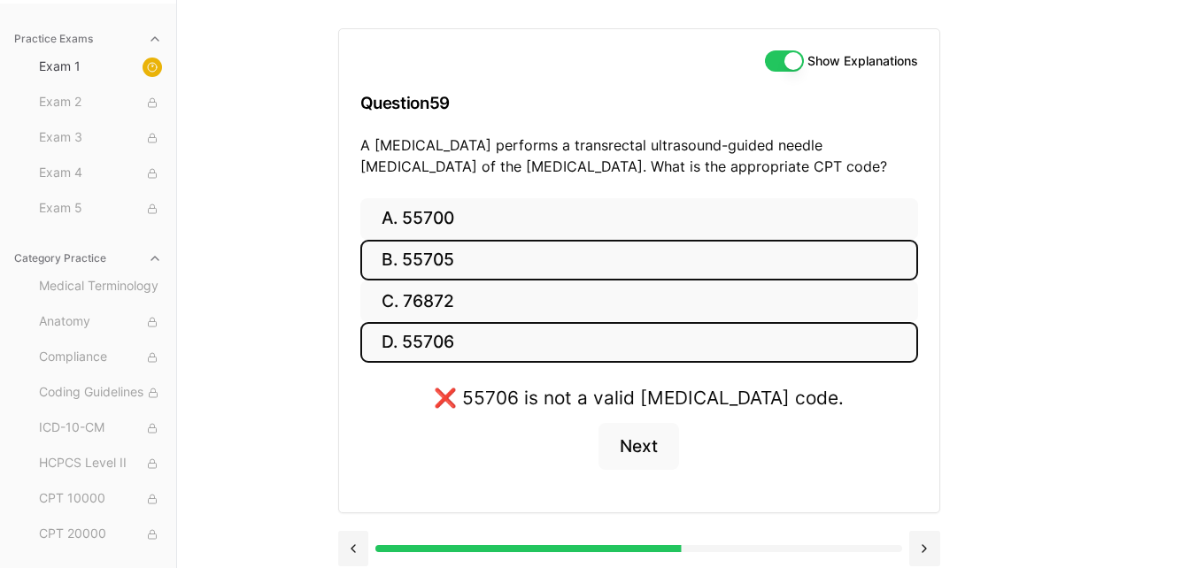
click at [620, 257] on button "B. 55705" at bounding box center [639, 261] width 558 height 42
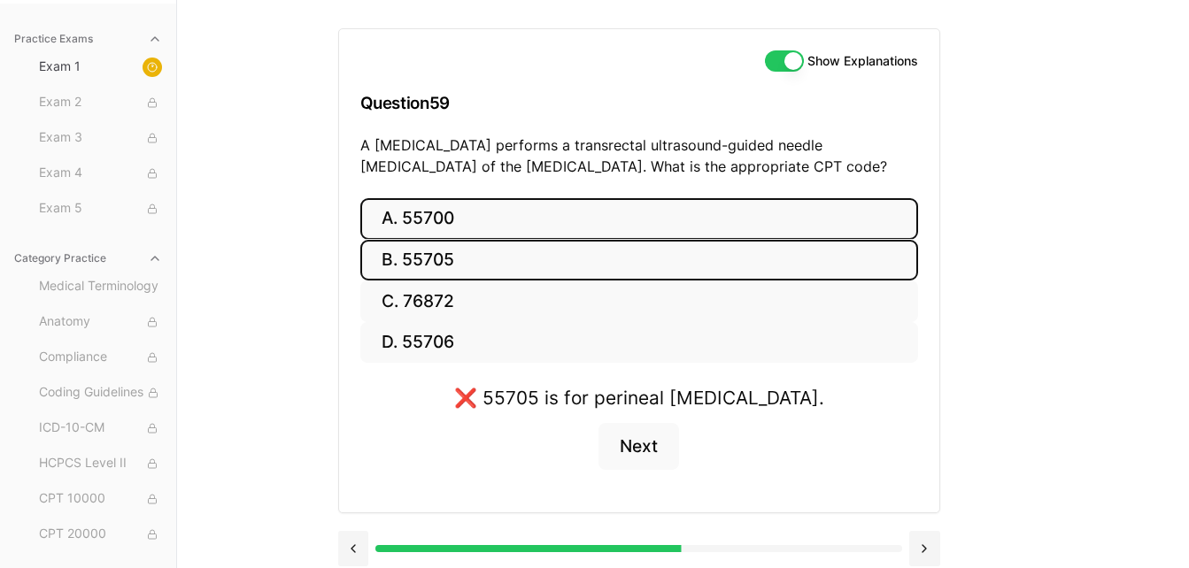
click at [640, 225] on button "A. 55700" at bounding box center [639, 219] width 558 height 42
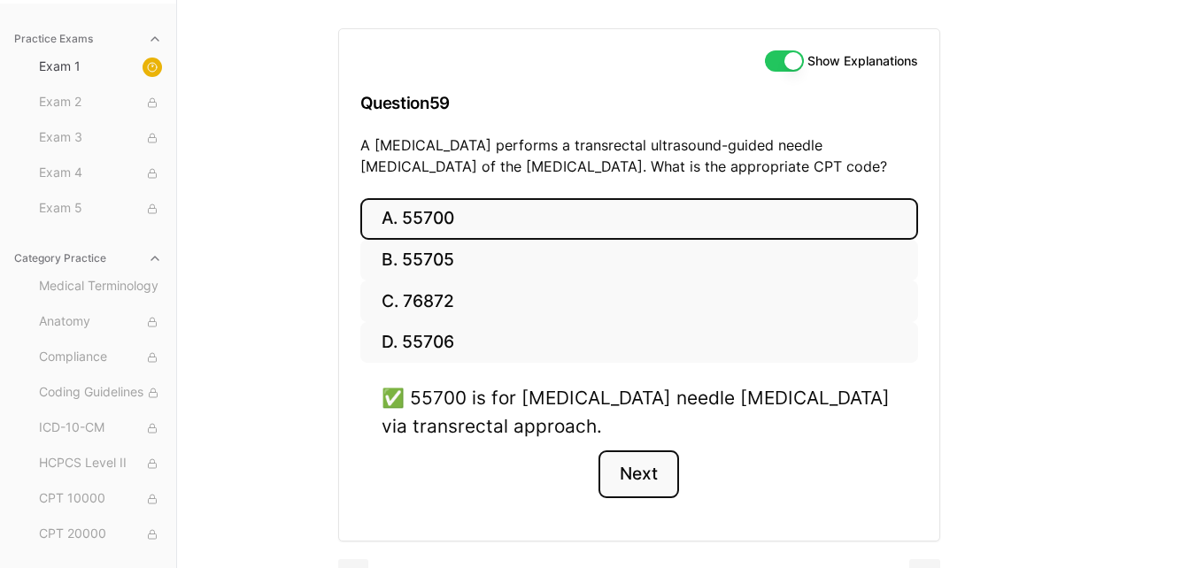
click at [639, 471] on button "Next" at bounding box center [638, 475] width 81 height 48
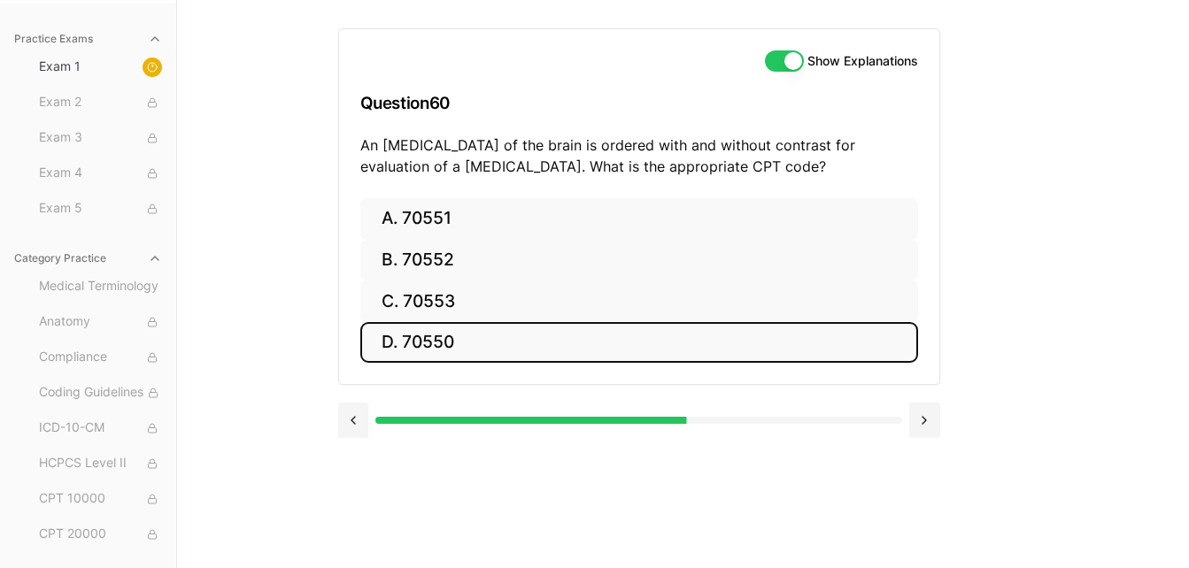
click at [674, 335] on button "D. 70550" at bounding box center [639, 343] width 558 height 42
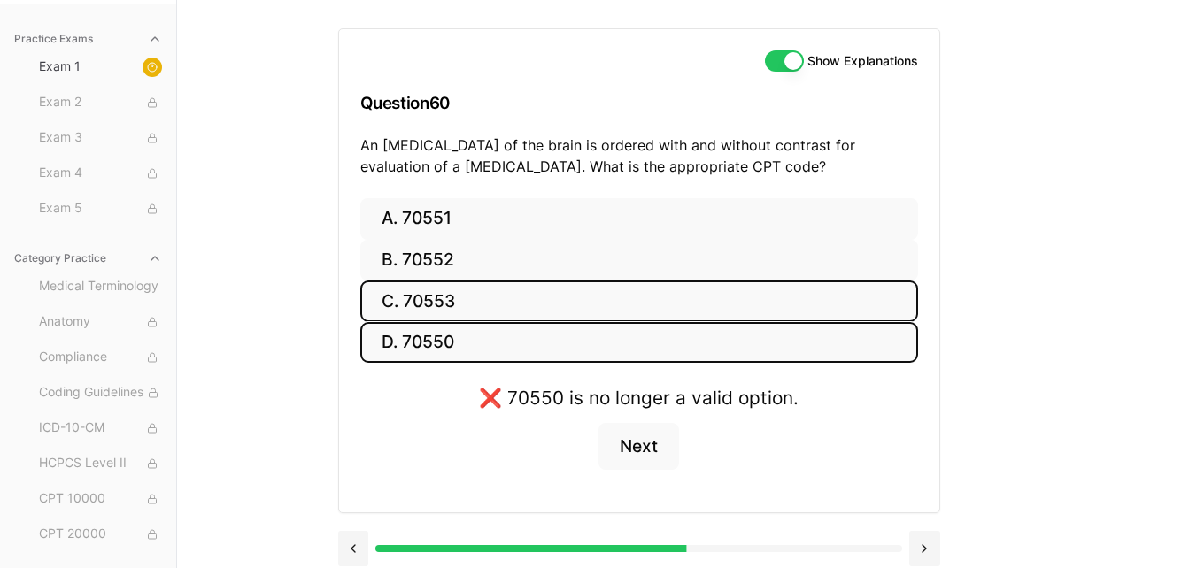
click at [621, 298] on button "C. 70553" at bounding box center [639, 302] width 558 height 42
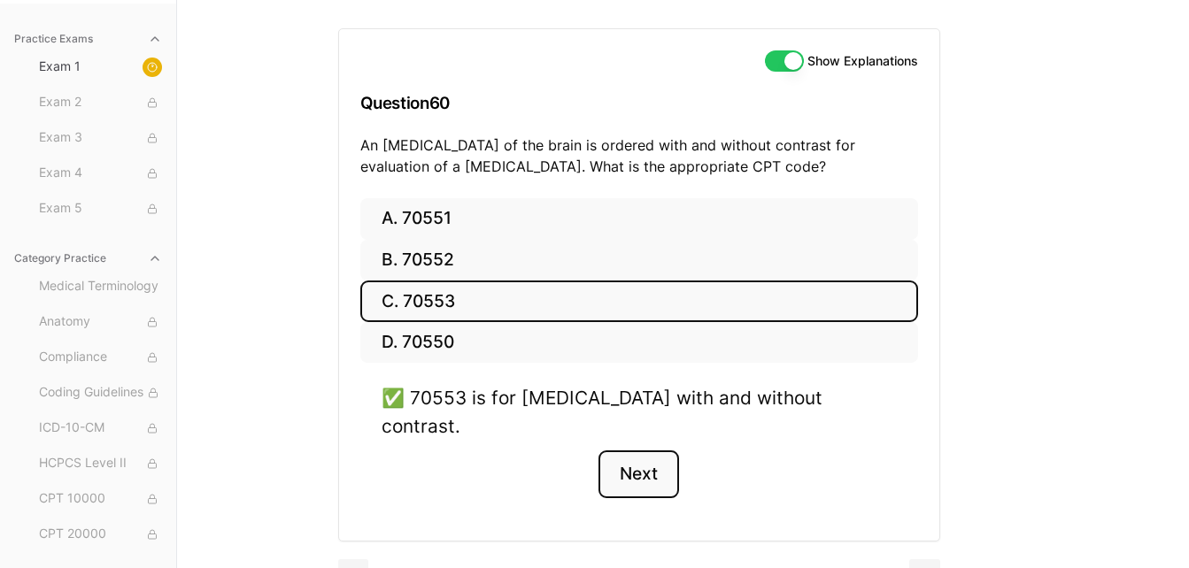
click at [638, 458] on button "Next" at bounding box center [638, 475] width 81 height 48
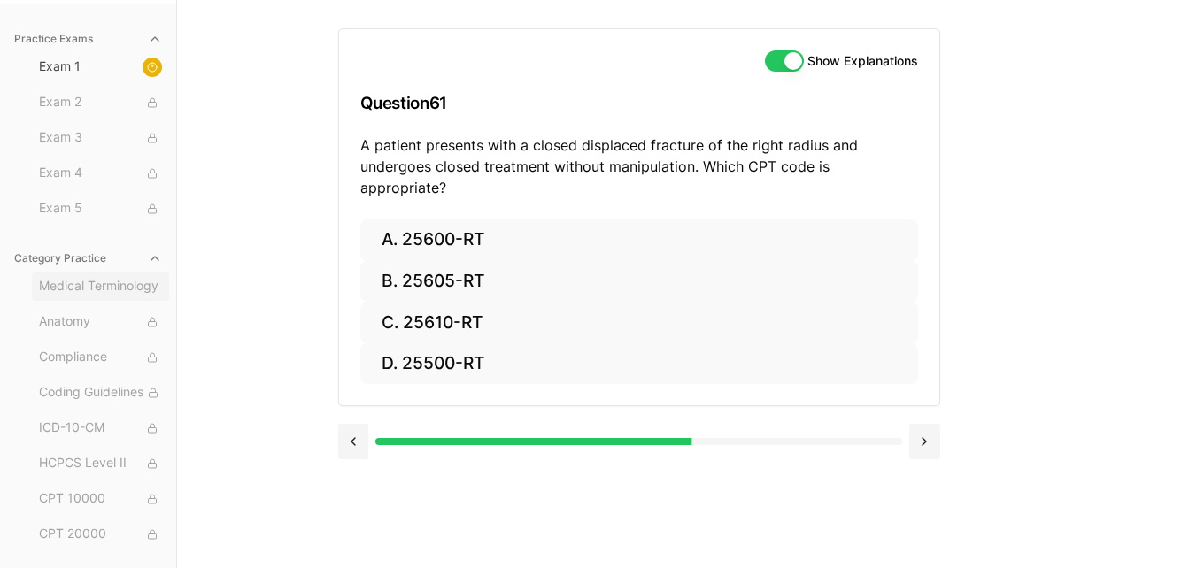
click at [85, 294] on span "Medical Terminology" at bounding box center [100, 286] width 123 height 19
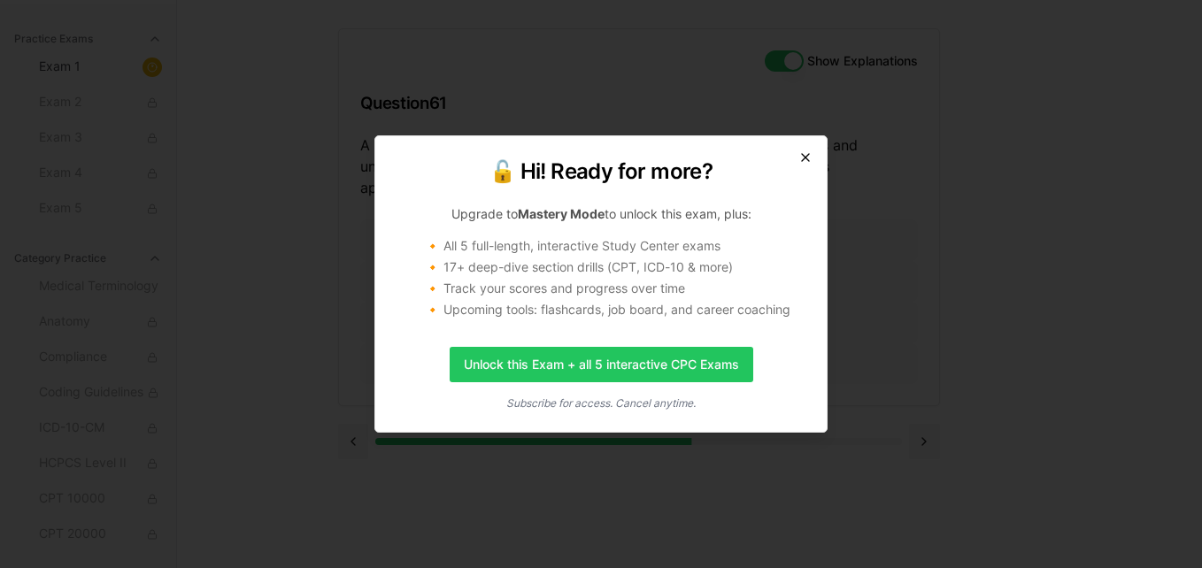
click at [805, 159] on icon "button" at bounding box center [805, 157] width 14 height 14
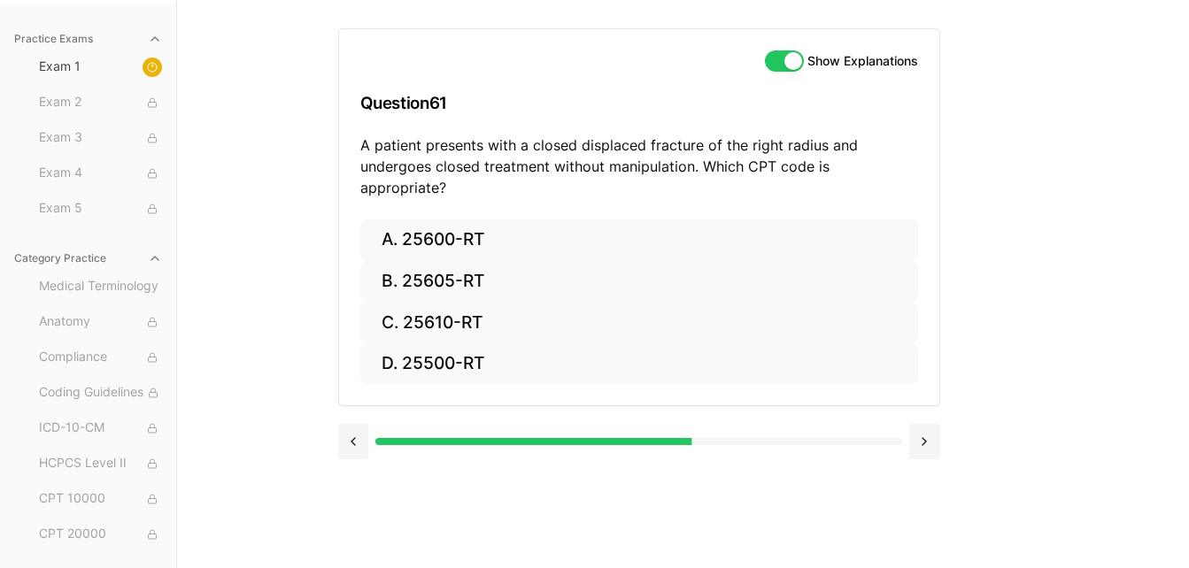
click at [805, 159] on p "A patient presents with a closed displaced fracture of the right radius and und…" at bounding box center [639, 167] width 558 height 64
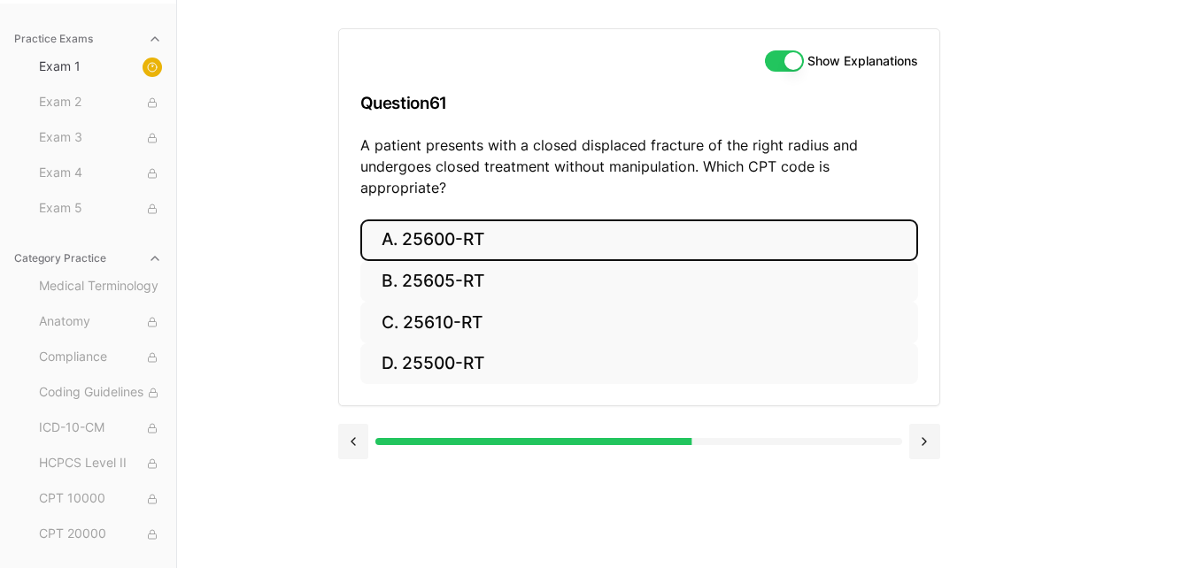
click at [814, 220] on button "A. 25600-RT" at bounding box center [639, 241] width 558 height 42
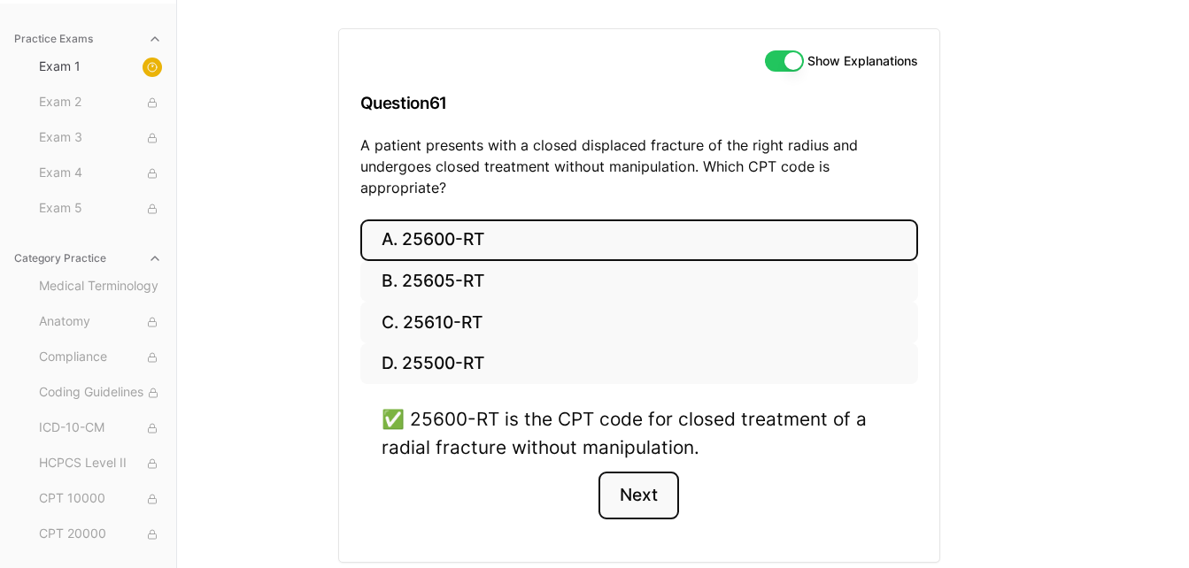
click at [659, 472] on button "Next" at bounding box center [638, 496] width 81 height 48
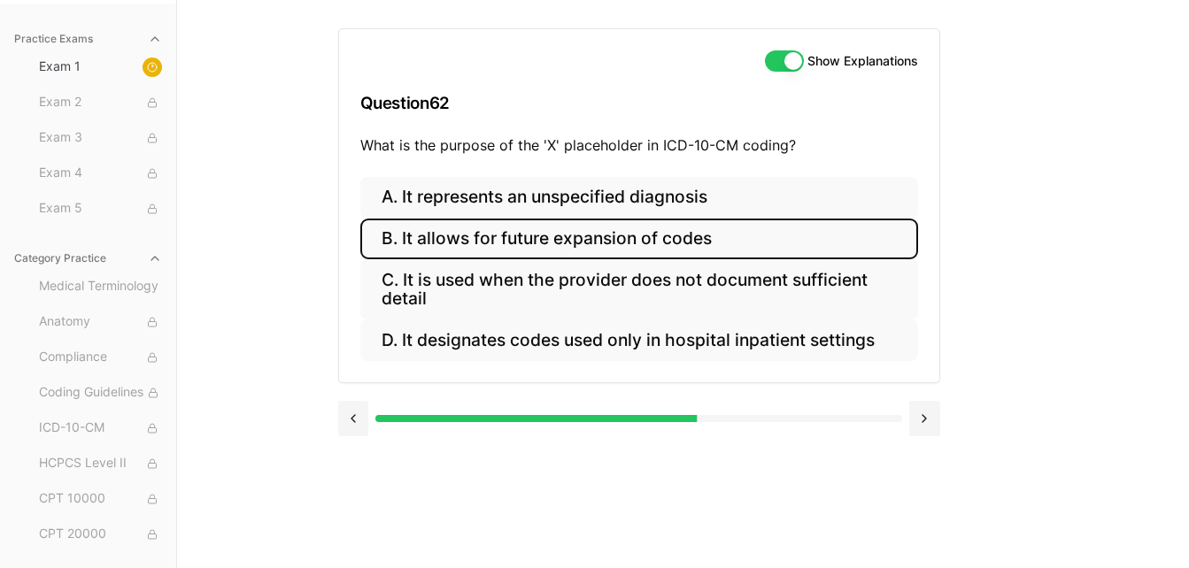
click at [815, 237] on button "B. It allows for future expansion of codes" at bounding box center [639, 240] width 558 height 42
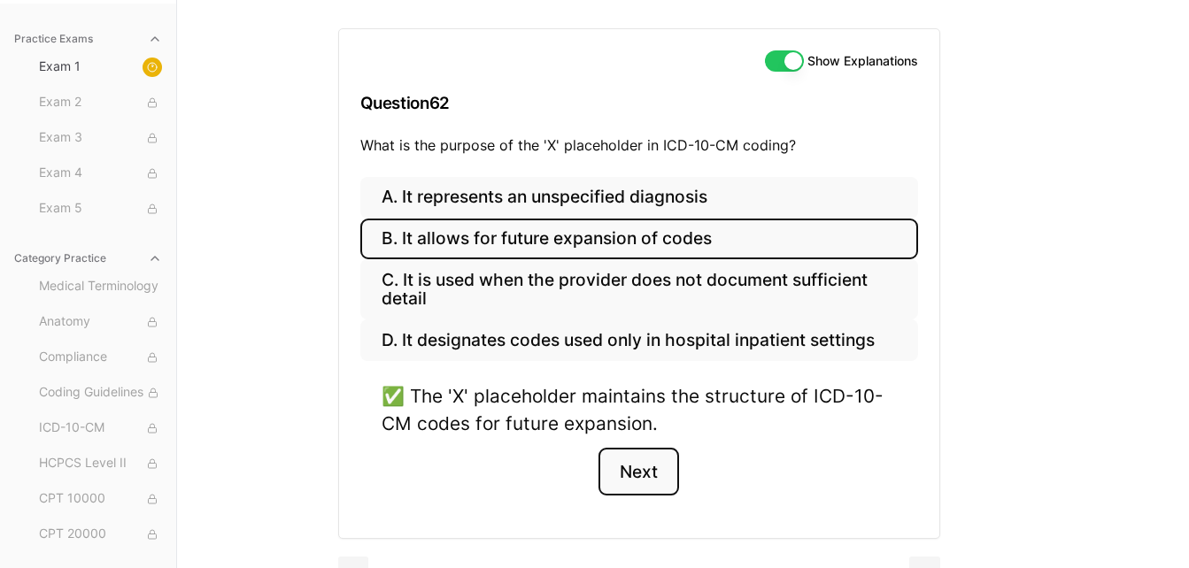
click at [626, 472] on button "Next" at bounding box center [638, 472] width 81 height 48
